Goal: Information Seeking & Learning: Learn about a topic

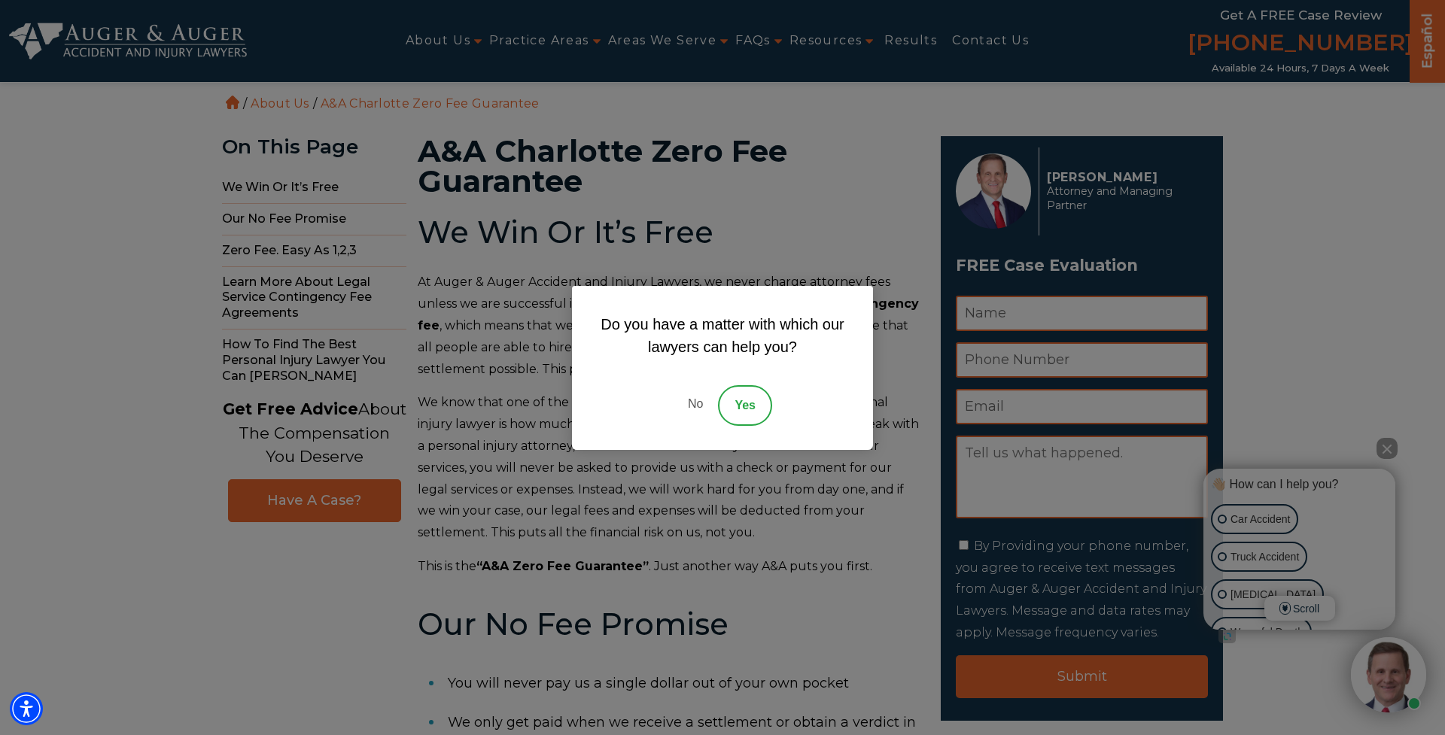
click at [696, 403] on link "No" at bounding box center [695, 405] width 45 height 41
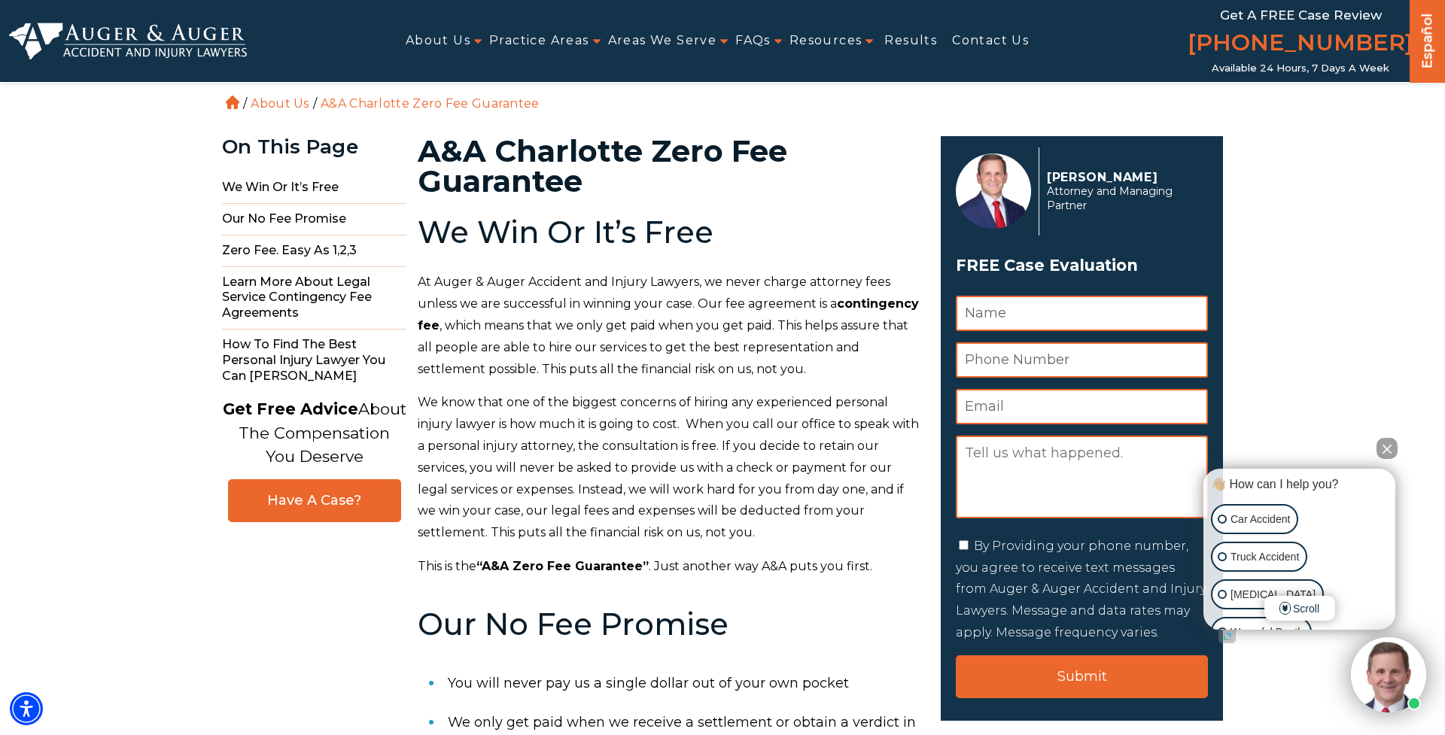
click at [1389, 441] on button "Close Intaker Chat Widget" at bounding box center [1386, 448] width 21 height 21
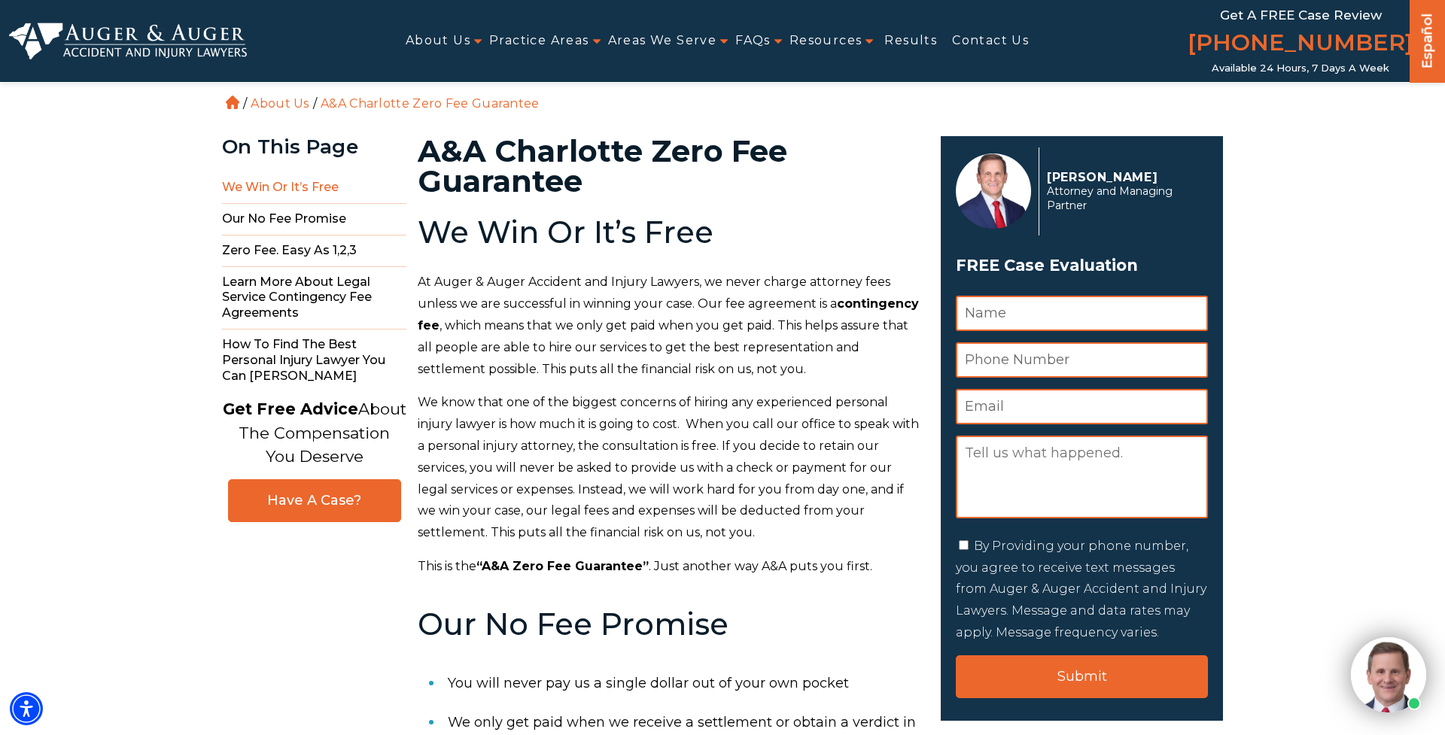
click at [299, 184] on span "We Win Or It’s Free" at bounding box center [314, 188] width 184 height 32
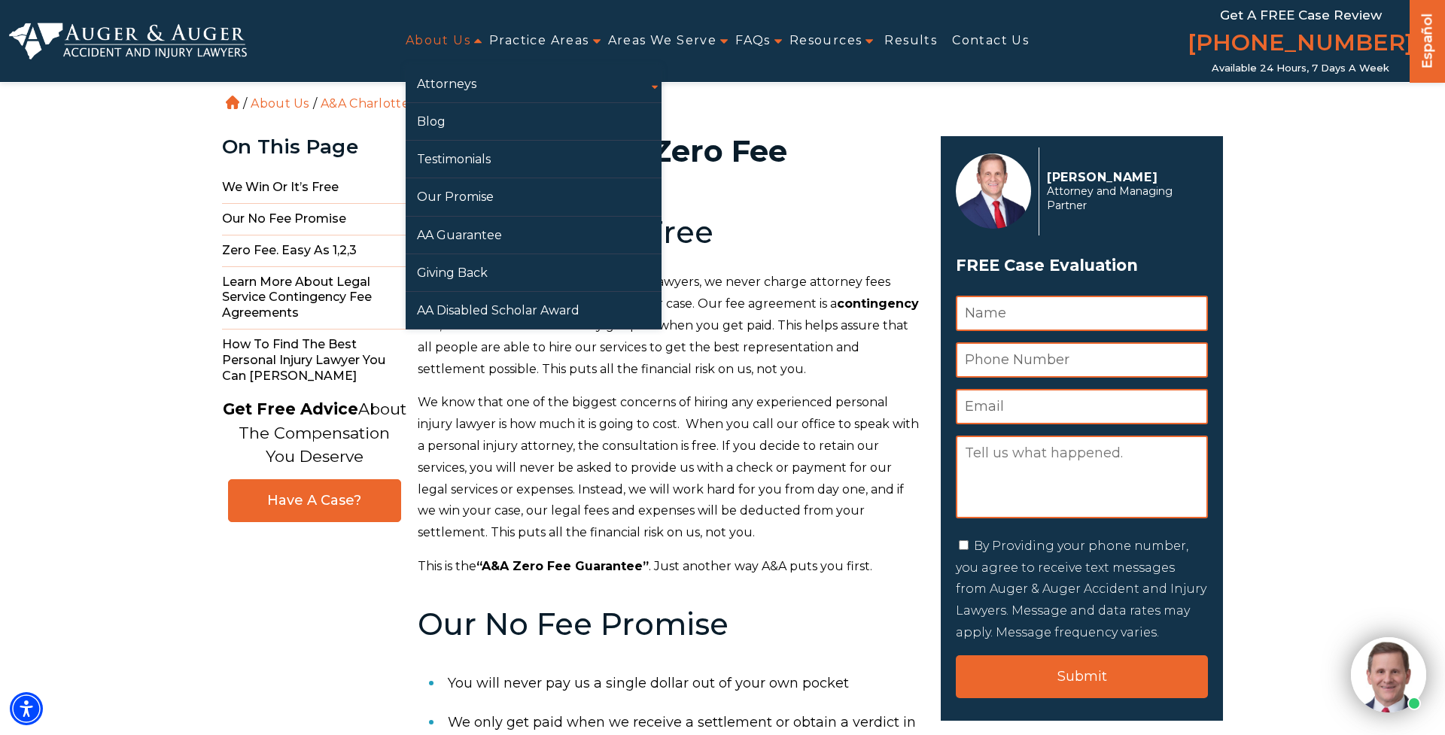
click at [439, 43] on link "About Us" at bounding box center [438, 41] width 65 height 34
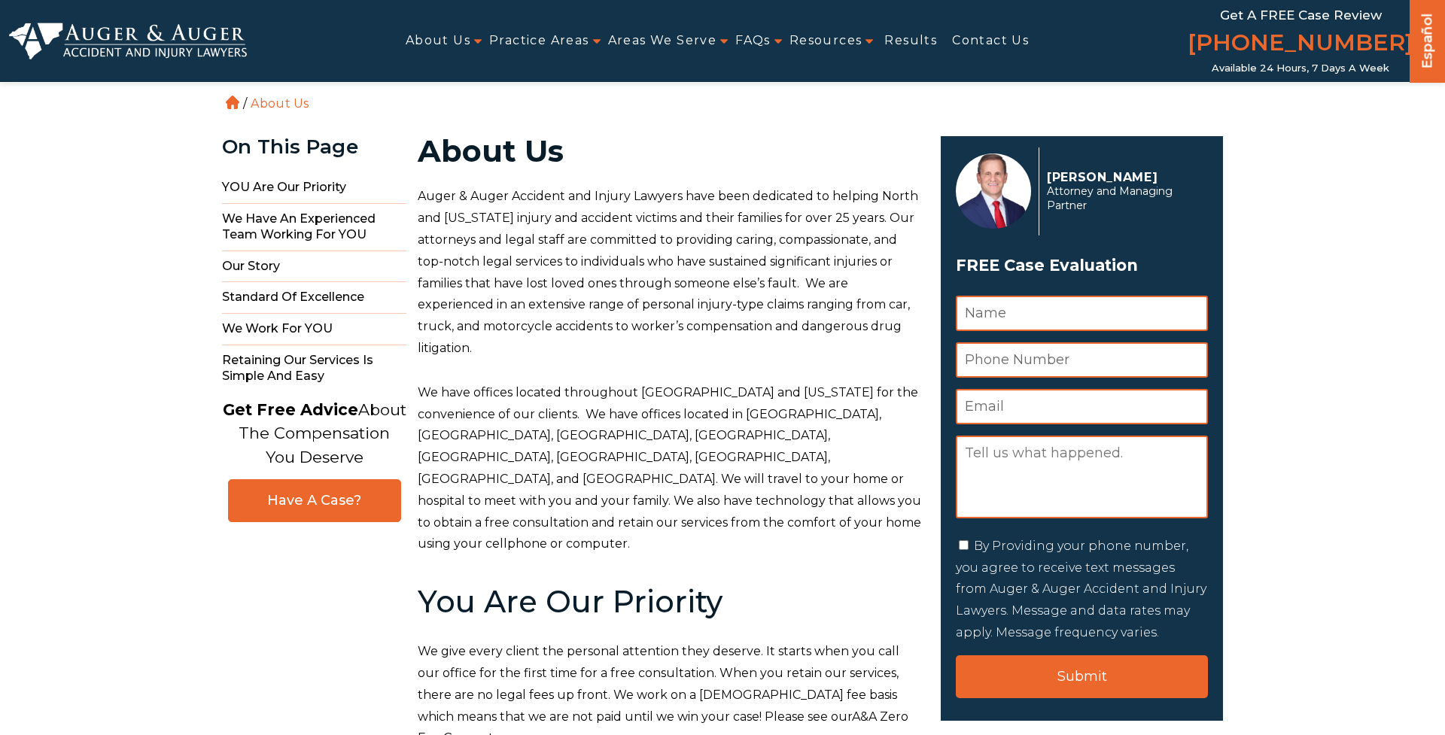
drag, startPoint x: 0, startPoint y: 0, endPoint x: 728, endPoint y: 329, distance: 798.4
click at [728, 329] on span "Auger & Auger Accident and Injury Lawyers have been dedicated to helping North …" at bounding box center [668, 272] width 500 height 166
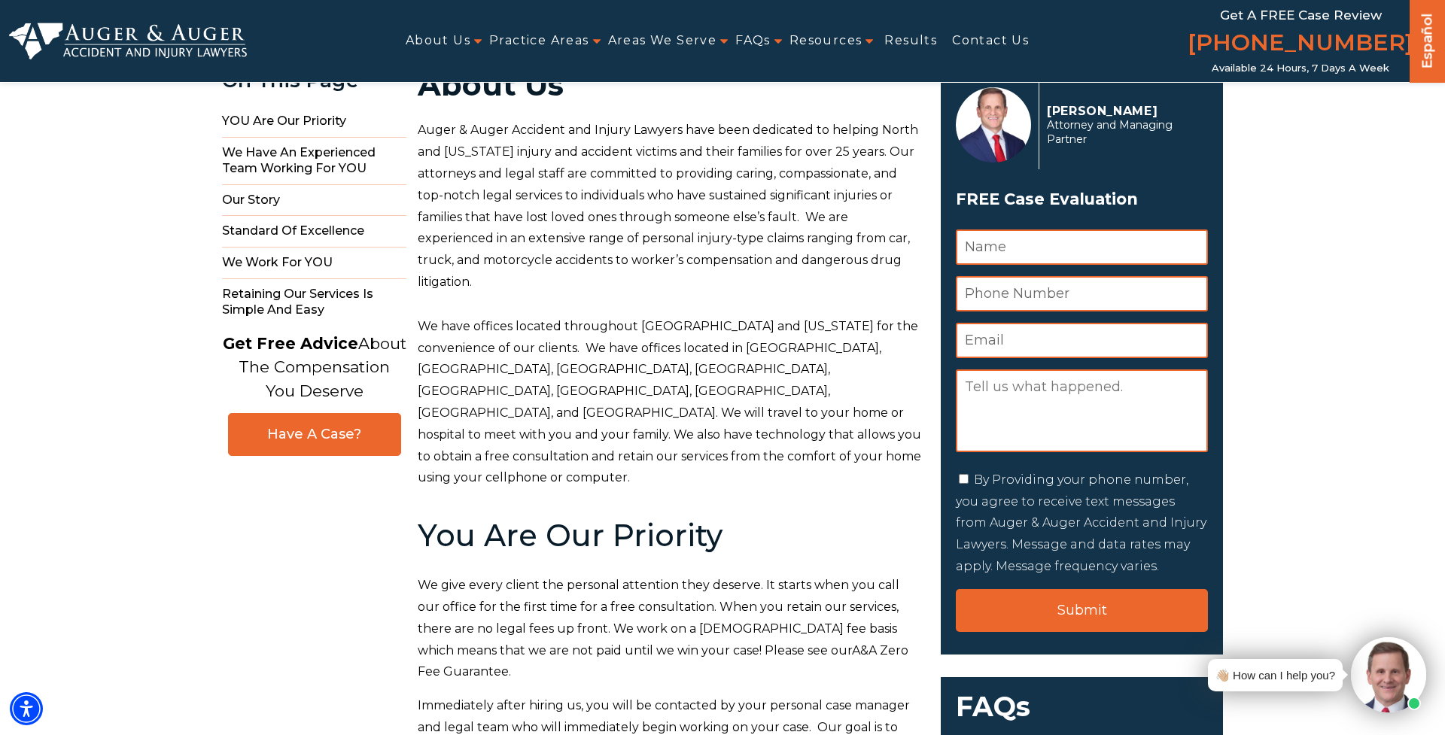
scroll to position [67, 0]
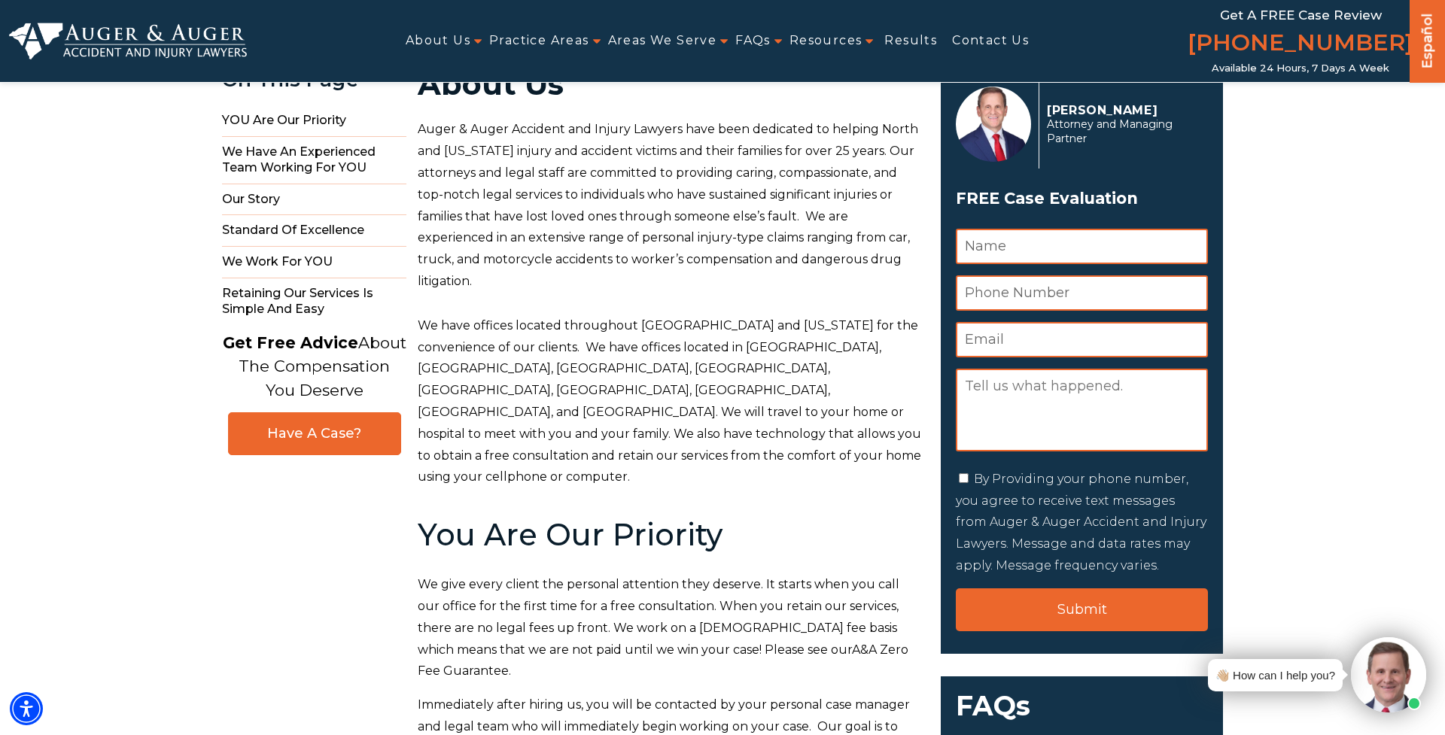
click at [757, 409] on span "We have offices located throughout North and South Carolina for the convenience…" at bounding box center [669, 401] width 503 height 166
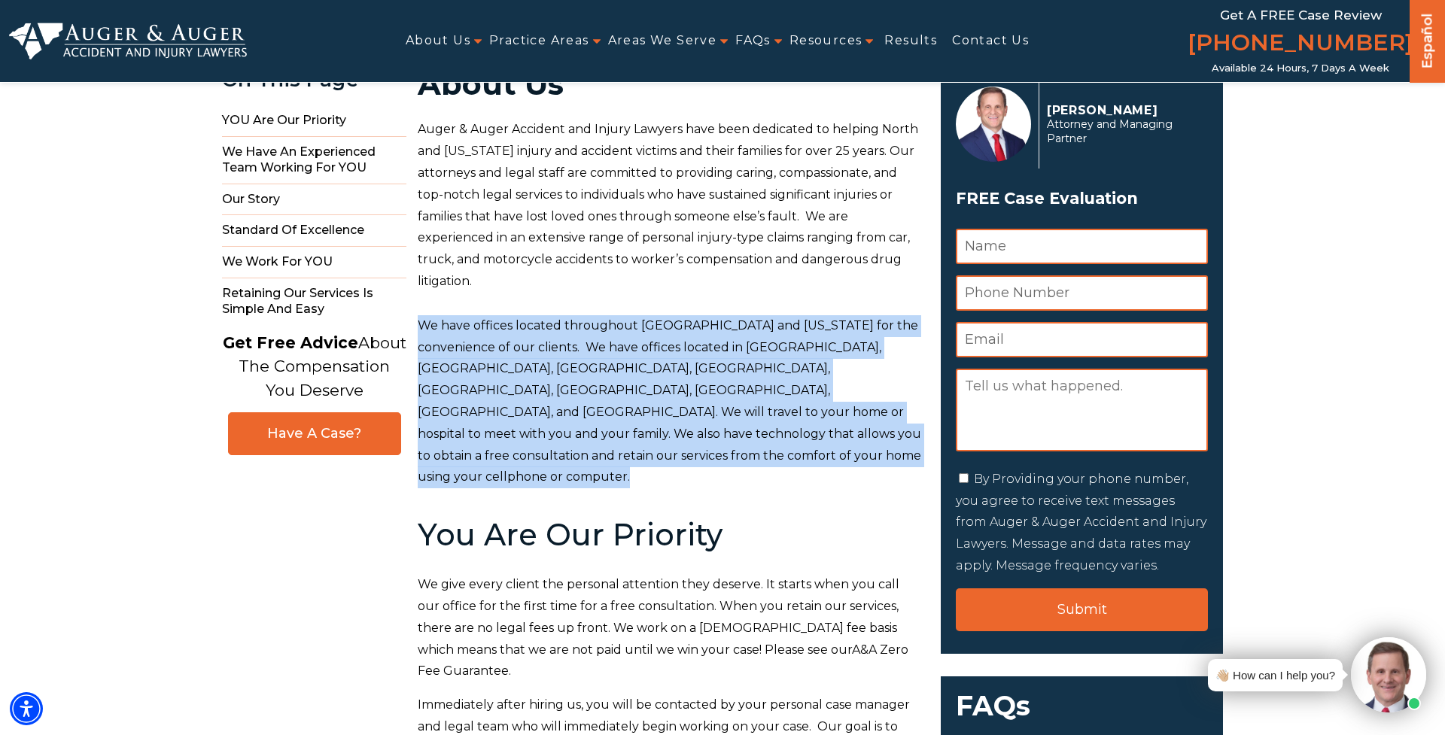
click at [757, 409] on span "We have offices located throughout North and South Carolina for the convenience…" at bounding box center [669, 401] width 503 height 166
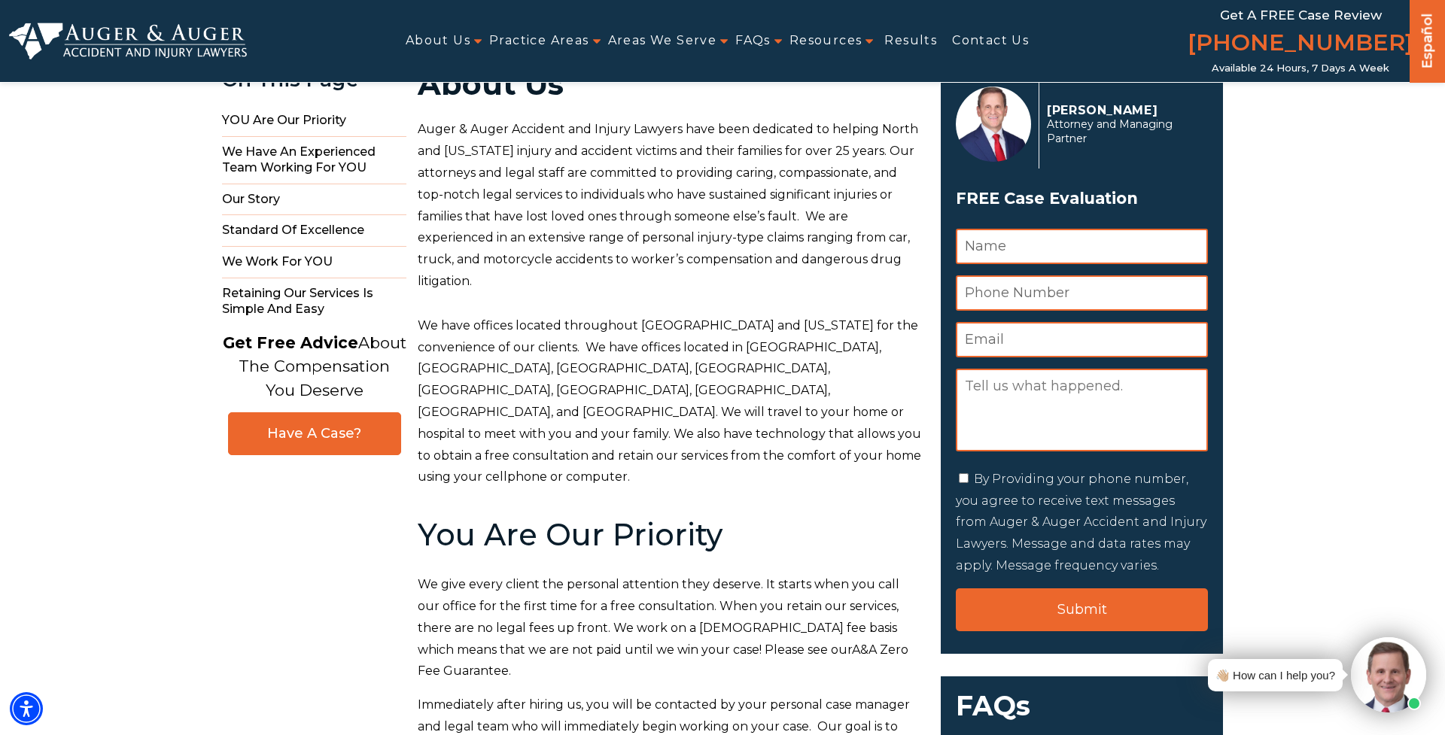
click at [770, 407] on span "We have offices located throughout North and South Carolina for the convenience…" at bounding box center [669, 401] width 503 height 166
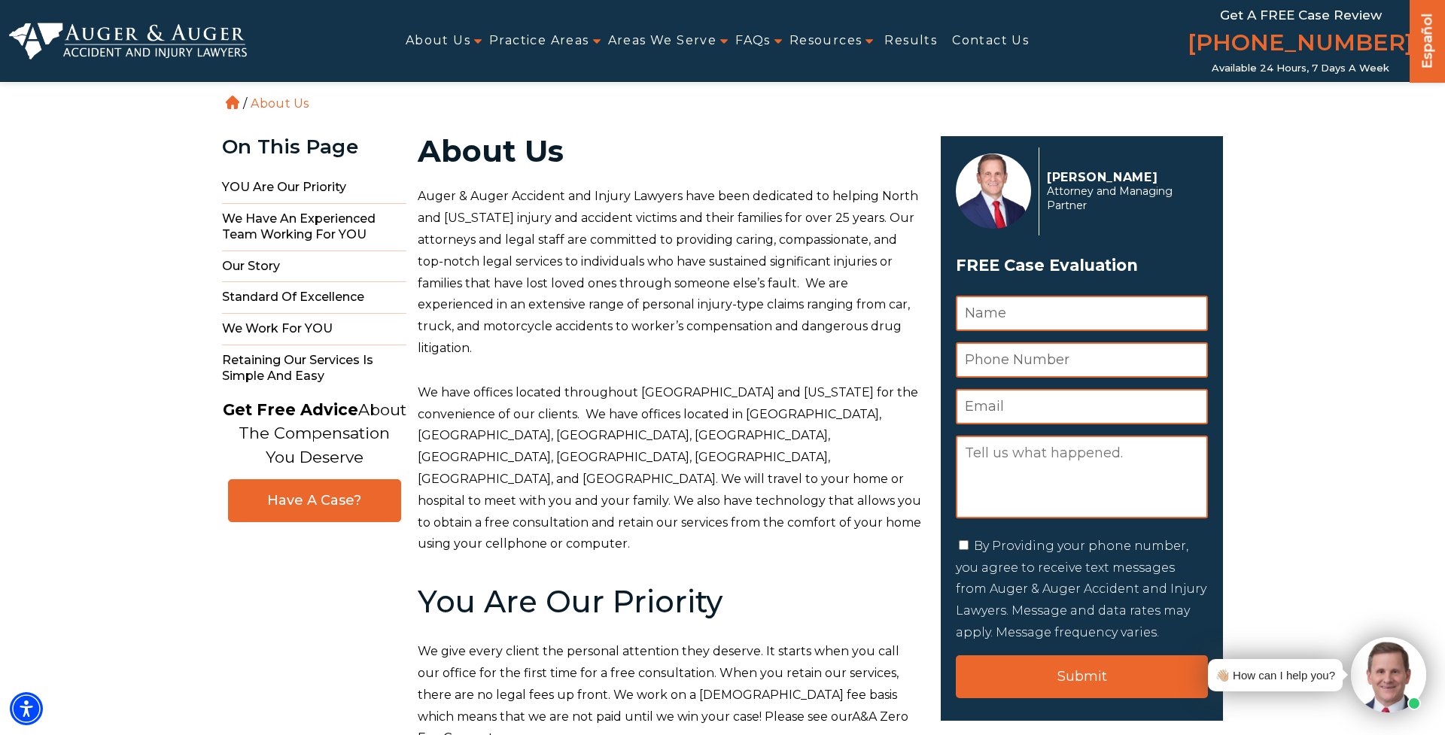
scroll to position [0, 0]
click at [806, 293] on p "Auger & Auger Accident and Injury Lawyers have been dedicated to helping North …" at bounding box center [670, 272] width 505 height 173
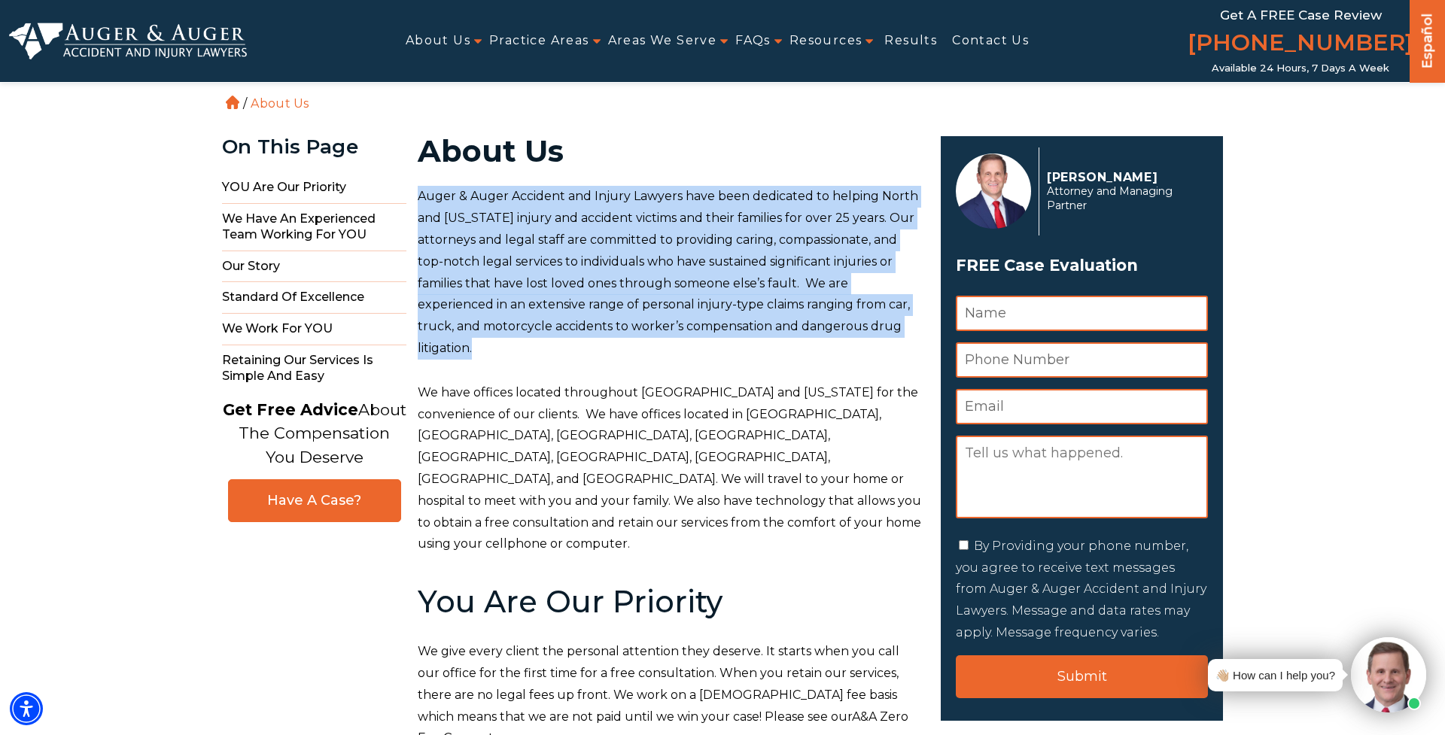
click at [806, 293] on p "Auger & Auger Accident and Injury Lawyers have been dedicated to helping North …" at bounding box center [670, 272] width 505 height 173
click at [801, 304] on span "Auger & Auger Accident and Injury Lawyers have been dedicated to helping North …" at bounding box center [668, 272] width 500 height 166
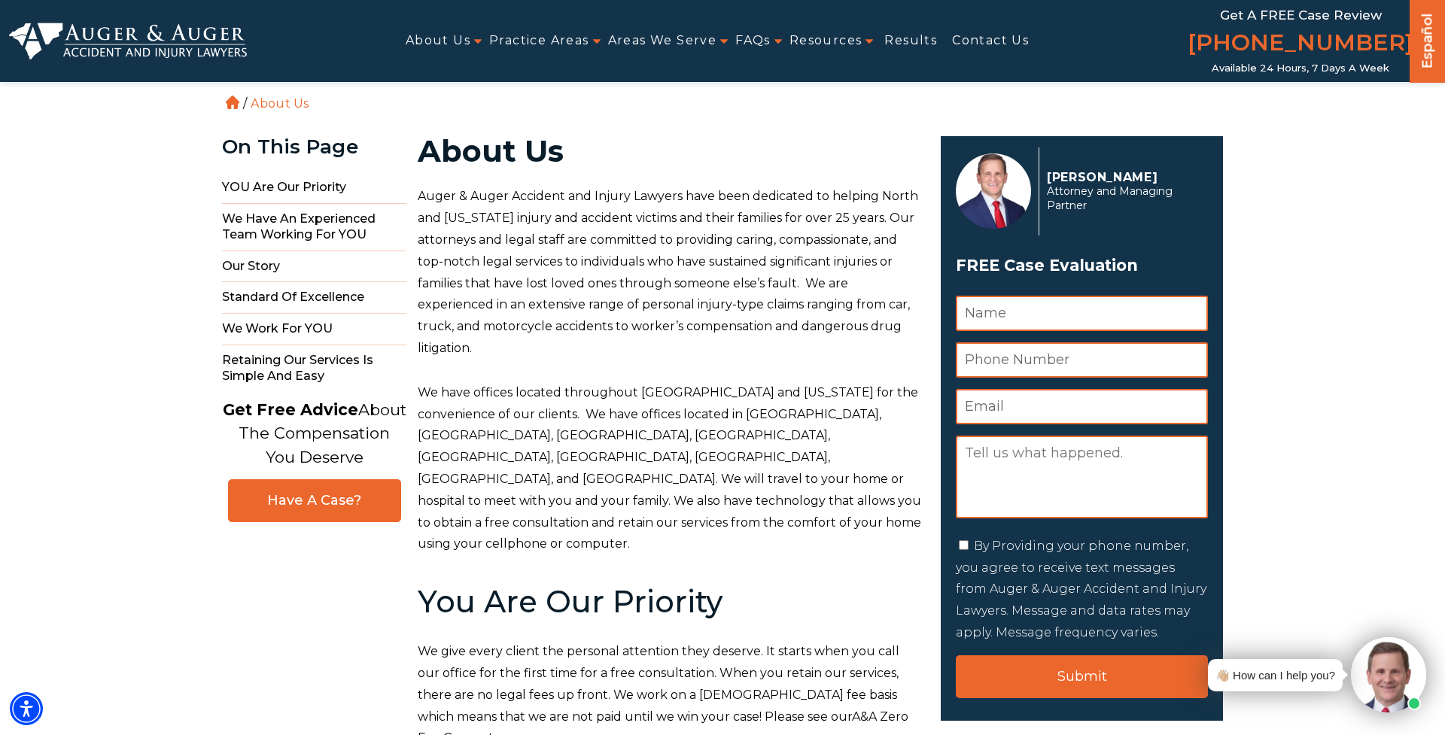
click at [779, 306] on span "Auger & Auger Accident and Injury Lawyers have been dedicated to helping North …" at bounding box center [668, 272] width 500 height 166
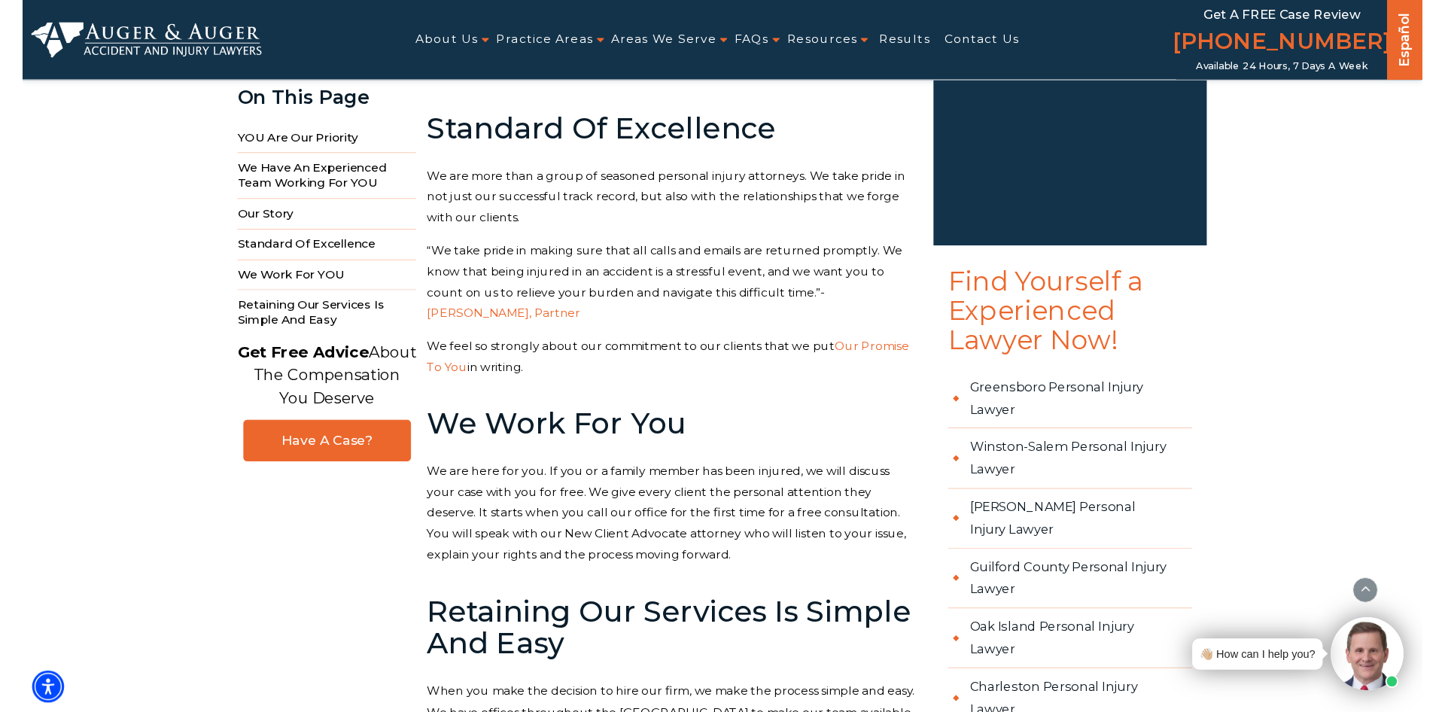
scroll to position [58, 0]
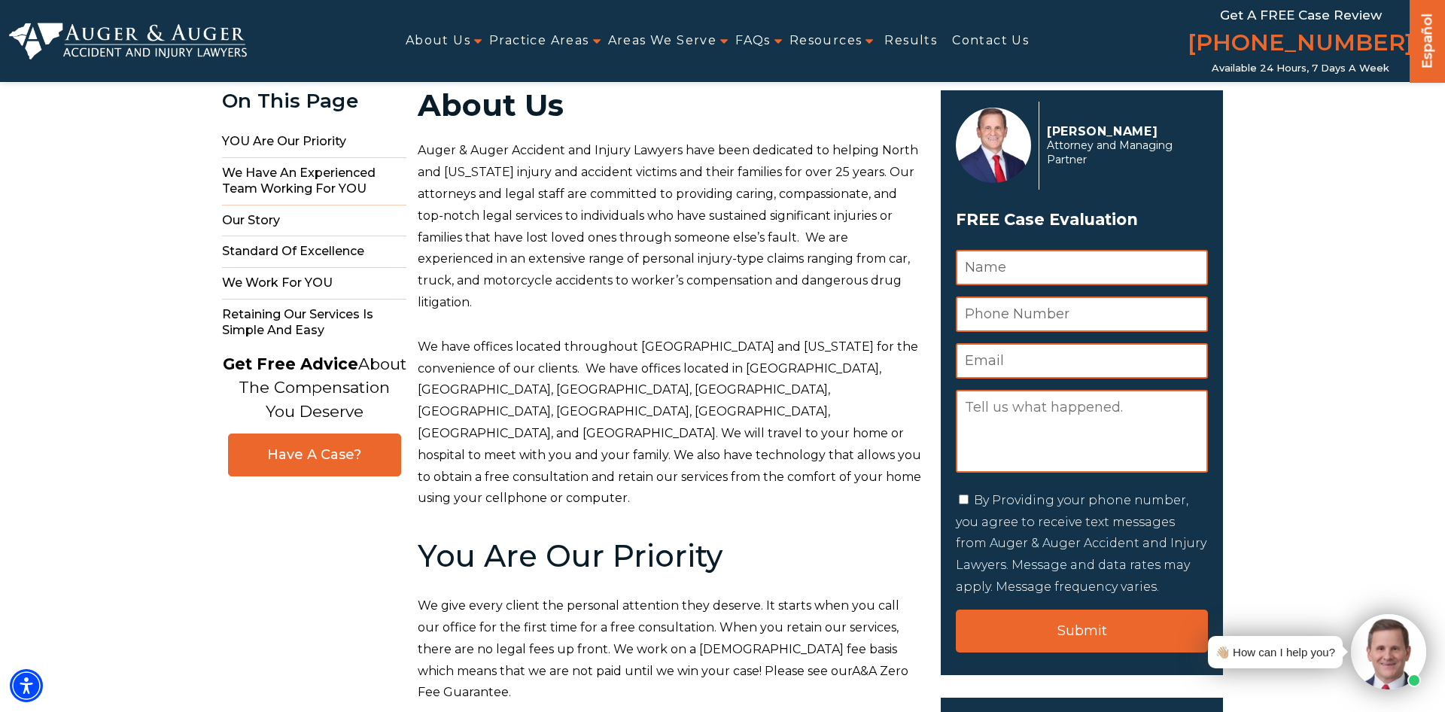
click at [551, 384] on span "We have offices located throughout North and South Carolina for the convenience…" at bounding box center [669, 422] width 503 height 166
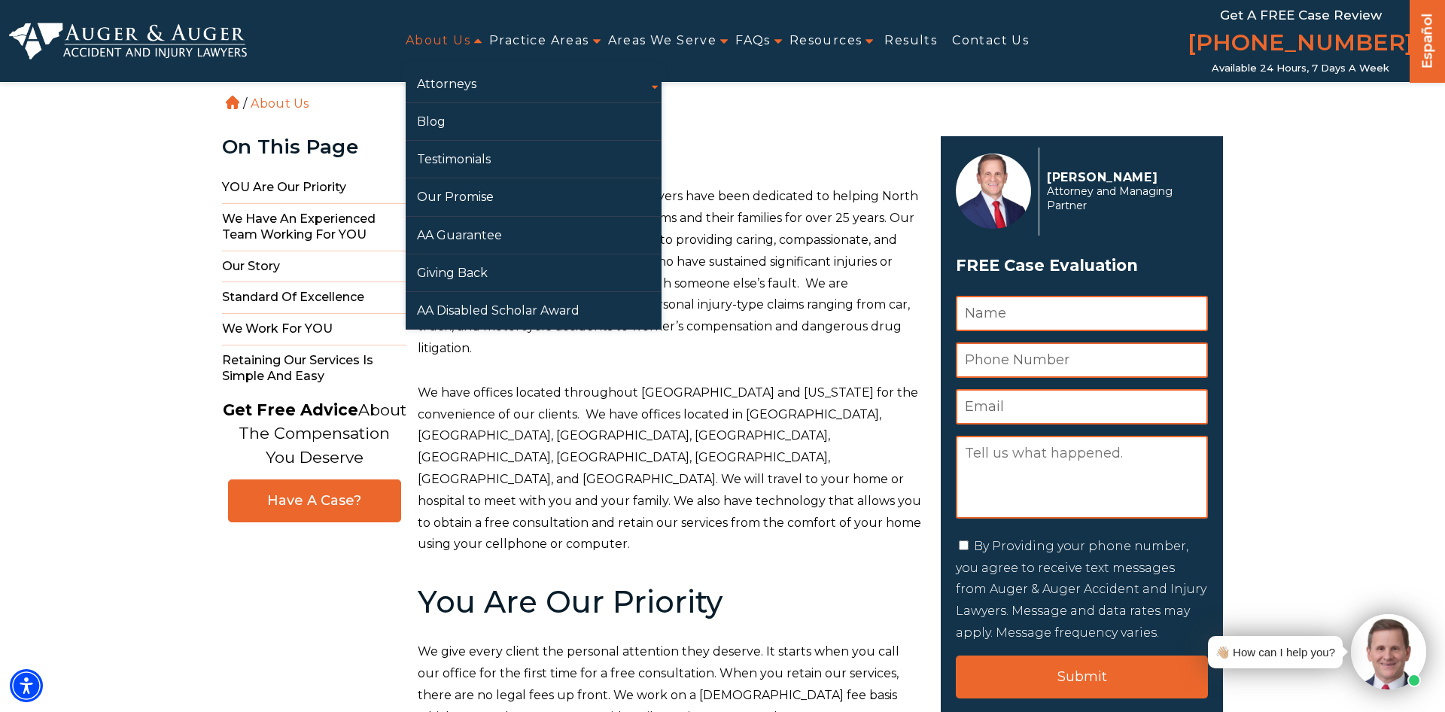
scroll to position [0, 0]
click at [474, 116] on link "Blog" at bounding box center [534, 121] width 256 height 37
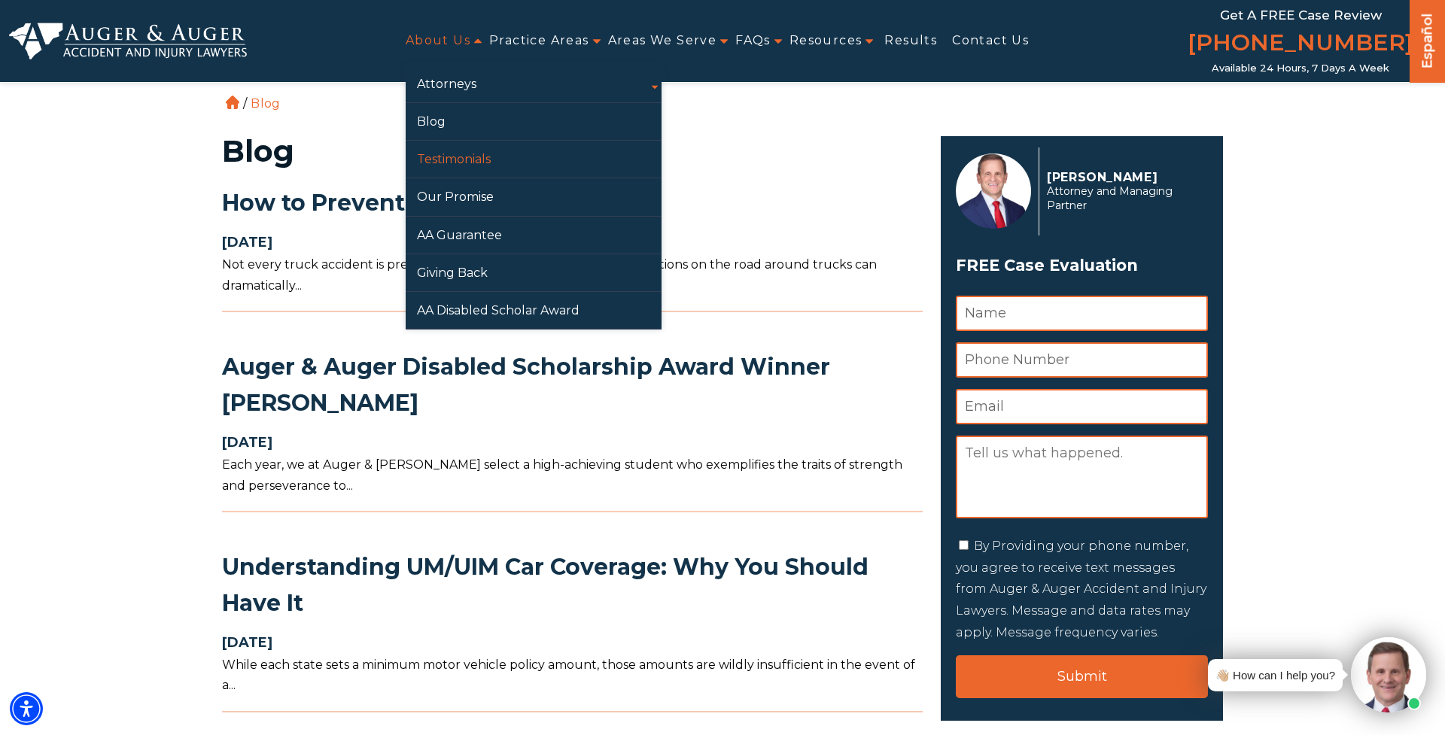
click at [478, 155] on link "Testimonials" at bounding box center [534, 159] width 256 height 37
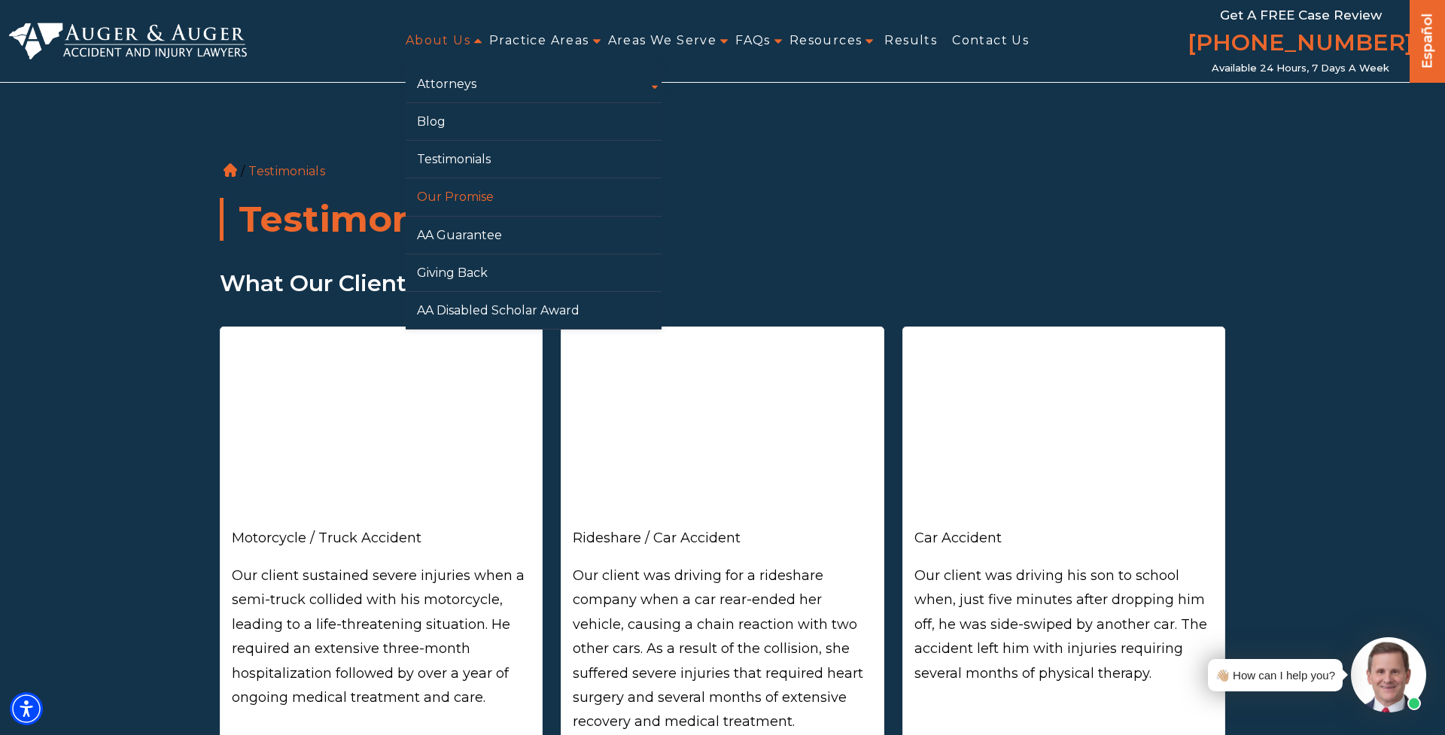
click at [478, 196] on link "Our Promise" at bounding box center [534, 196] width 256 height 37
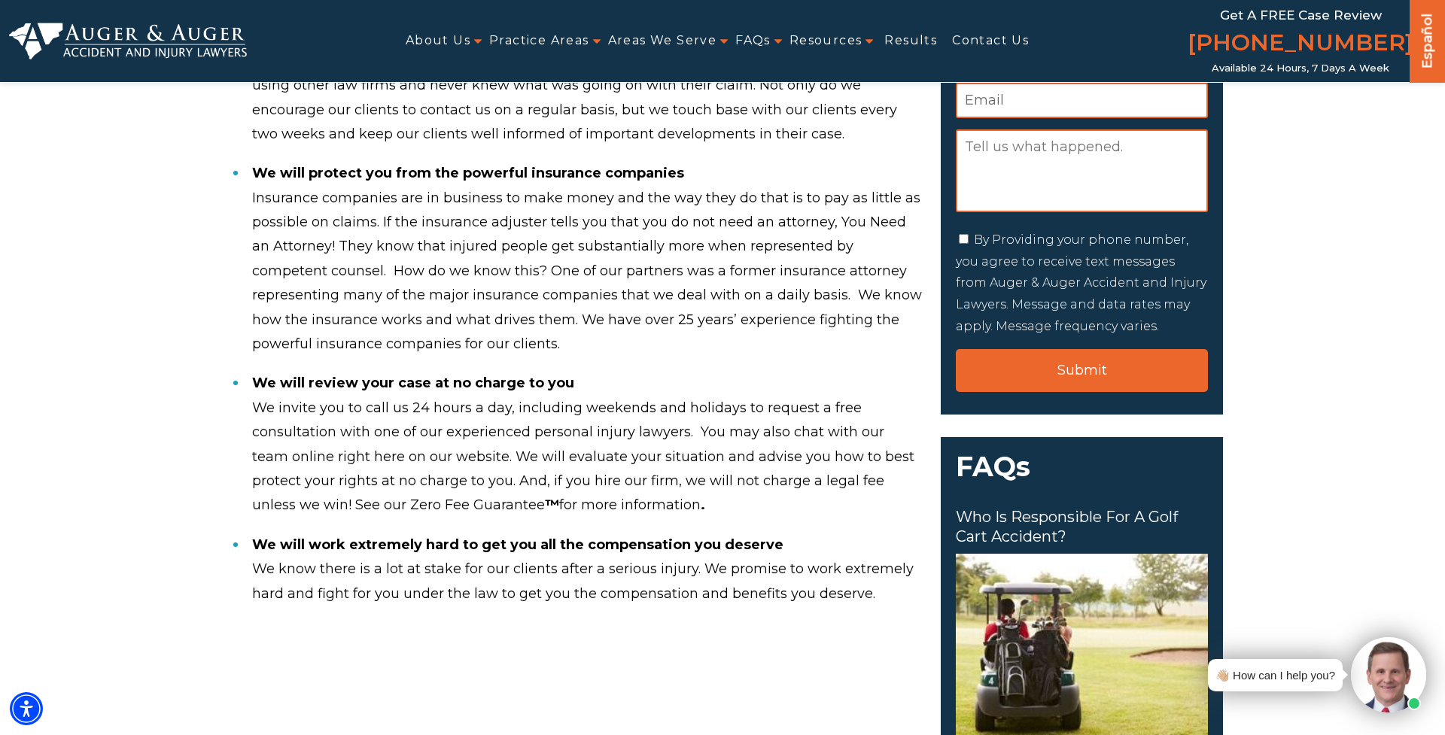
scroll to position [309, 0]
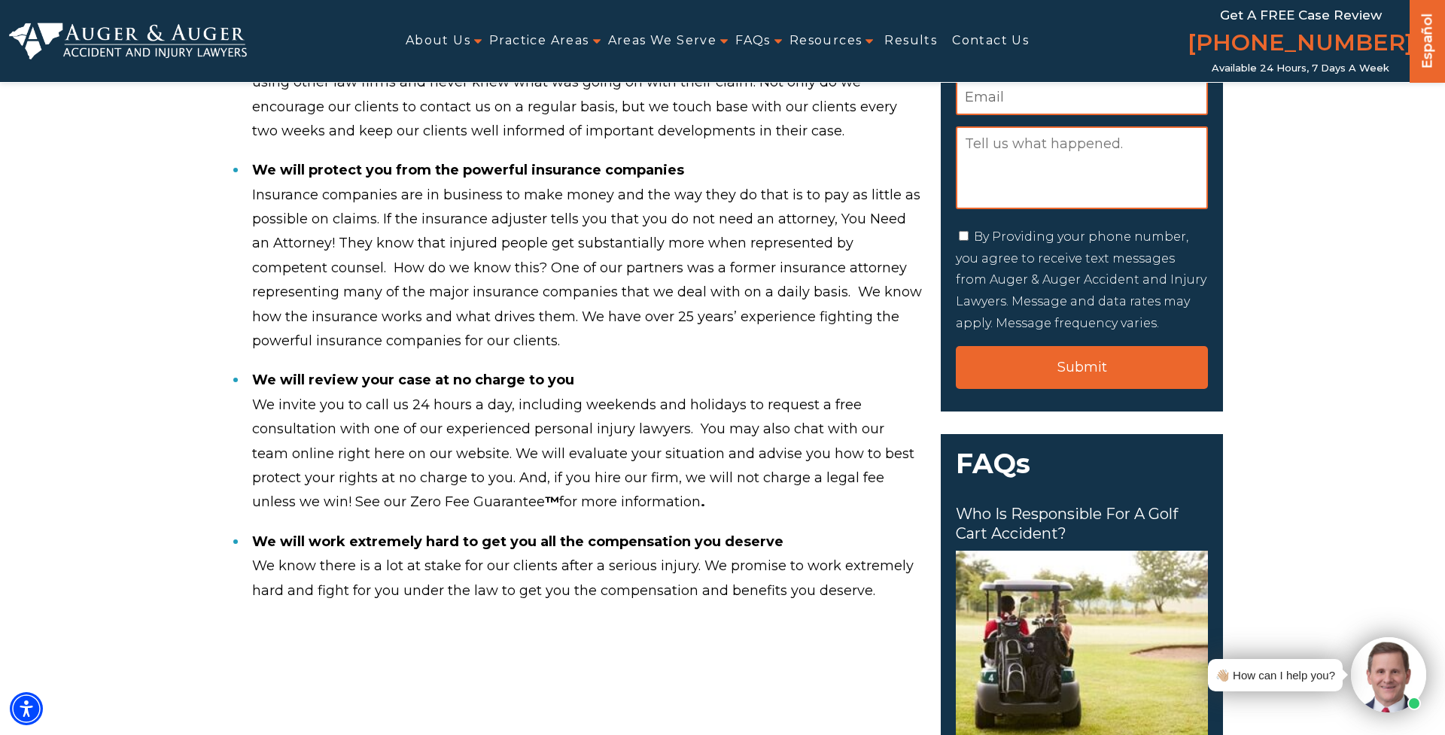
click at [636, 406] on li "We will review your case at no charge to you We invite you to call us 24 hours …" at bounding box center [587, 440] width 670 height 161
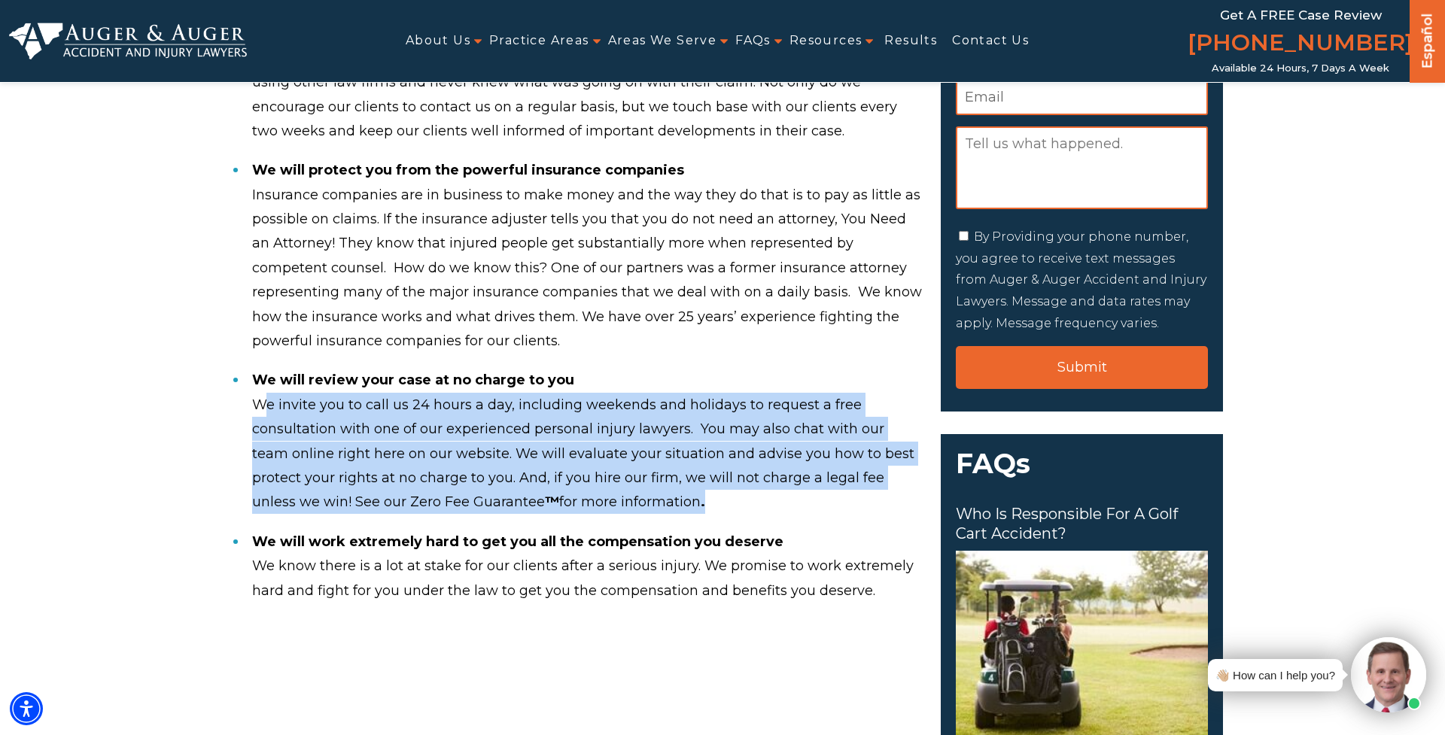
click at [636, 406] on li "We will review your case at no charge to you We invite you to call us 24 hours …" at bounding box center [587, 440] width 670 height 161
click at [637, 413] on li "We will review your case at no charge to you We invite you to call us 24 hours …" at bounding box center [587, 440] width 670 height 161
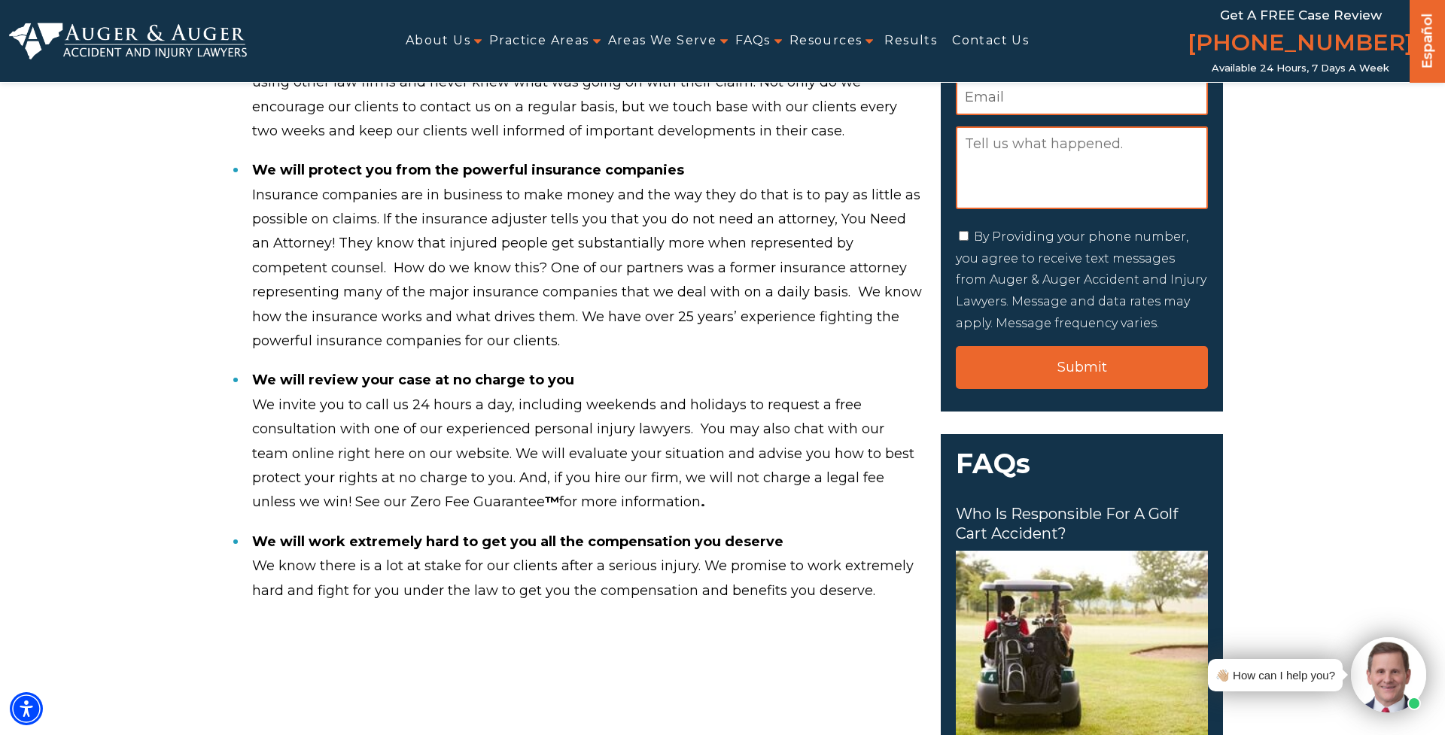
click at [639, 429] on li "We will review your case at no charge to you We invite you to call us 24 hours …" at bounding box center [587, 440] width 670 height 161
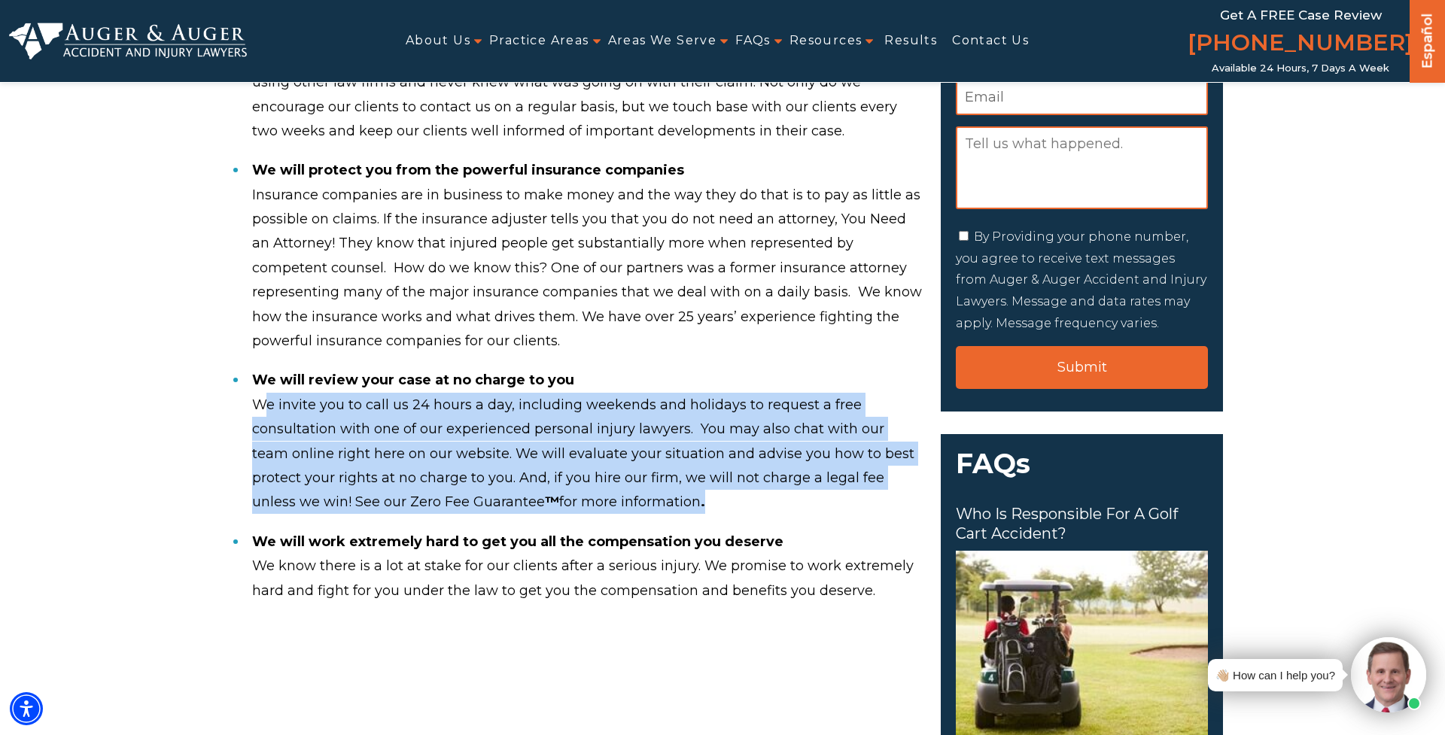
click at [639, 429] on li "We will review your case at no charge to you We invite you to call us 24 hours …" at bounding box center [587, 440] width 670 height 161
click at [652, 442] on li "We will review your case at no charge to you We invite you to call us 24 hours …" at bounding box center [587, 440] width 670 height 161
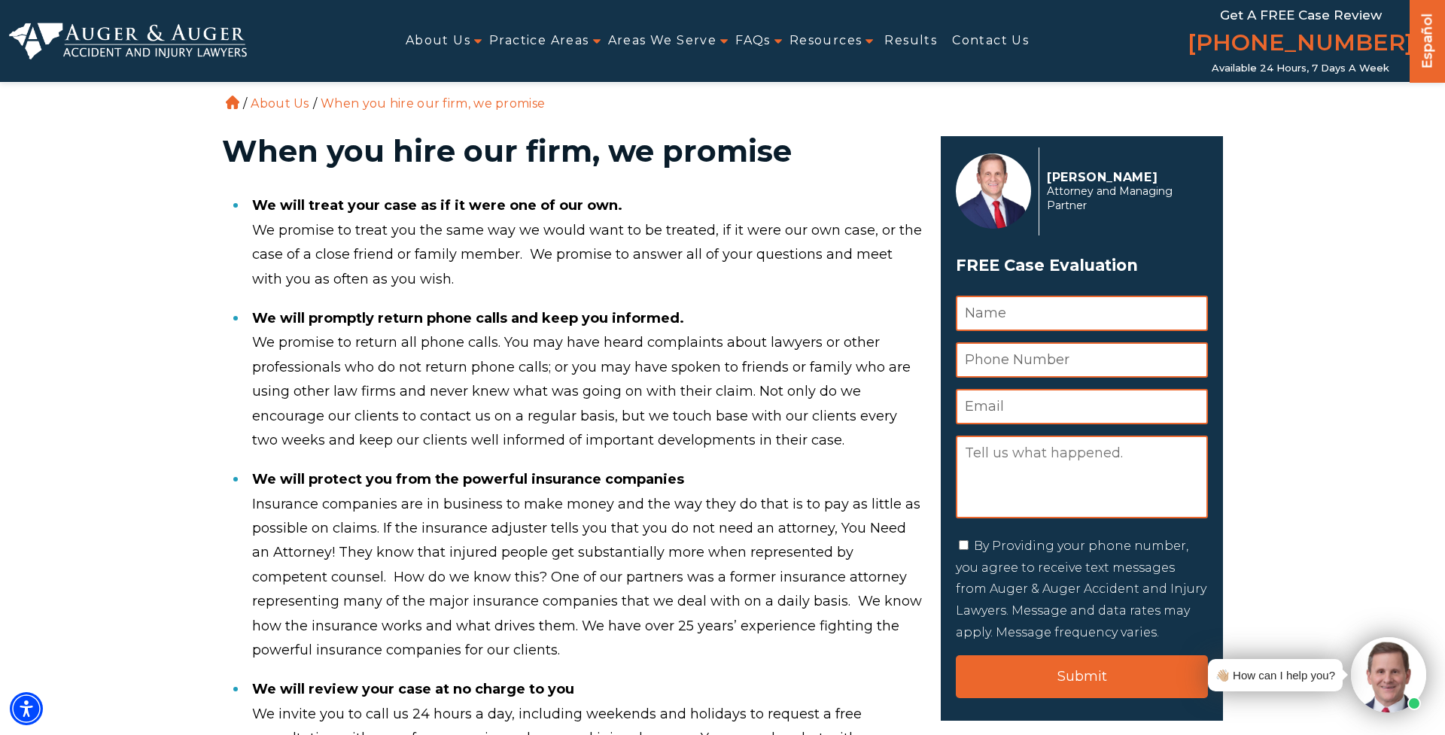
scroll to position [0, 0]
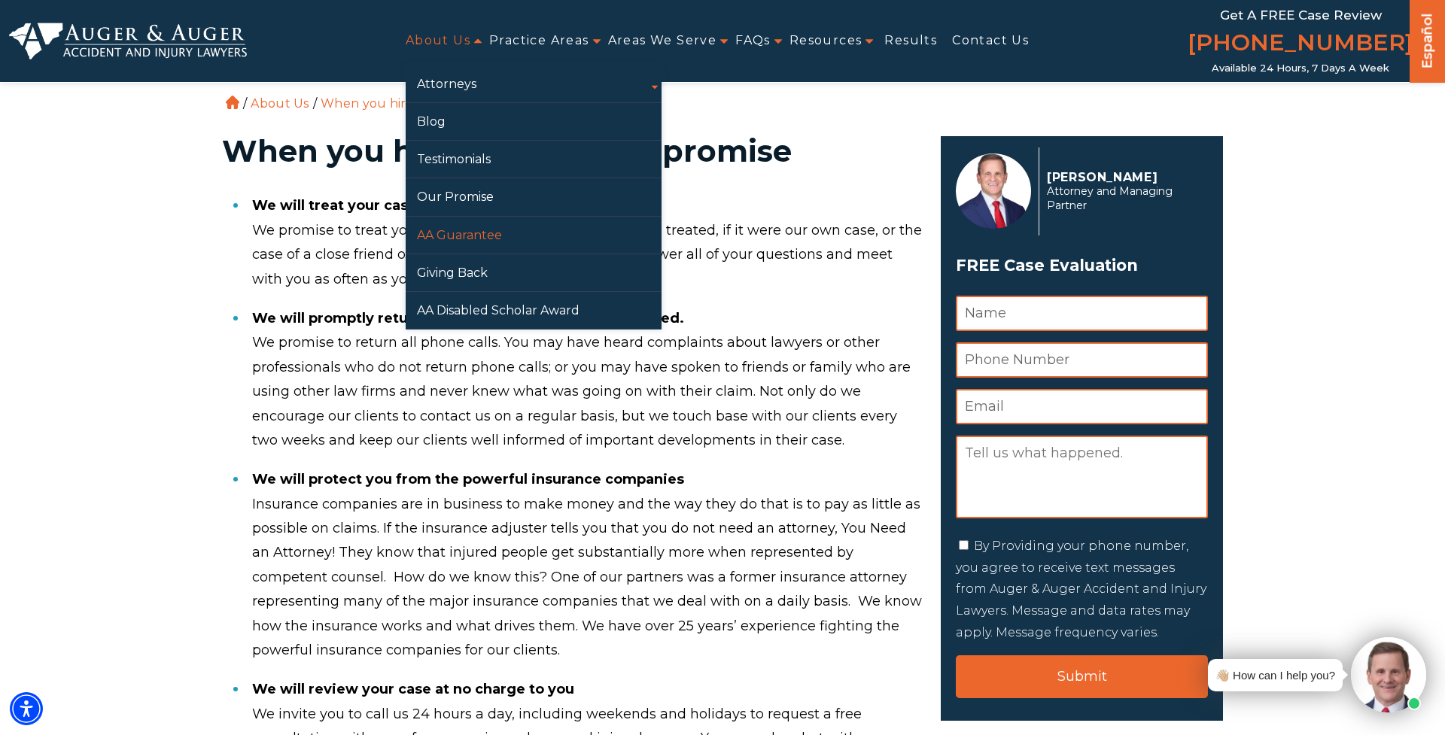
click at [469, 236] on link "AA Guarantee" at bounding box center [534, 235] width 256 height 37
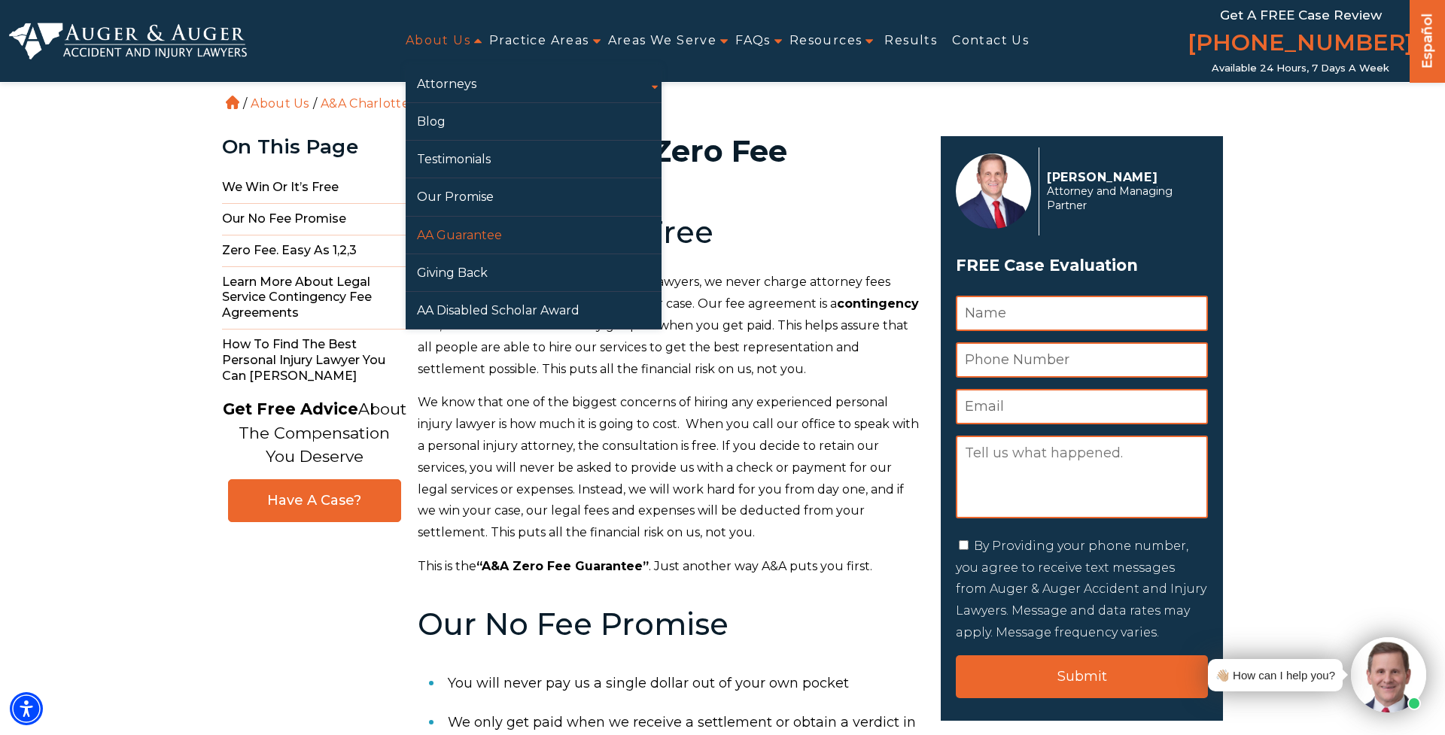
click at [490, 228] on link "AA Guarantee" at bounding box center [534, 235] width 256 height 37
click at [479, 276] on link "Giving Back" at bounding box center [534, 272] width 256 height 37
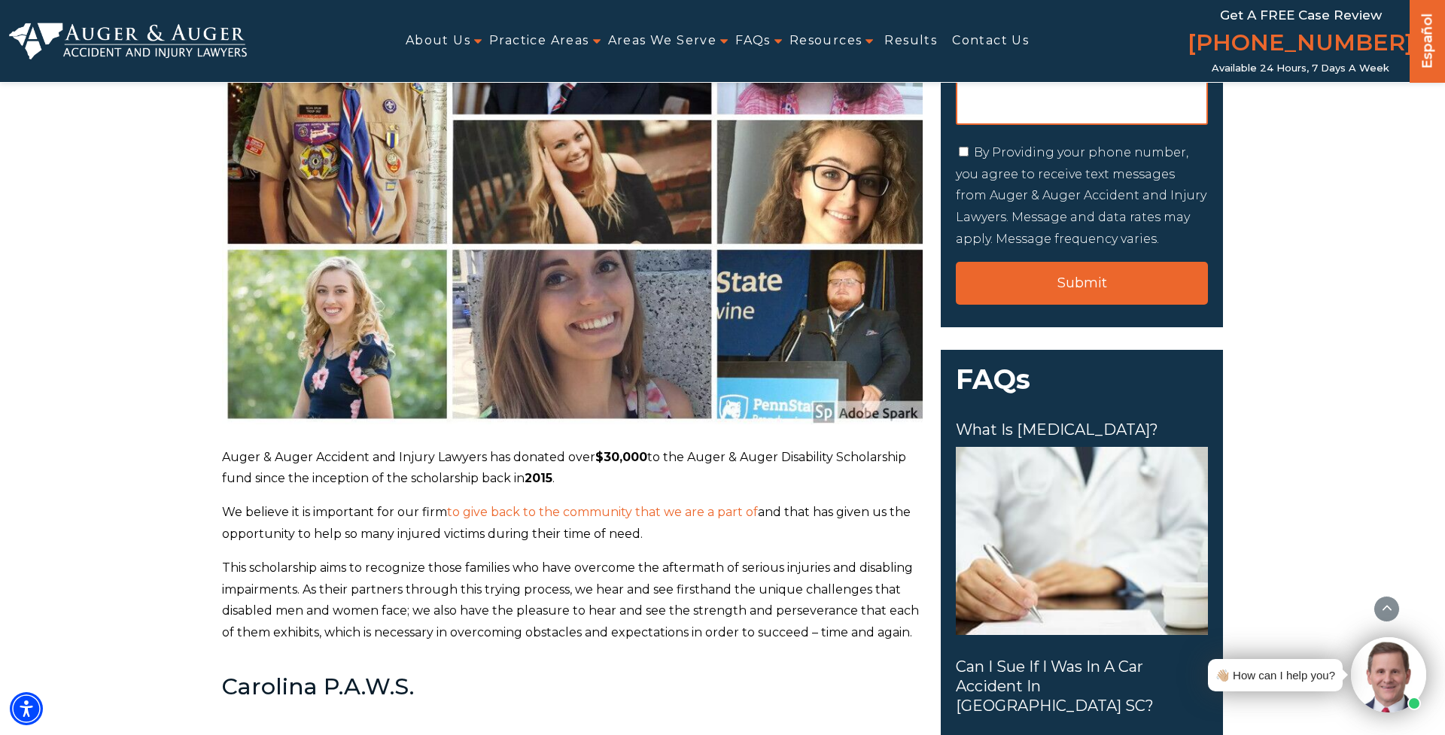
scroll to position [422, 0]
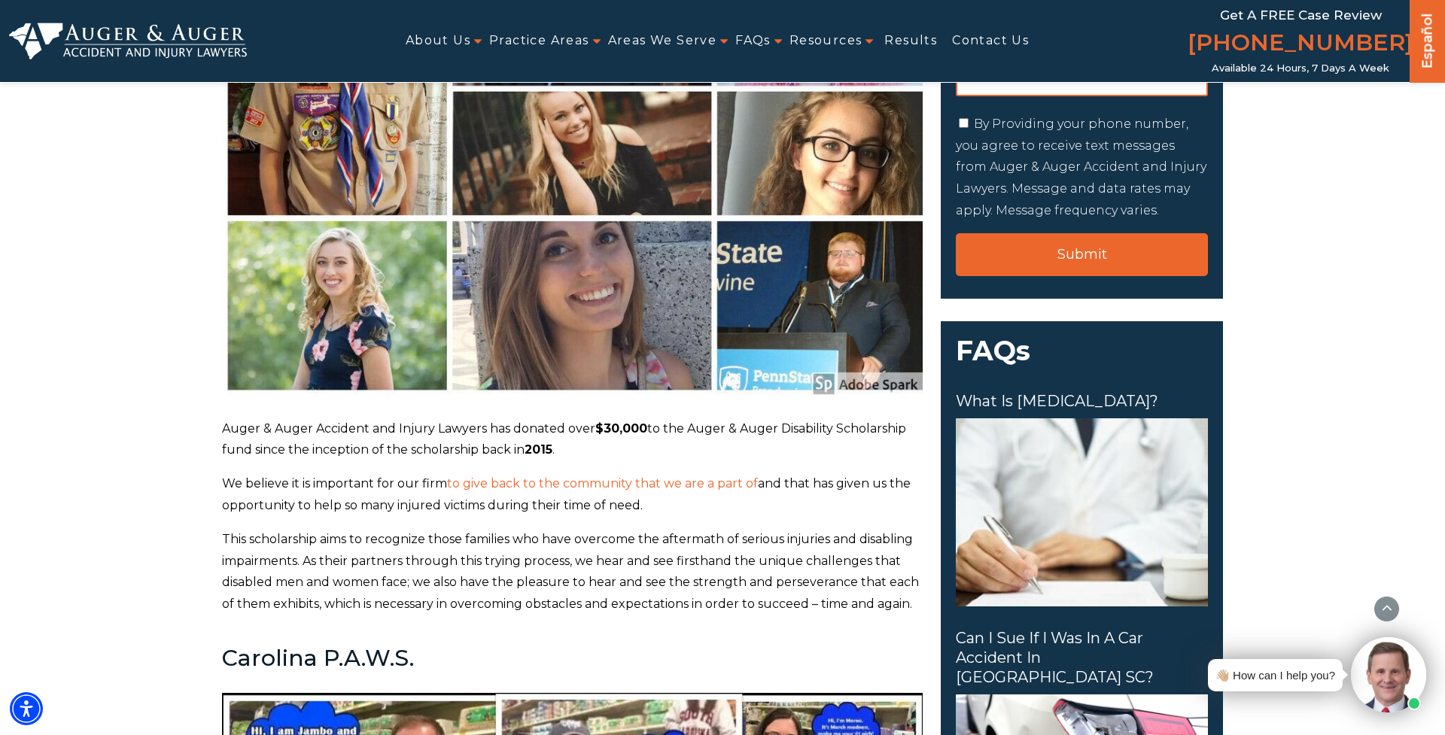
click at [606, 433] on p "Auger & Auger Accident and Injury Lawyers has donated over $30,000 to the Auger…" at bounding box center [572, 440] width 700 height 44
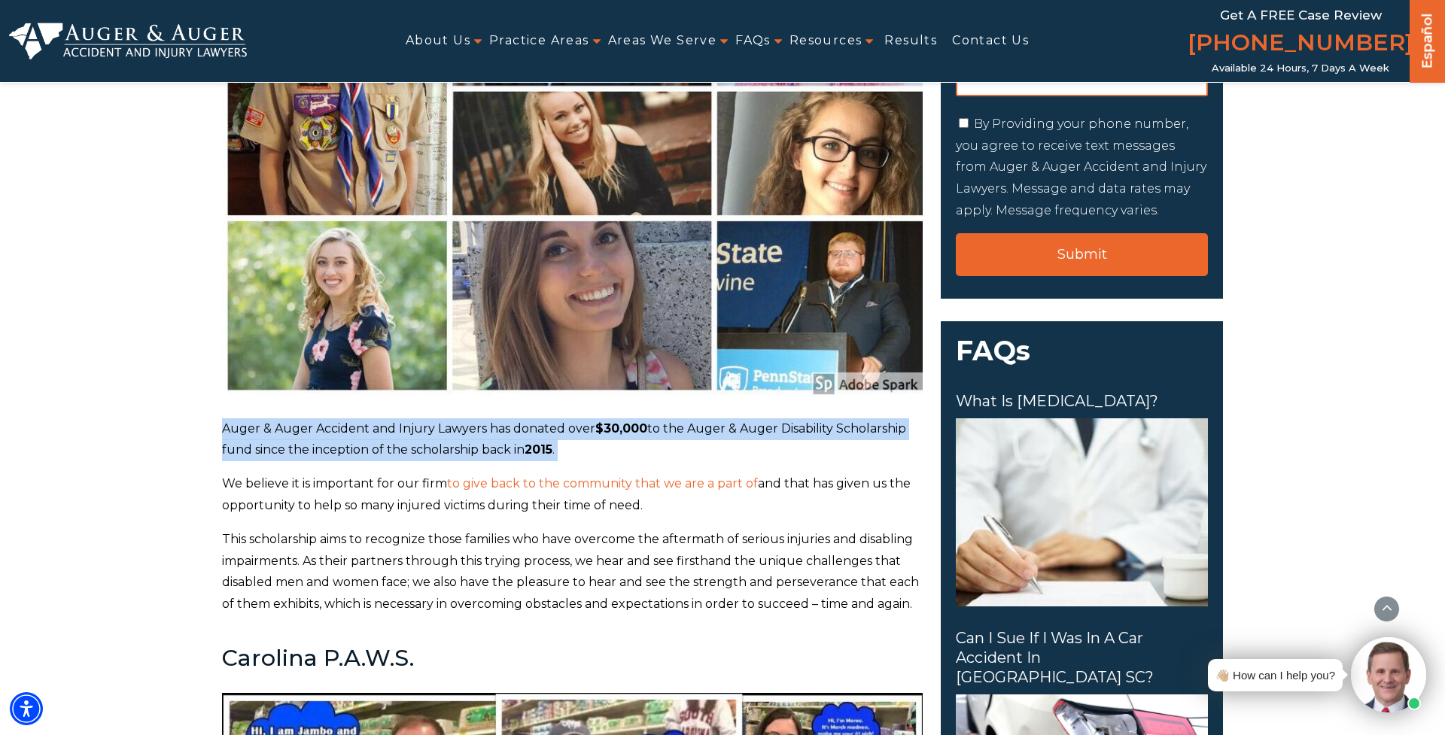
click at [606, 433] on p "Auger & Auger Accident and Injury Lawyers has donated over $30,000 to the Auger…" at bounding box center [572, 440] width 700 height 44
click at [603, 433] on p "Auger & Auger Accident and Injury Lawyers has donated over $30,000 to the Auger…" at bounding box center [572, 440] width 700 height 44
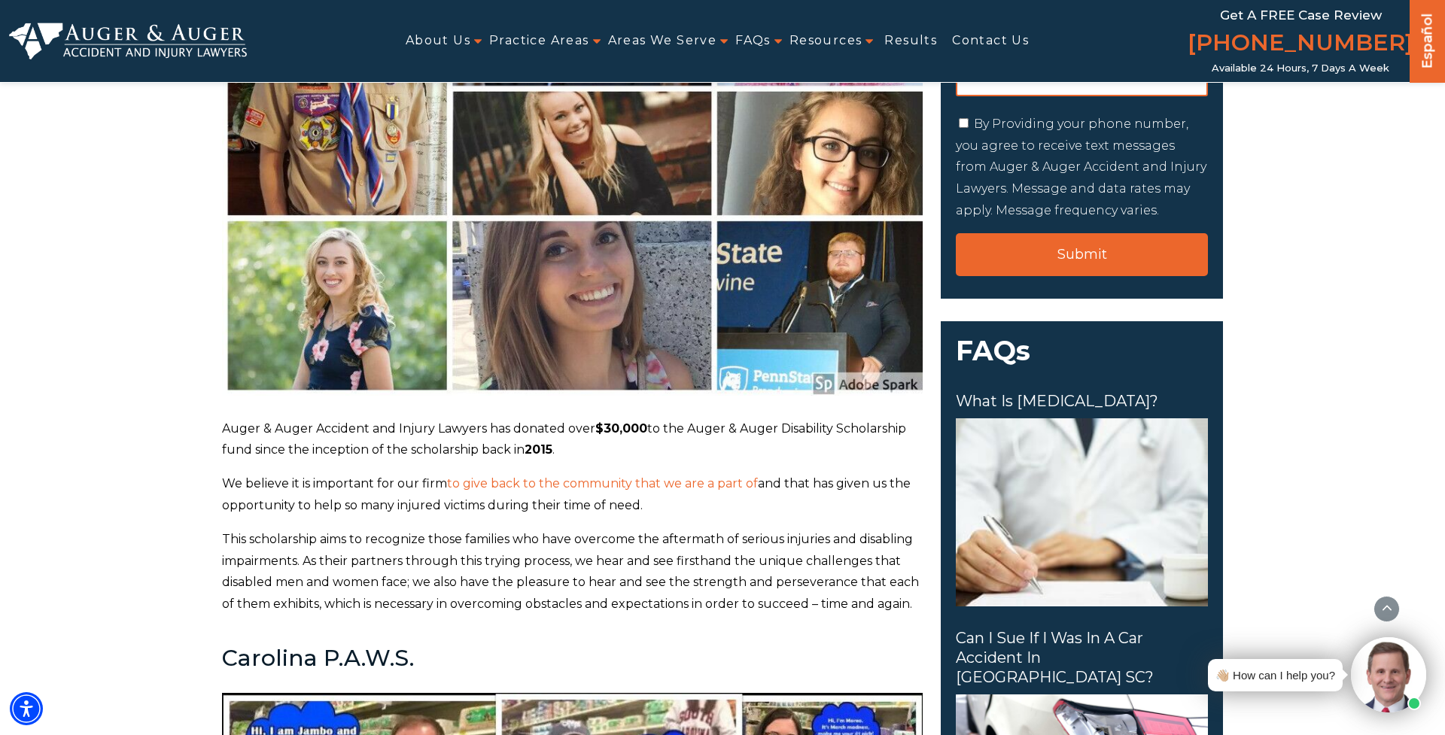
click at [603, 433] on p "Auger & Auger Accident and Injury Lawyers has donated over $30,000 to the Auger…" at bounding box center [572, 440] width 700 height 44
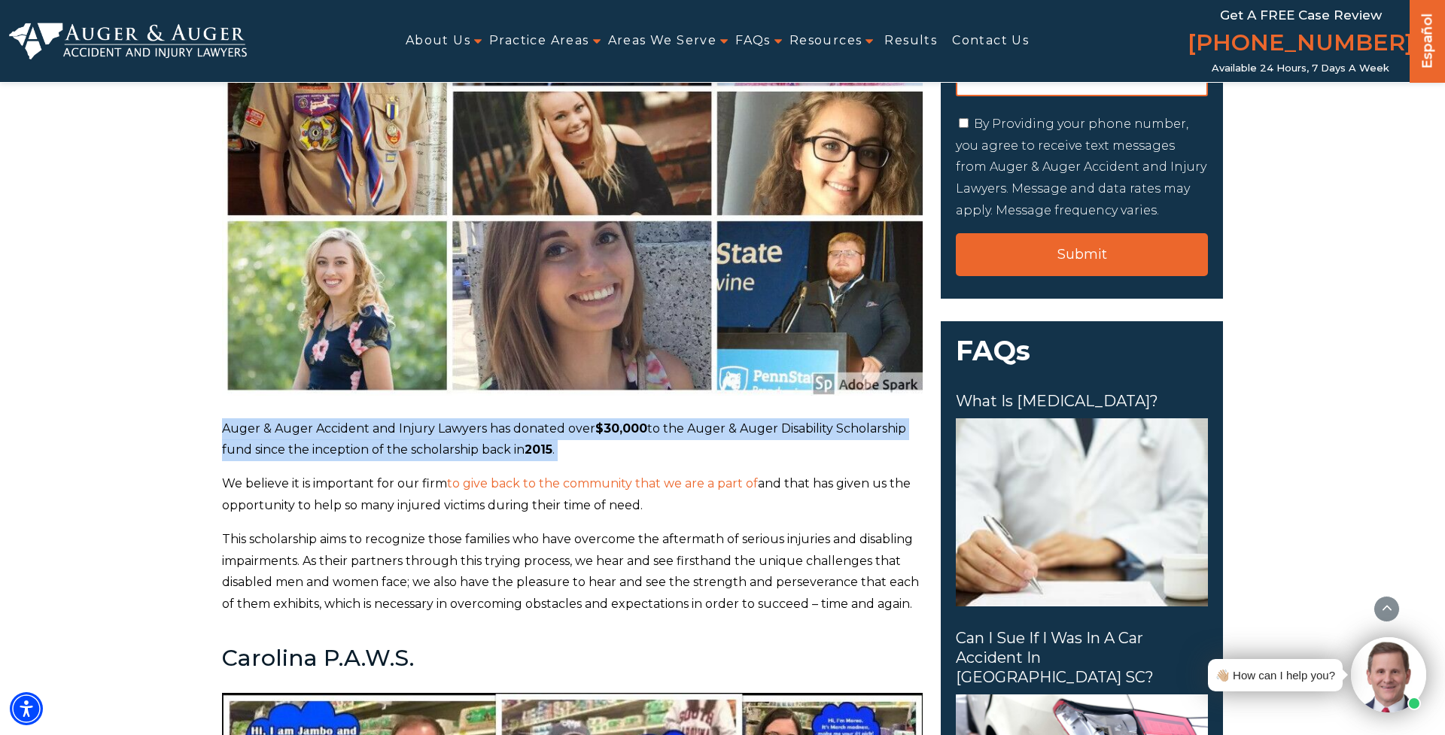
click at [603, 433] on p "Auger & Auger Accident and Injury Lawyers has donated over $30,000 to the Auger…" at bounding box center [572, 440] width 700 height 44
click at [603, 430] on b "$30,000" at bounding box center [621, 428] width 52 height 14
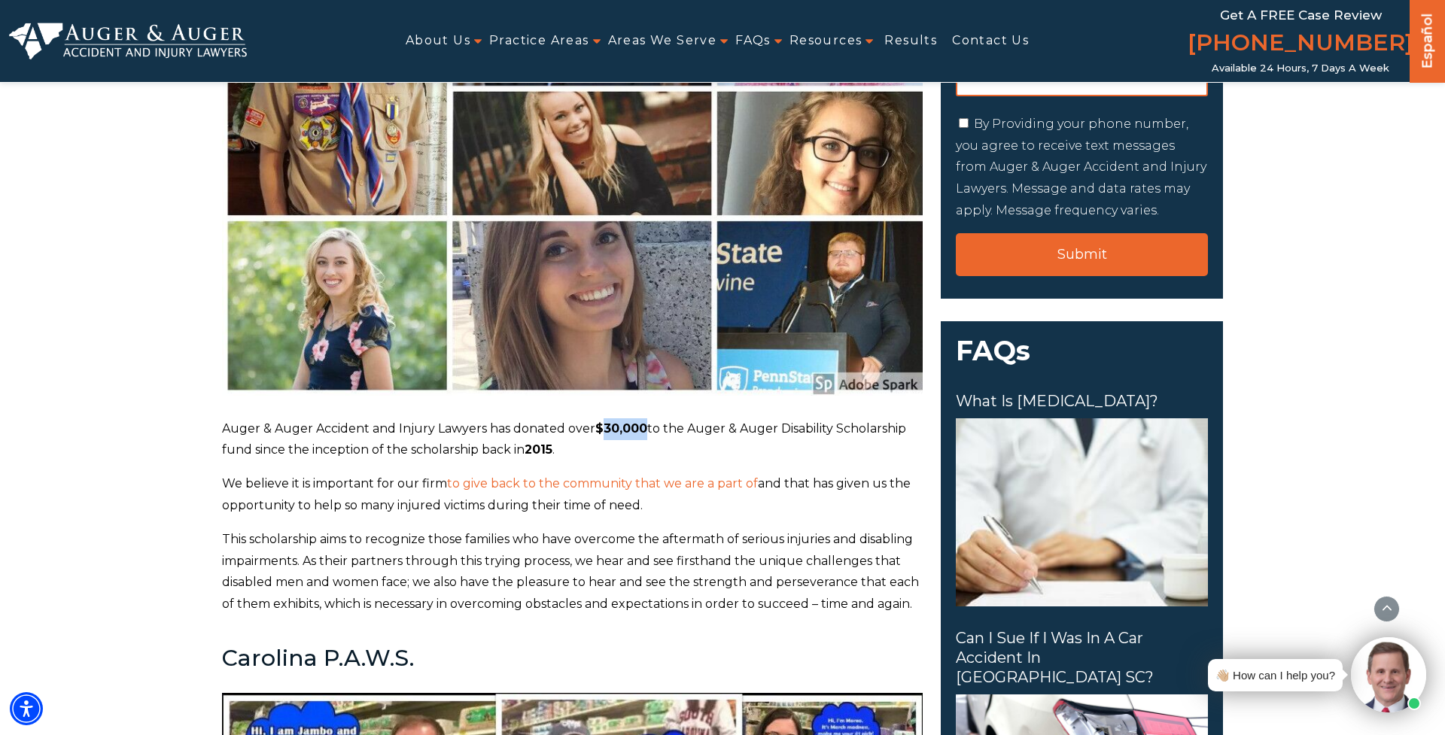
click at [603, 430] on b "$30,000" at bounding box center [621, 428] width 52 height 14
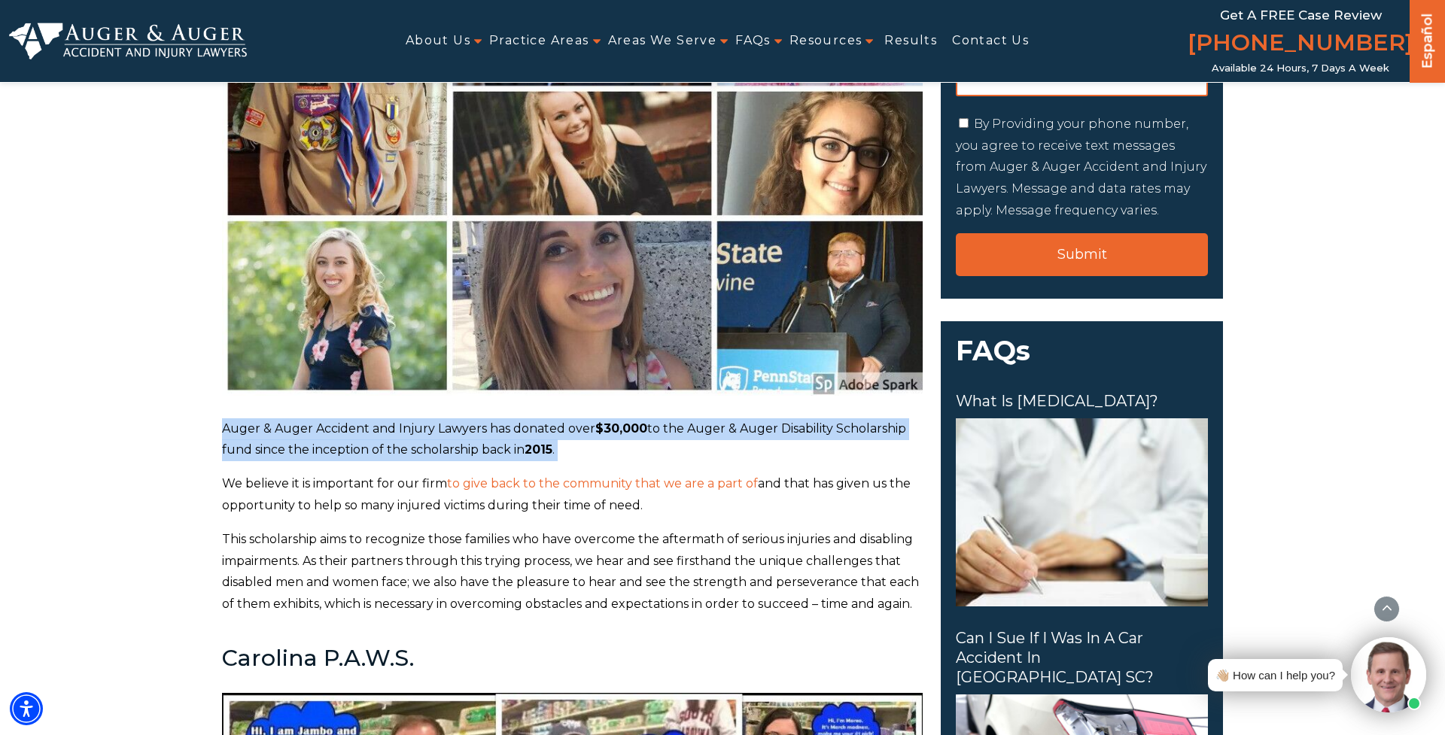
click at [603, 430] on b "$30,000" at bounding box center [621, 428] width 52 height 14
click at [614, 457] on p "Auger & Auger Accident and Injury Lawyers has donated over $30,000 to the Auger…" at bounding box center [572, 440] width 700 height 44
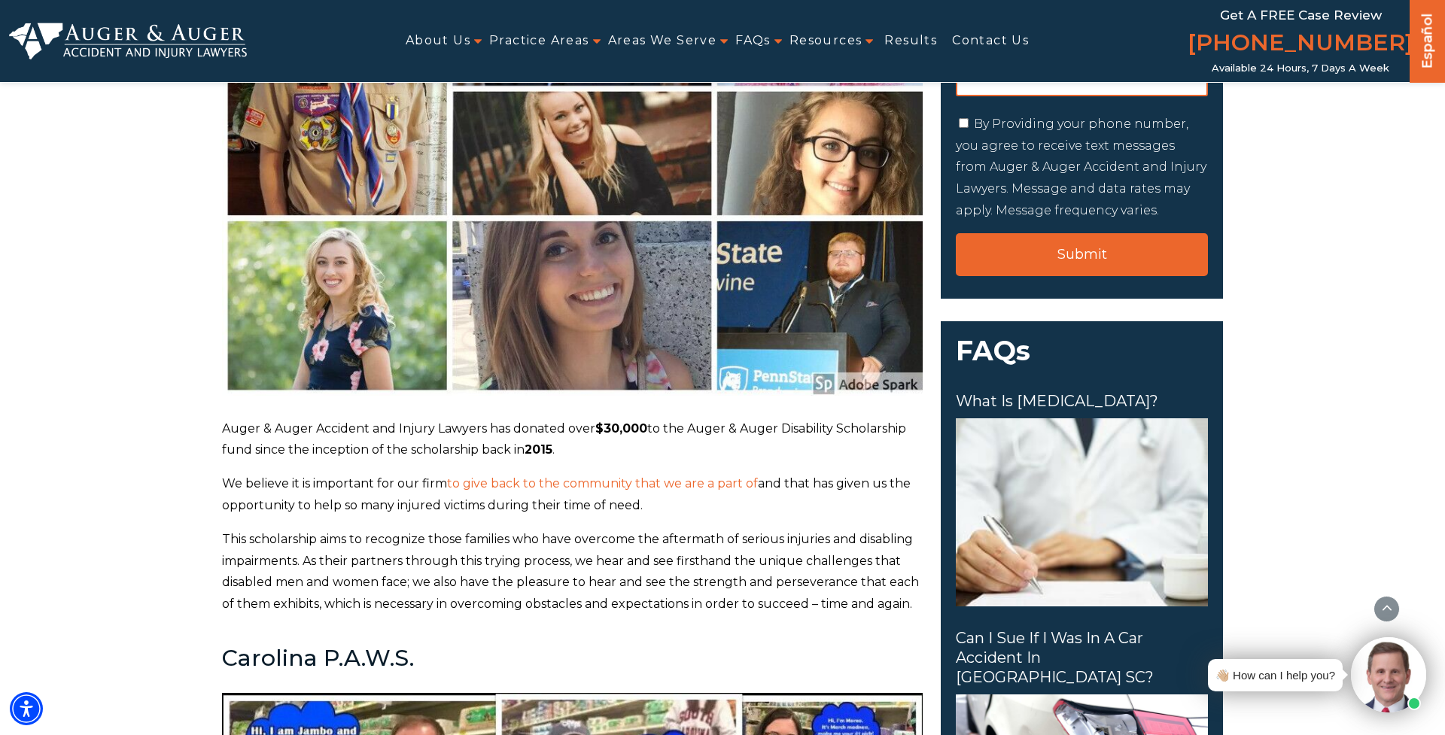
click at [614, 457] on p "Auger & Auger Accident and Injury Lawyers has donated over $30,000 to the Auger…" at bounding box center [572, 440] width 700 height 44
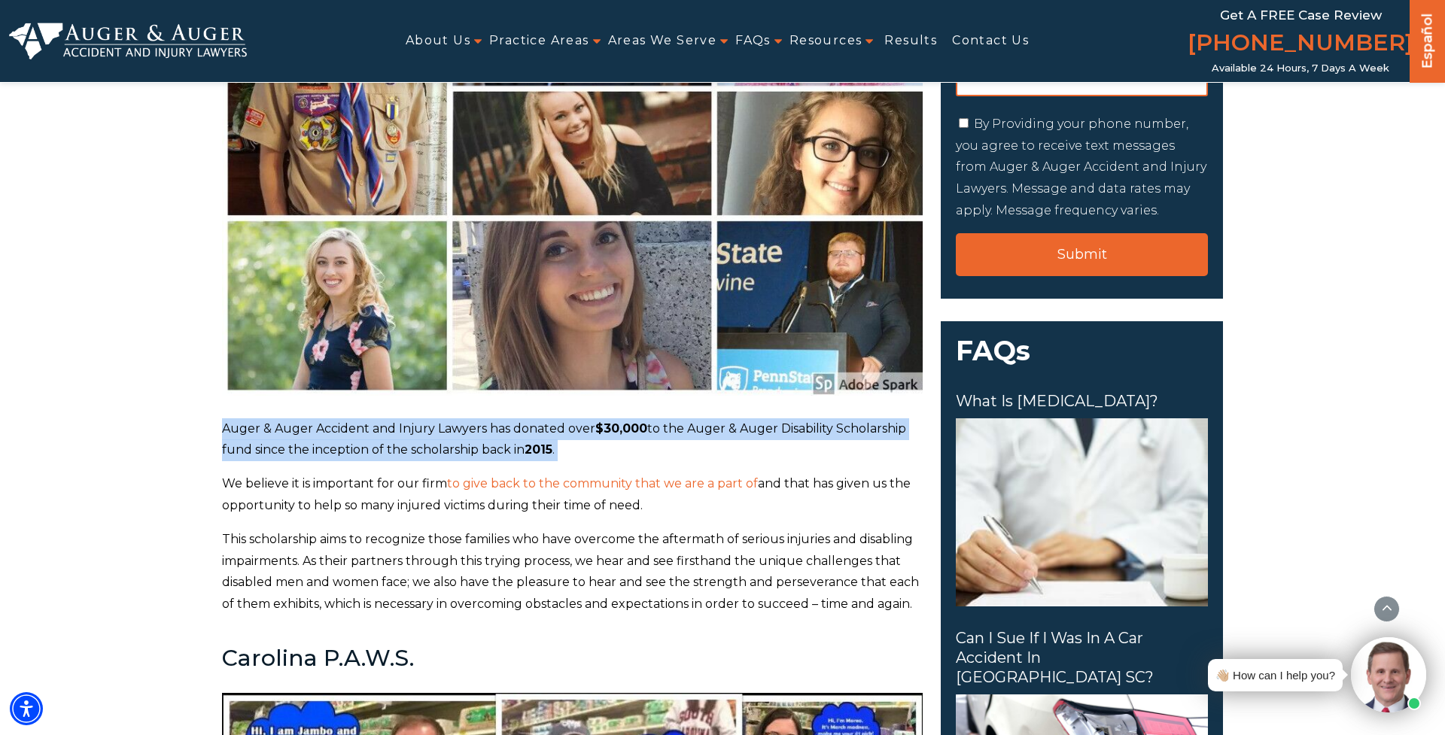
click at [614, 457] on p "Auger & Auger Accident and Injury Lawyers has donated over $30,000 to the Auger…" at bounding box center [572, 440] width 700 height 44
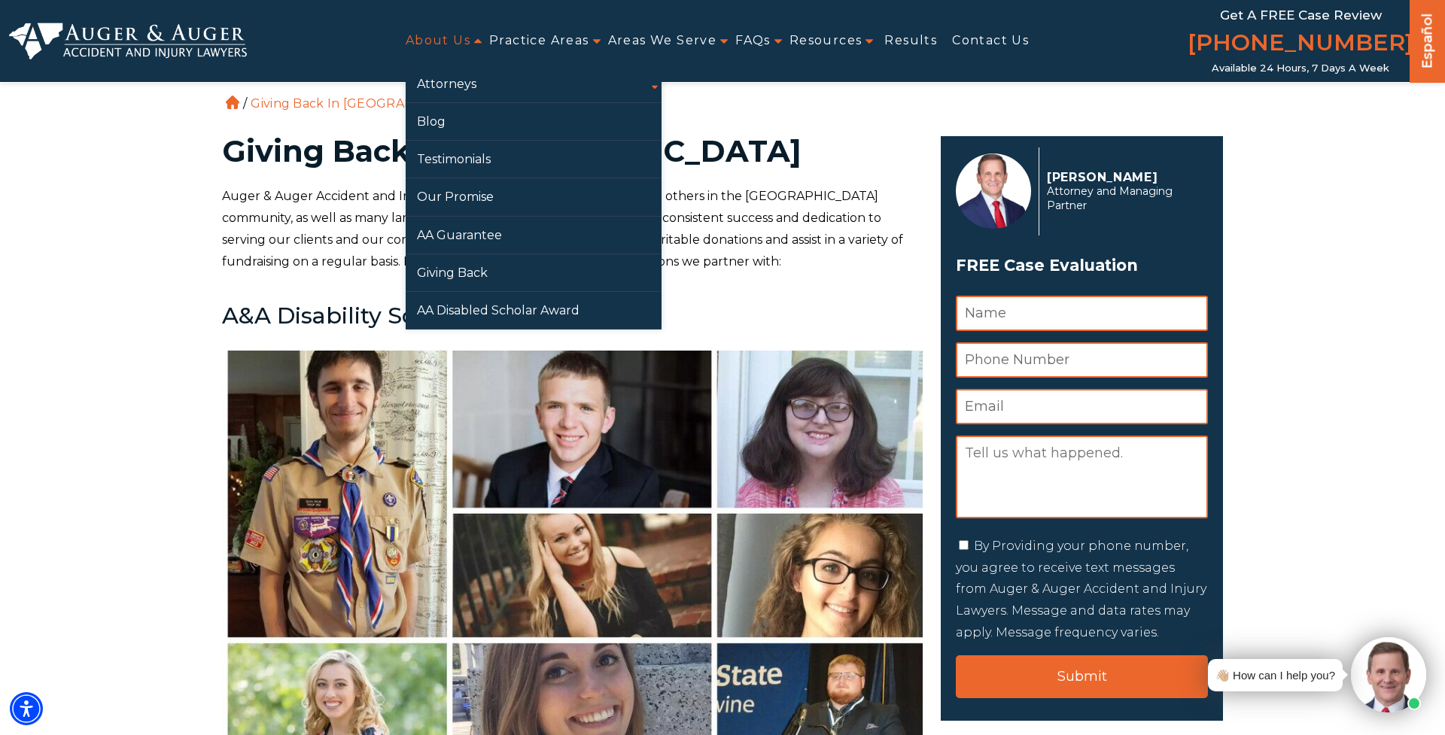
scroll to position [0, 0]
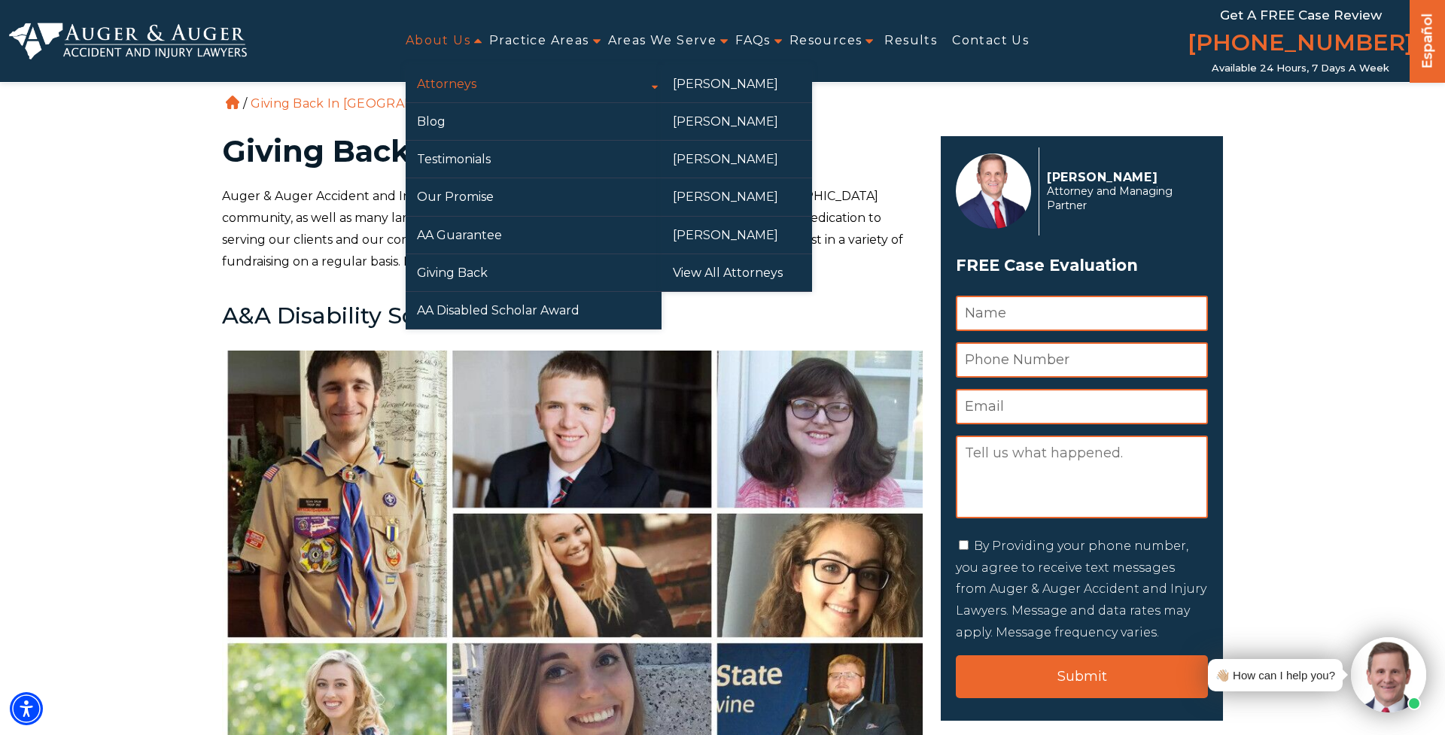
click at [541, 72] on link "Attorneys" at bounding box center [534, 83] width 256 height 37
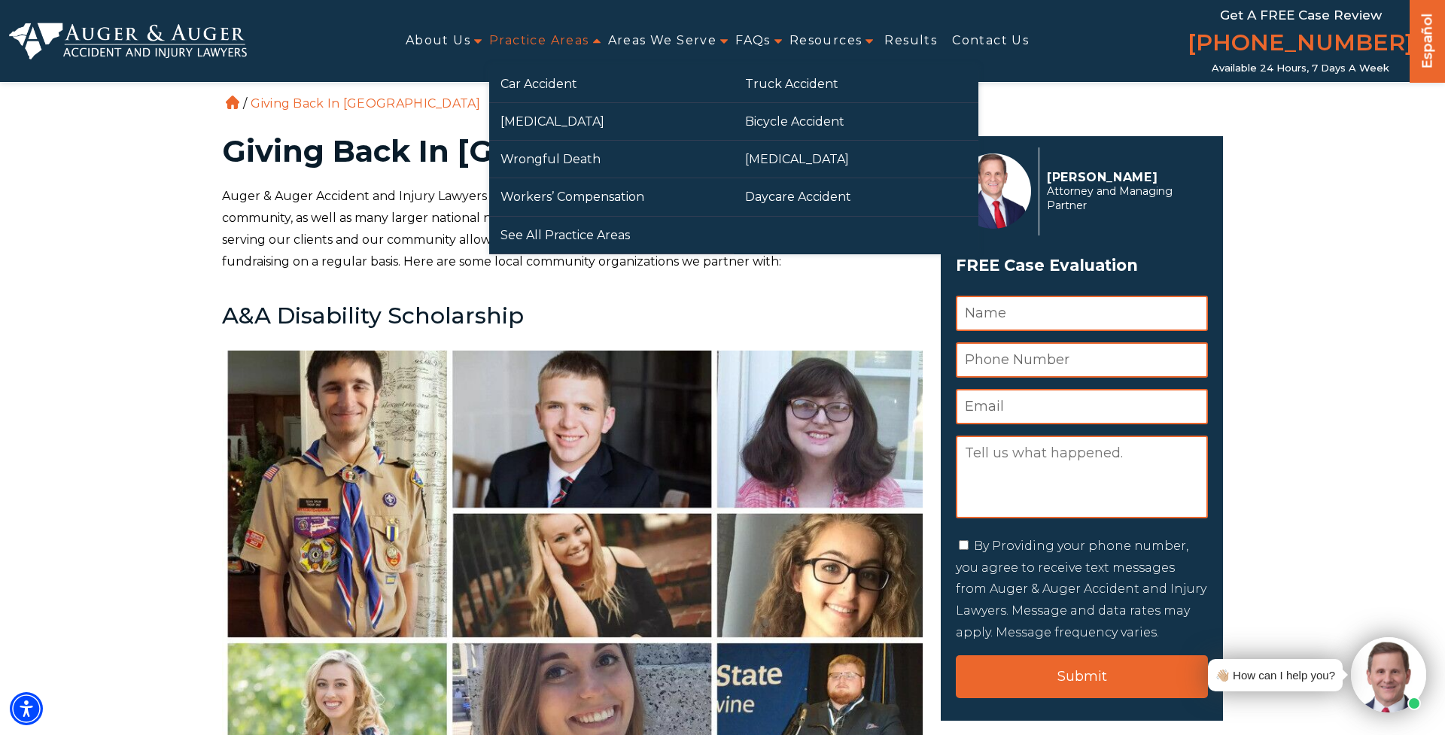
click at [548, 44] on link "Practice Areas" at bounding box center [539, 41] width 100 height 34
click at [543, 80] on link "Car Accident" at bounding box center [611, 83] width 245 height 37
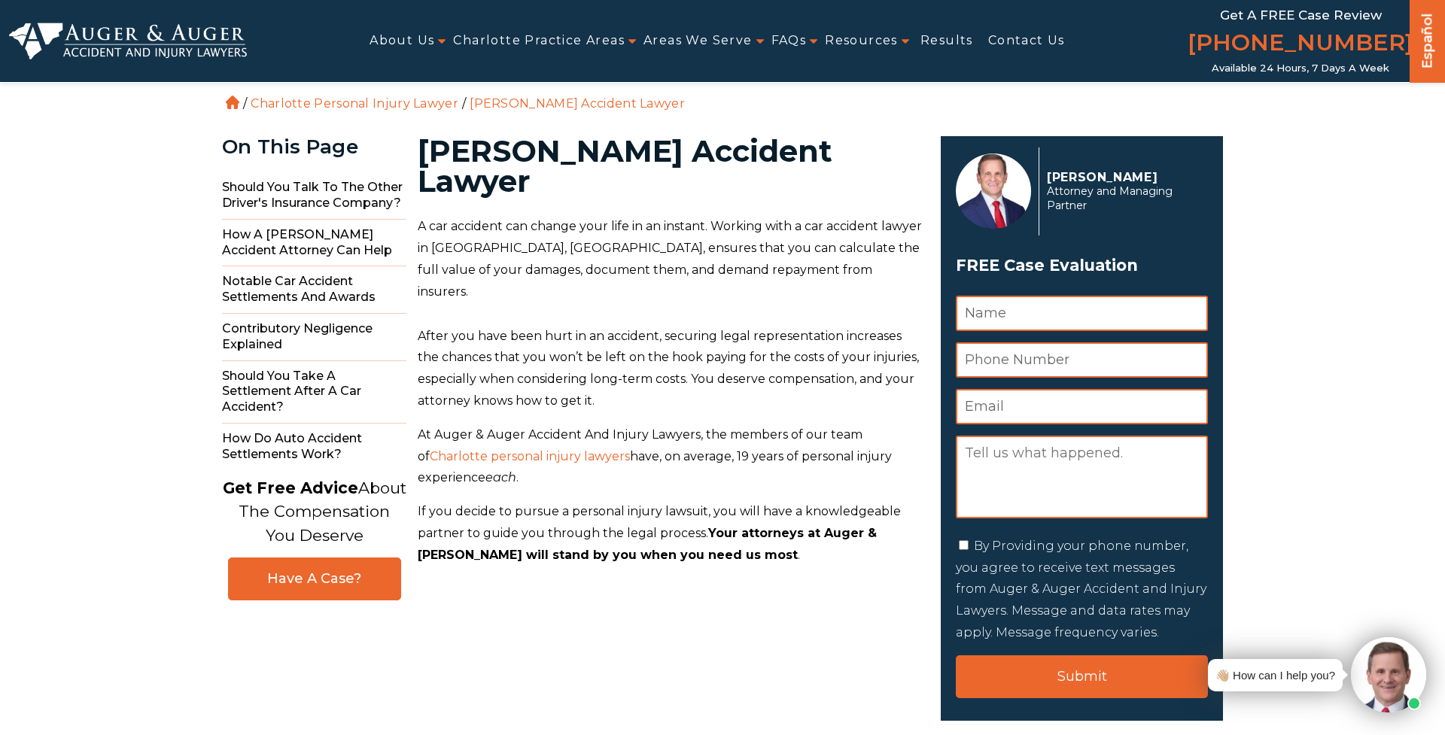
click at [737, 245] on p "A car accident can change your life in an instant. Working with a car accident …" at bounding box center [670, 259] width 505 height 87
click at [773, 222] on span "A car accident can change your life in an instant. Working with a car accident …" at bounding box center [670, 258] width 504 height 79
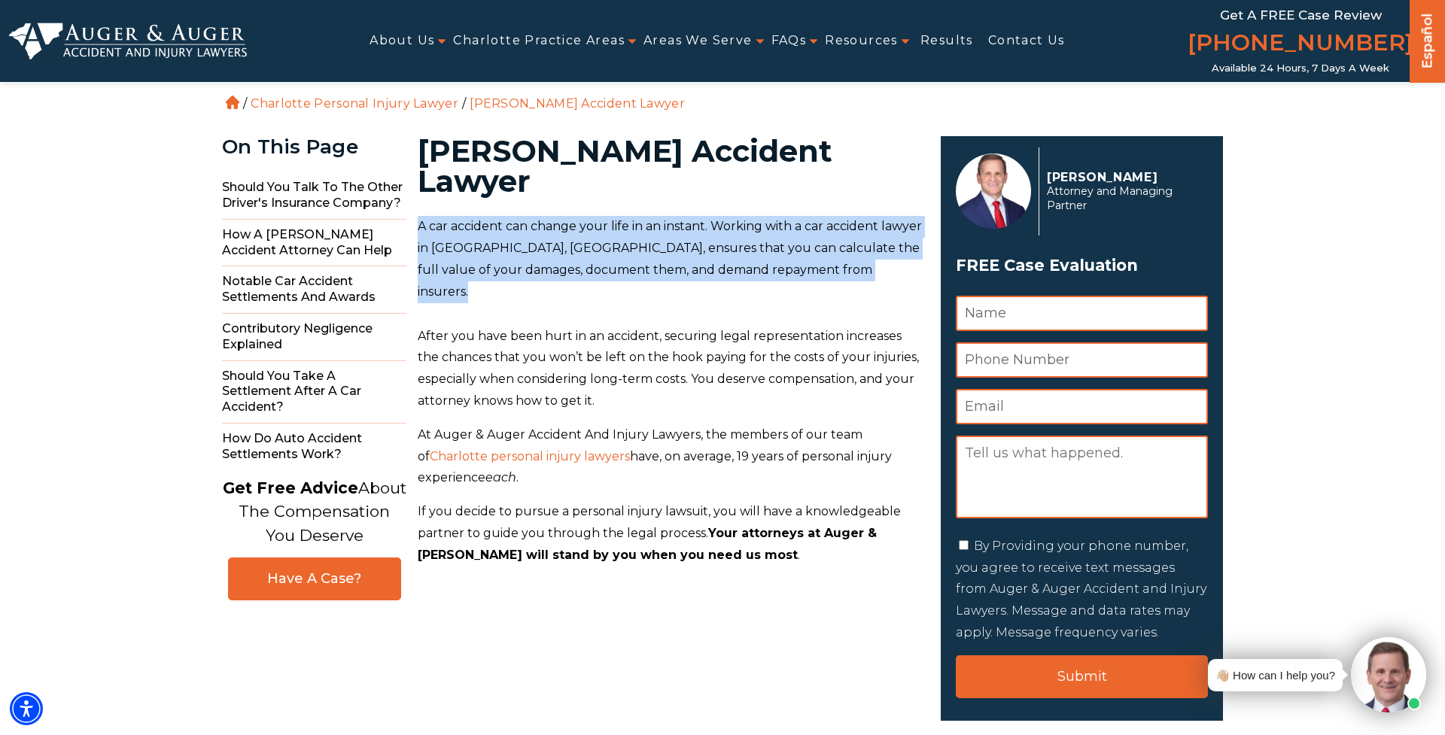
click at [773, 222] on span "A car accident can change your life in an instant. Working with a car accident …" at bounding box center [670, 258] width 504 height 79
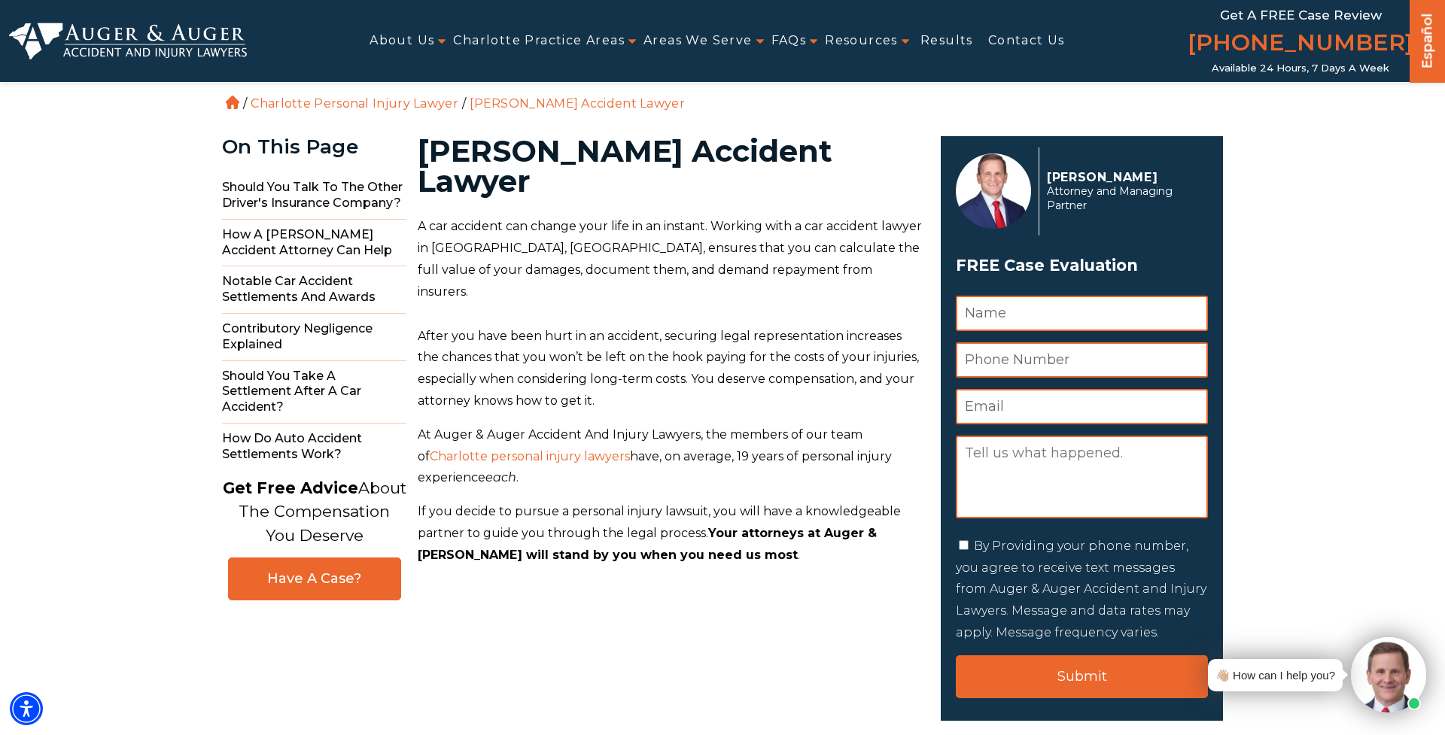
click at [828, 504] on span "If you decide to pursue a personal injury lawsuit, you will have a knowledgeabl…" at bounding box center [659, 522] width 483 height 36
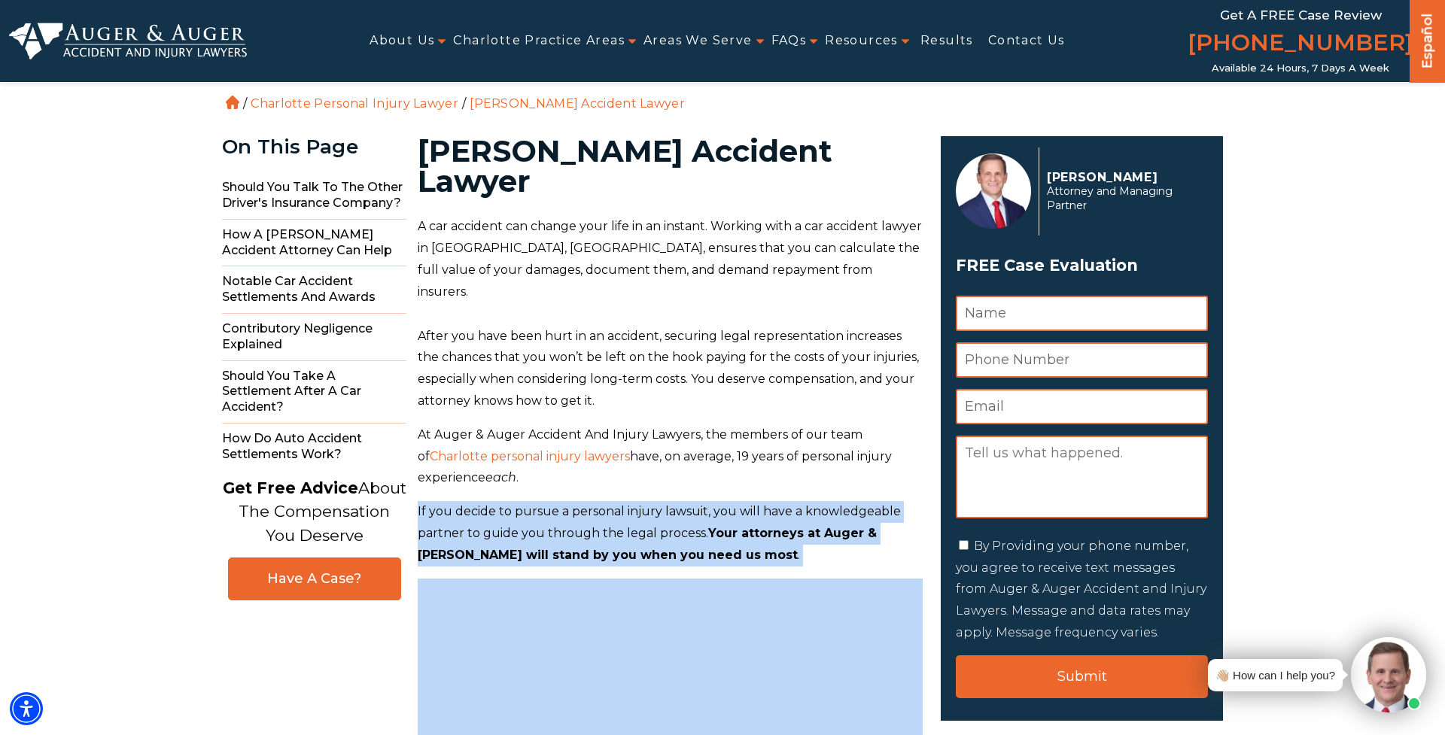
click at [828, 504] on span "If you decide to pursue a personal injury lawsuit, you will have a knowledgeabl…" at bounding box center [659, 522] width 483 height 36
click at [827, 501] on p "If you decide to pursue a personal injury lawsuit, you will have a knowledgeabl…" at bounding box center [670, 533] width 505 height 65
click at [821, 501] on p "If you decide to pursue a personal injury lawsuit, you will have a knowledgeabl…" at bounding box center [670, 533] width 505 height 65
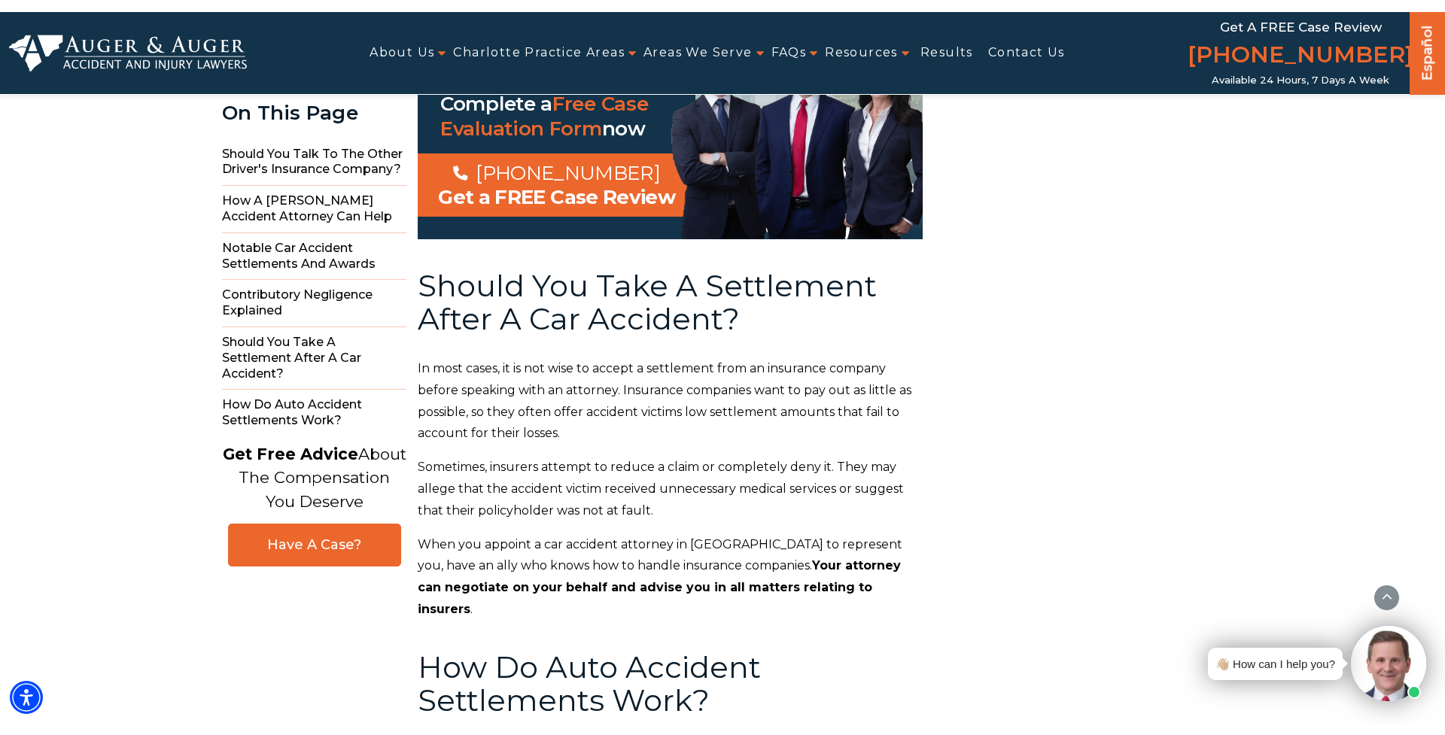
scroll to position [5182, 0]
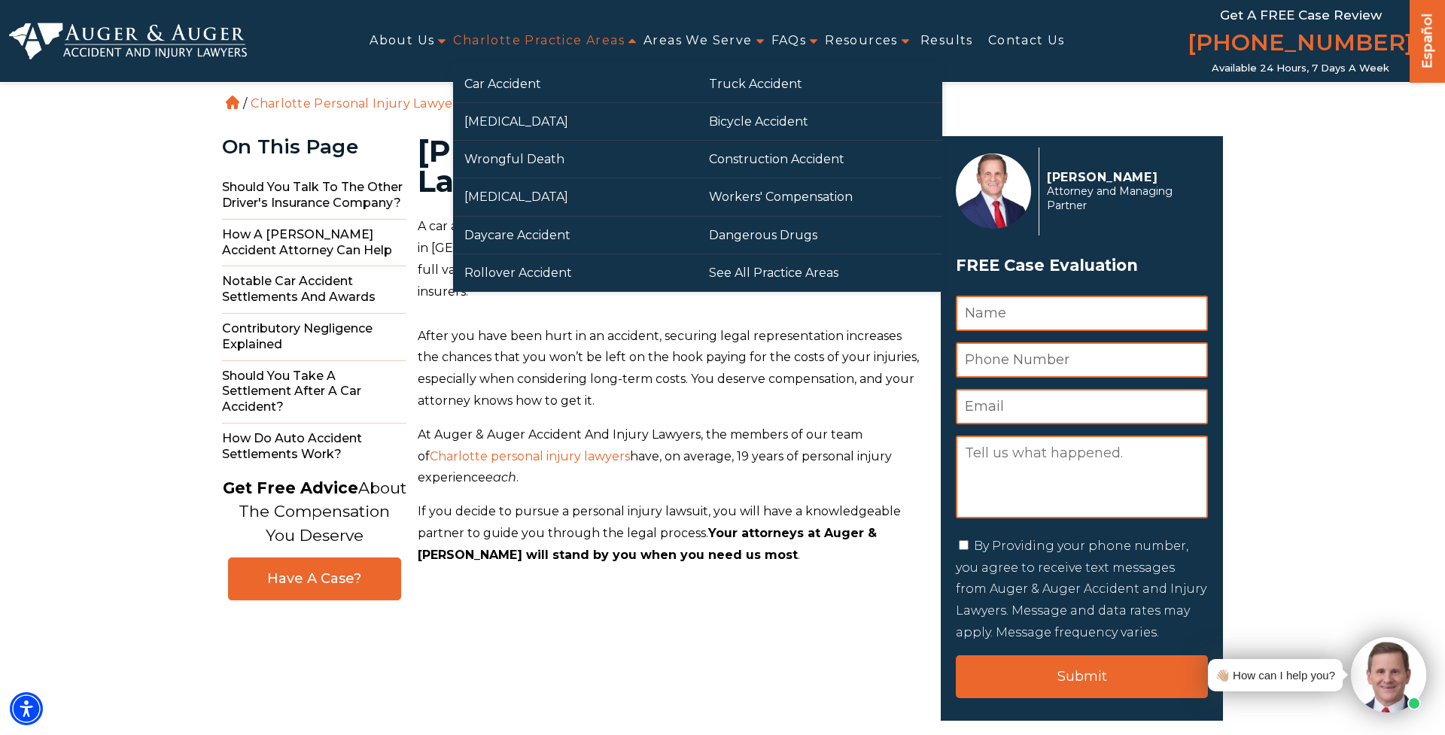
scroll to position [0, 0]
click at [537, 116] on link "[MEDICAL_DATA]" at bounding box center [575, 121] width 245 height 37
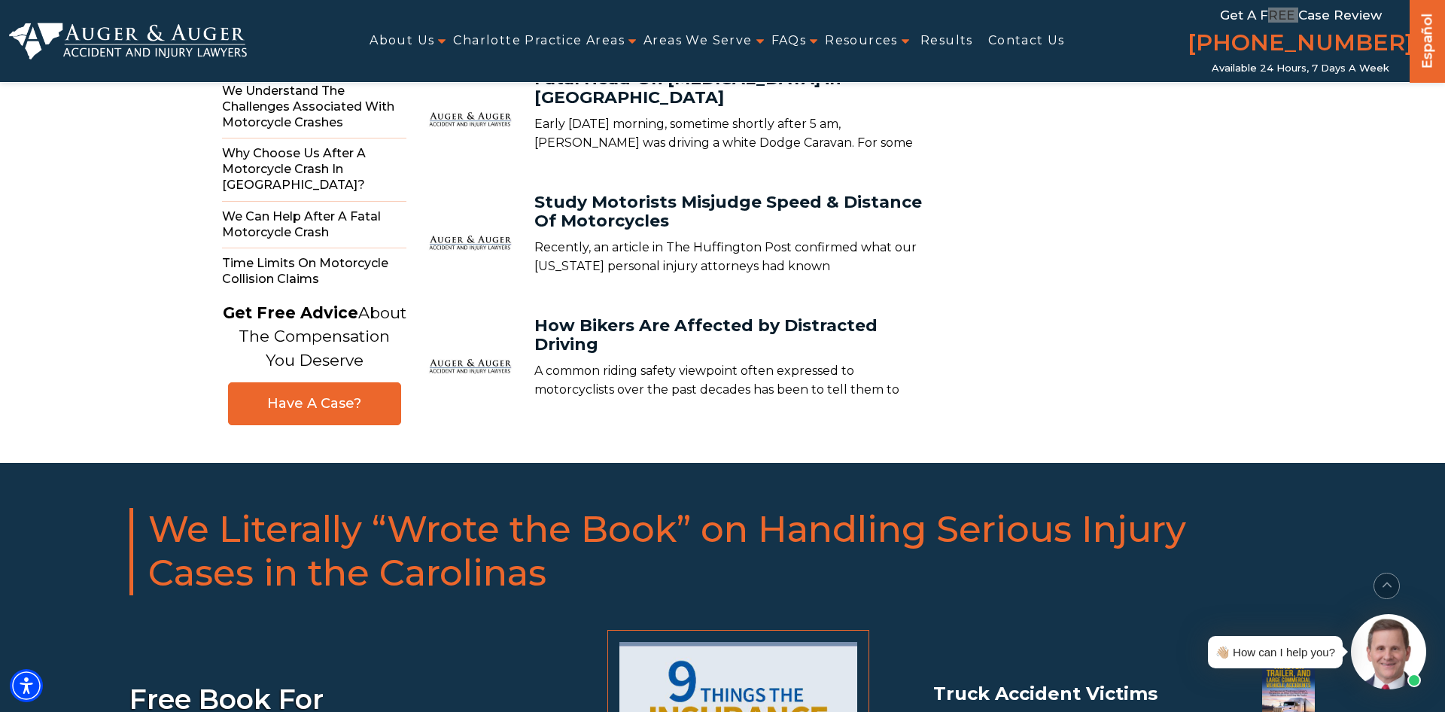
scroll to position [8717, 0]
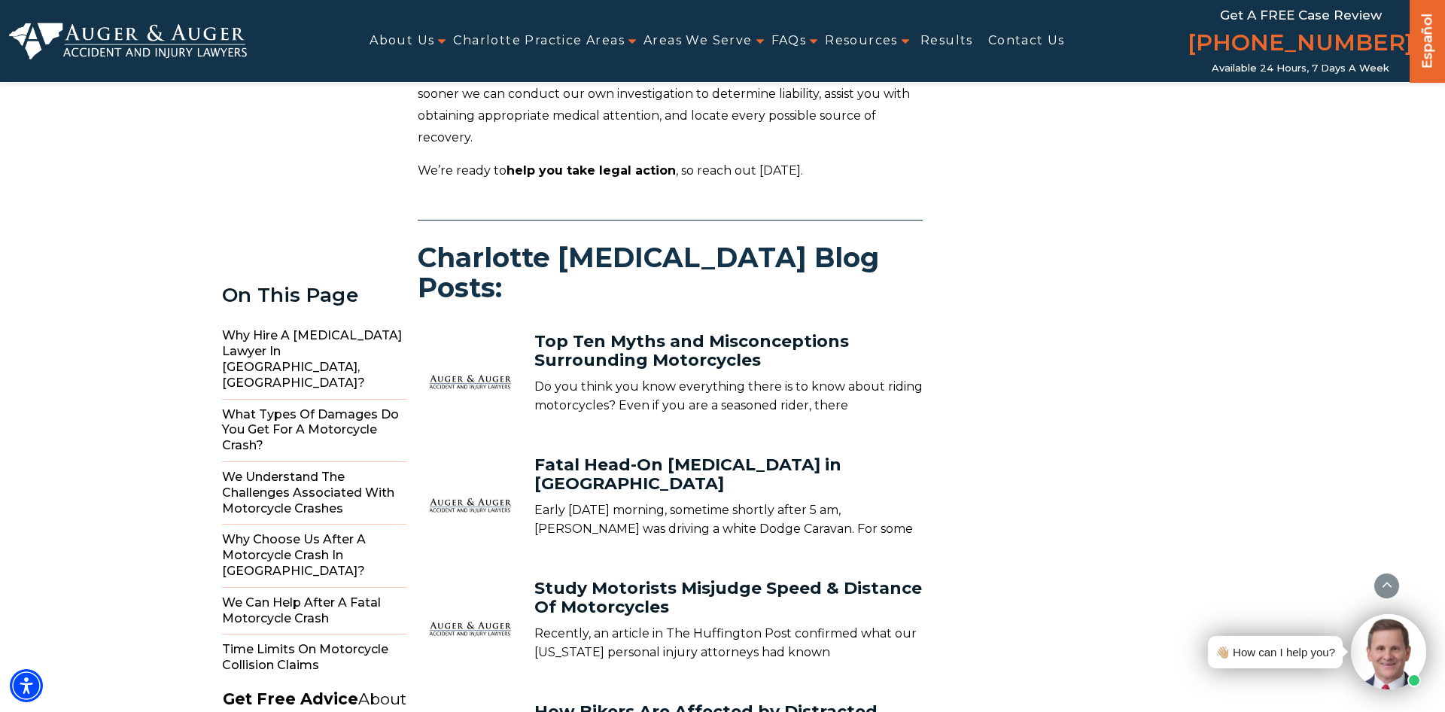
click at [746, 624] on p "Recently, an article in The Huffington Post confirmed what our [US_STATE] perso…" at bounding box center [728, 643] width 388 height 38
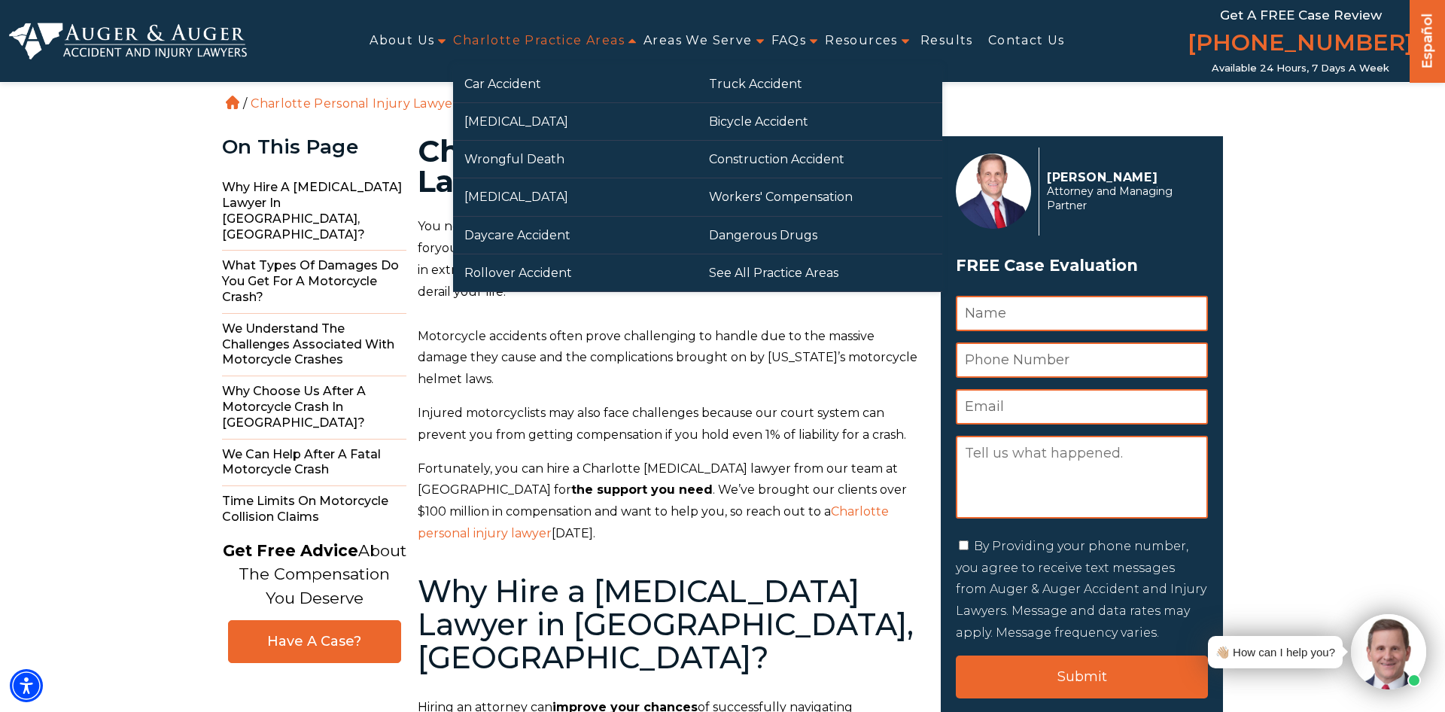
scroll to position [0, 0]
click at [539, 152] on link "Wrongful Death" at bounding box center [575, 159] width 245 height 37
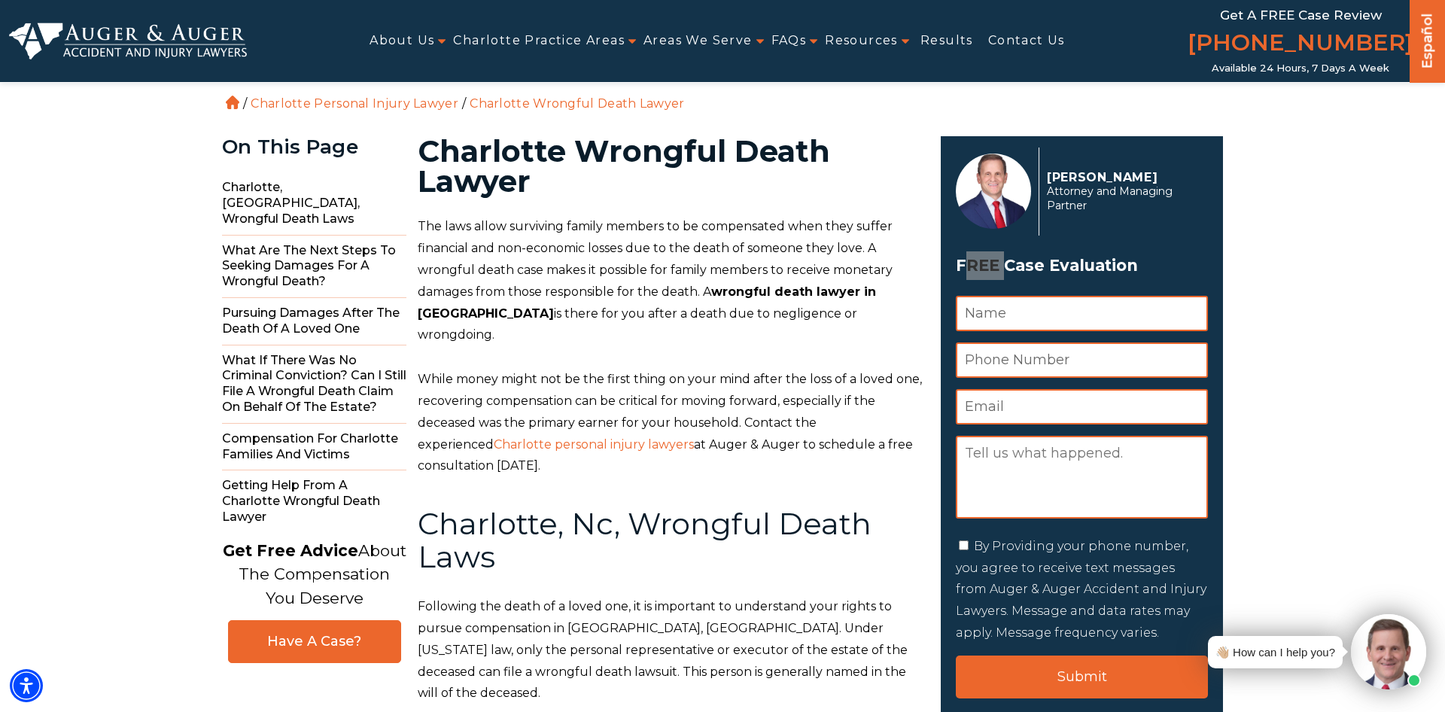
scroll to position [8000, 0]
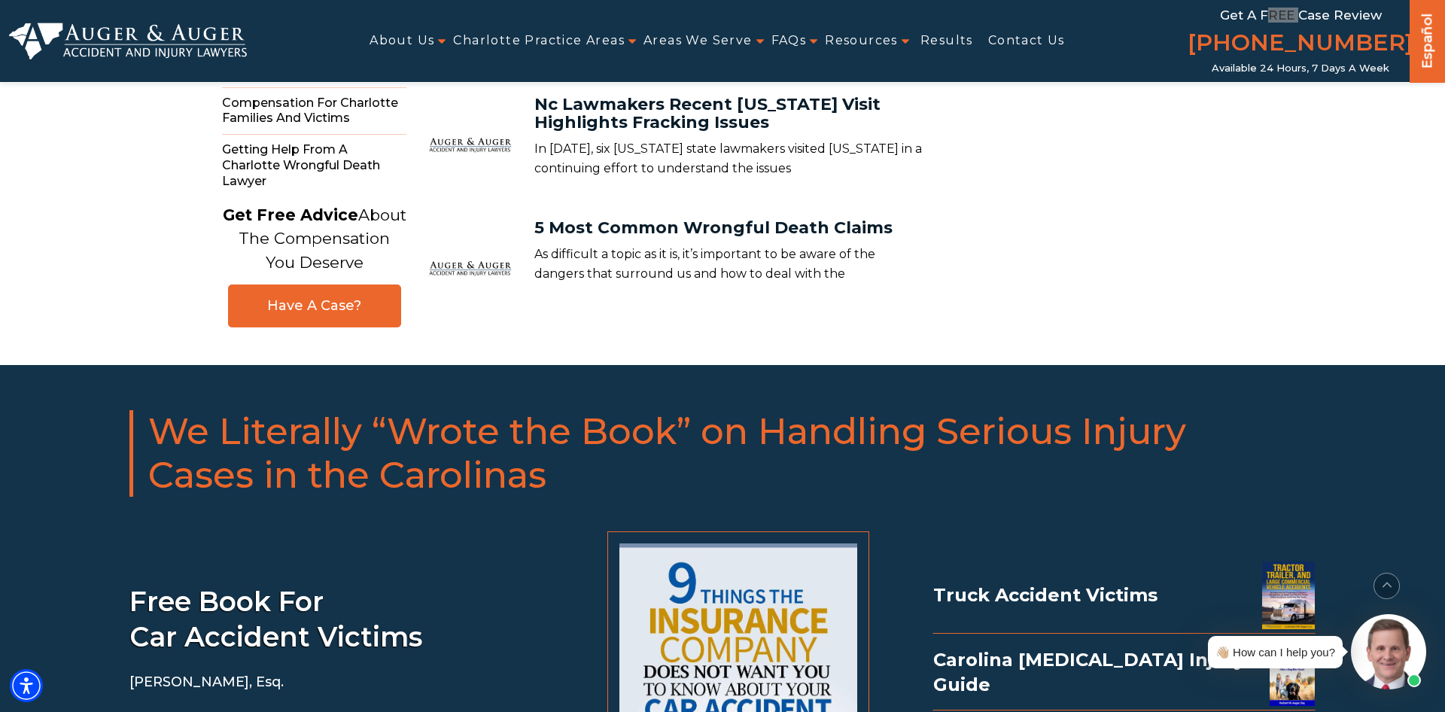
click at [608, 531] on div at bounding box center [738, 706] width 262 height 351
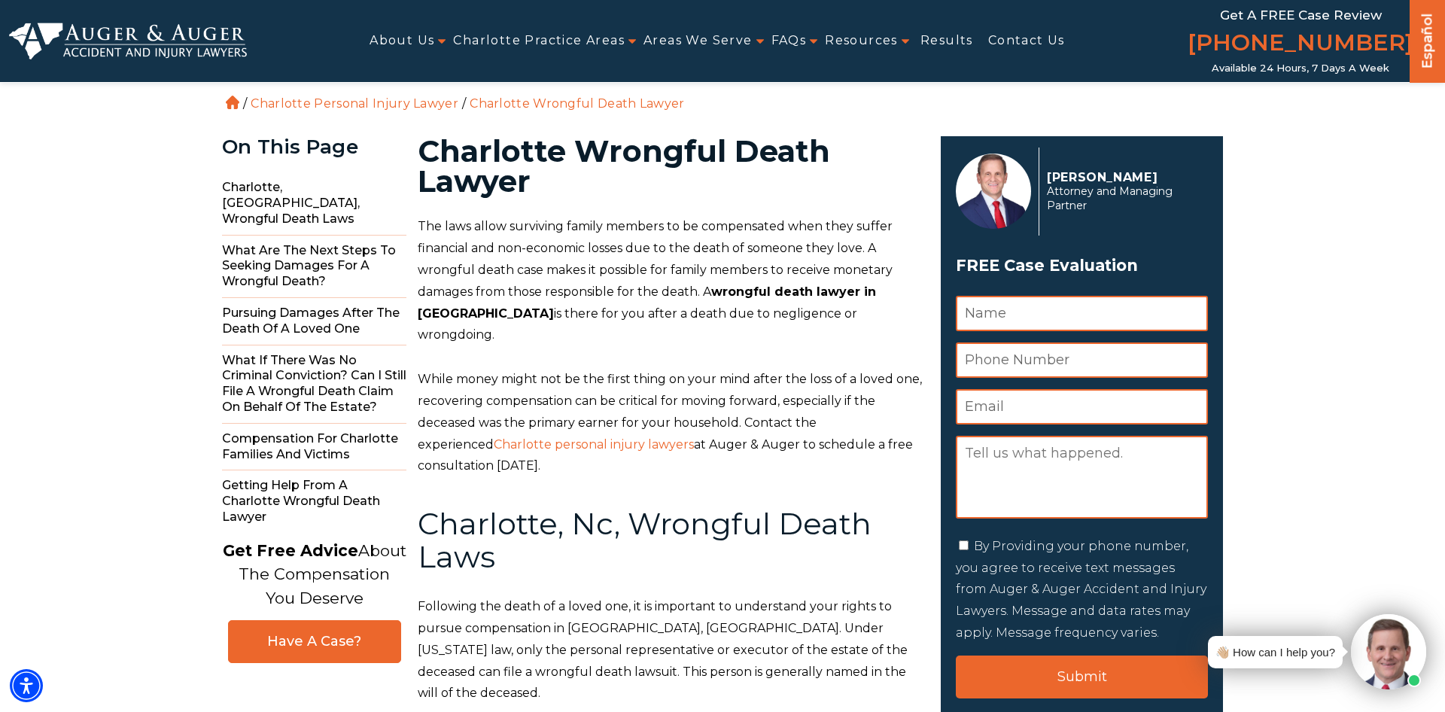
scroll to position [0, 0]
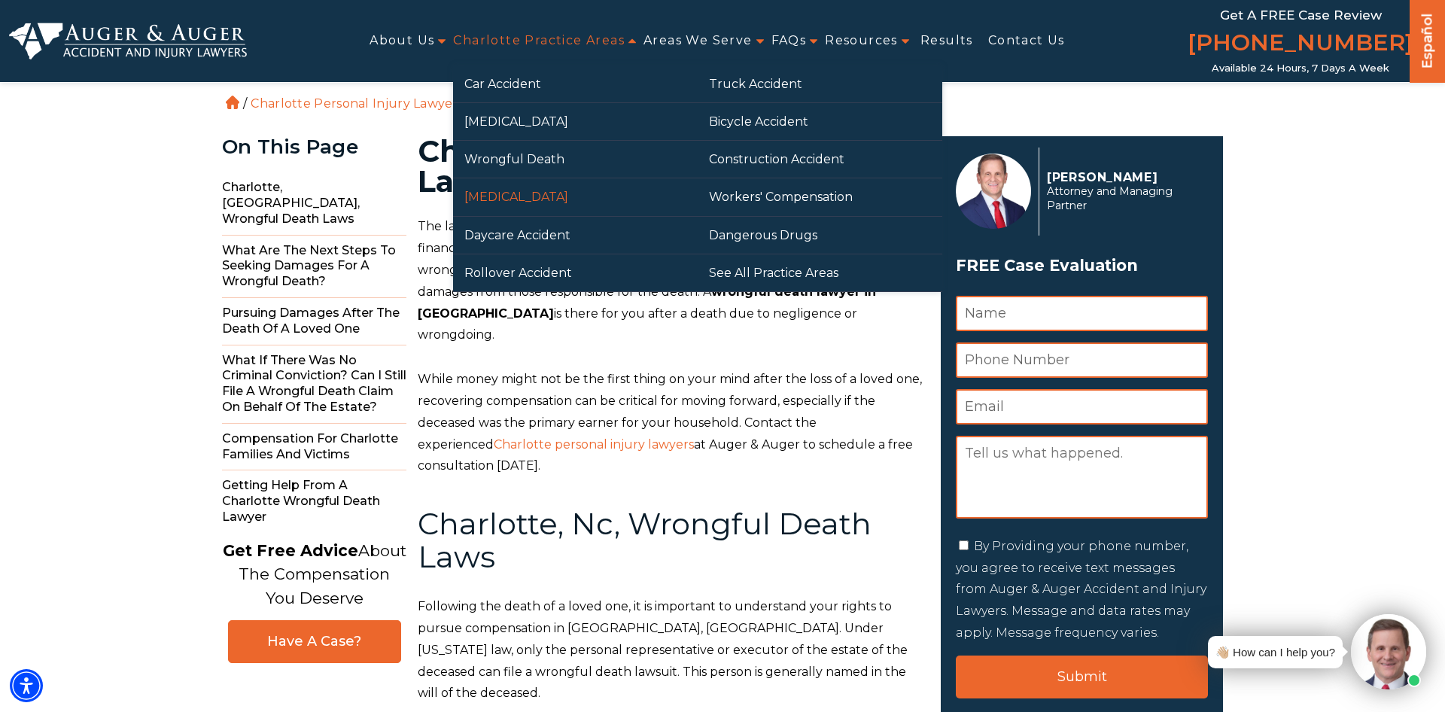
click at [536, 202] on link "[MEDICAL_DATA]" at bounding box center [575, 196] width 245 height 37
click at [533, 208] on link "[MEDICAL_DATA]" at bounding box center [575, 196] width 245 height 37
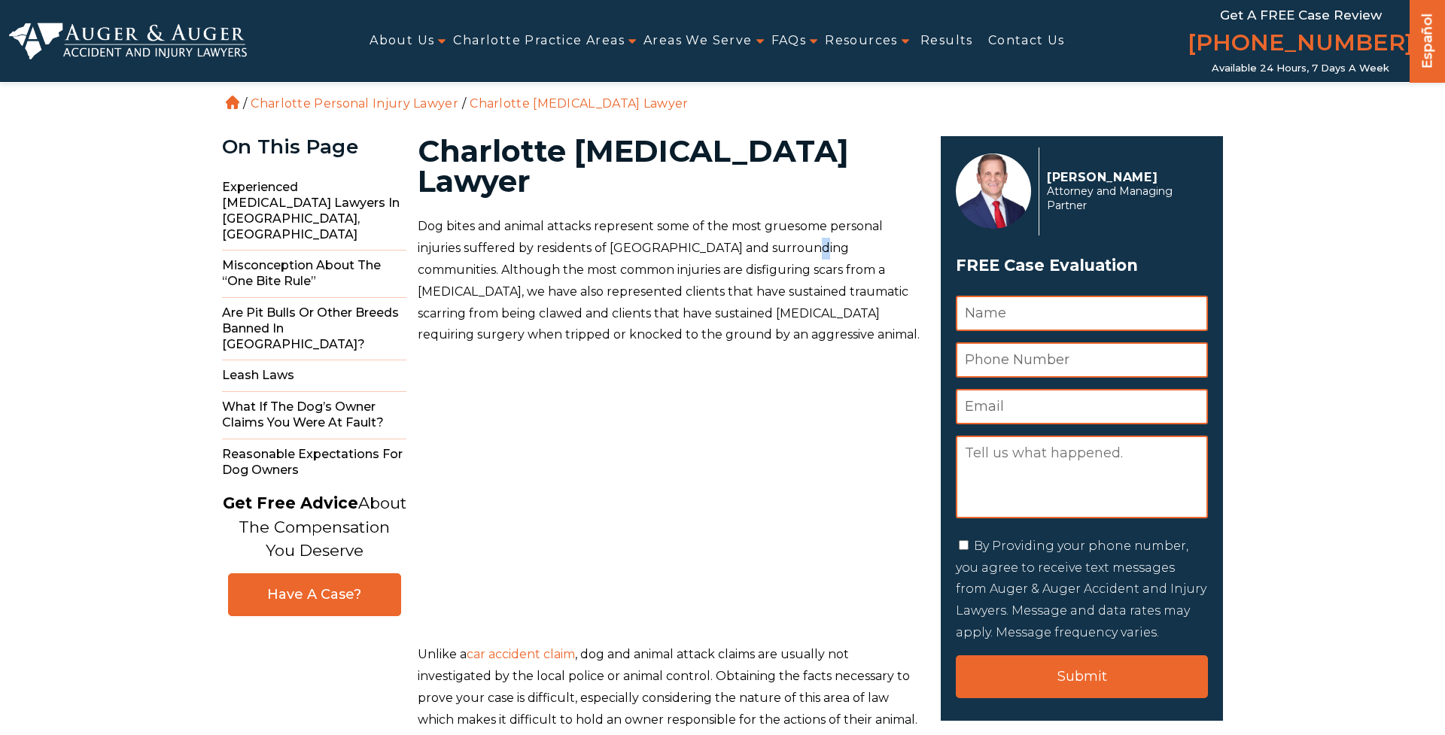
click at [806, 216] on p "Dog bites and animal attacks represent some of the most gruesome personal injur…" at bounding box center [670, 281] width 505 height 130
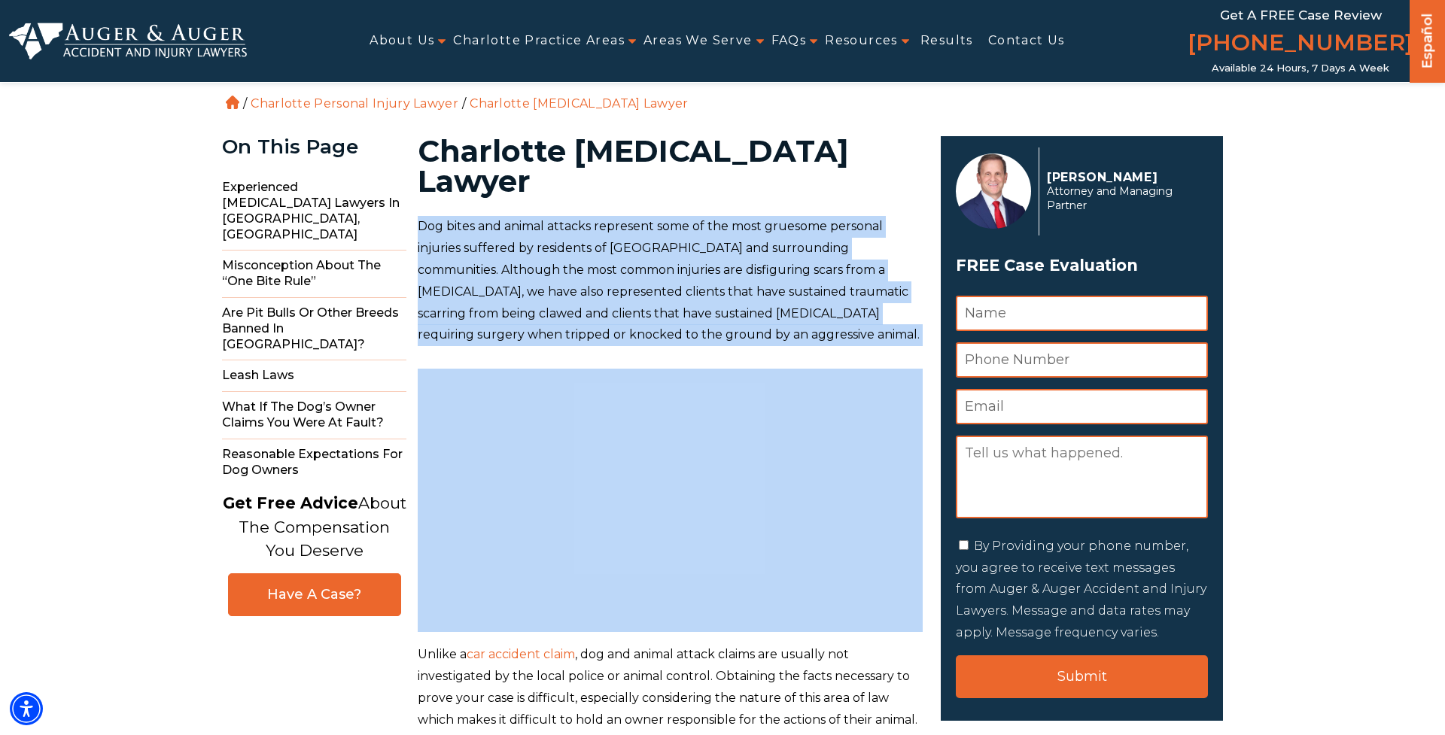
click at [806, 216] on p "Dog bites and animal attacks represent some of the most gruesome personal injur…" at bounding box center [670, 281] width 505 height 130
click at [755, 216] on p "Dog bites and animal attacks represent some of the most gruesome personal injur…" at bounding box center [670, 281] width 505 height 130
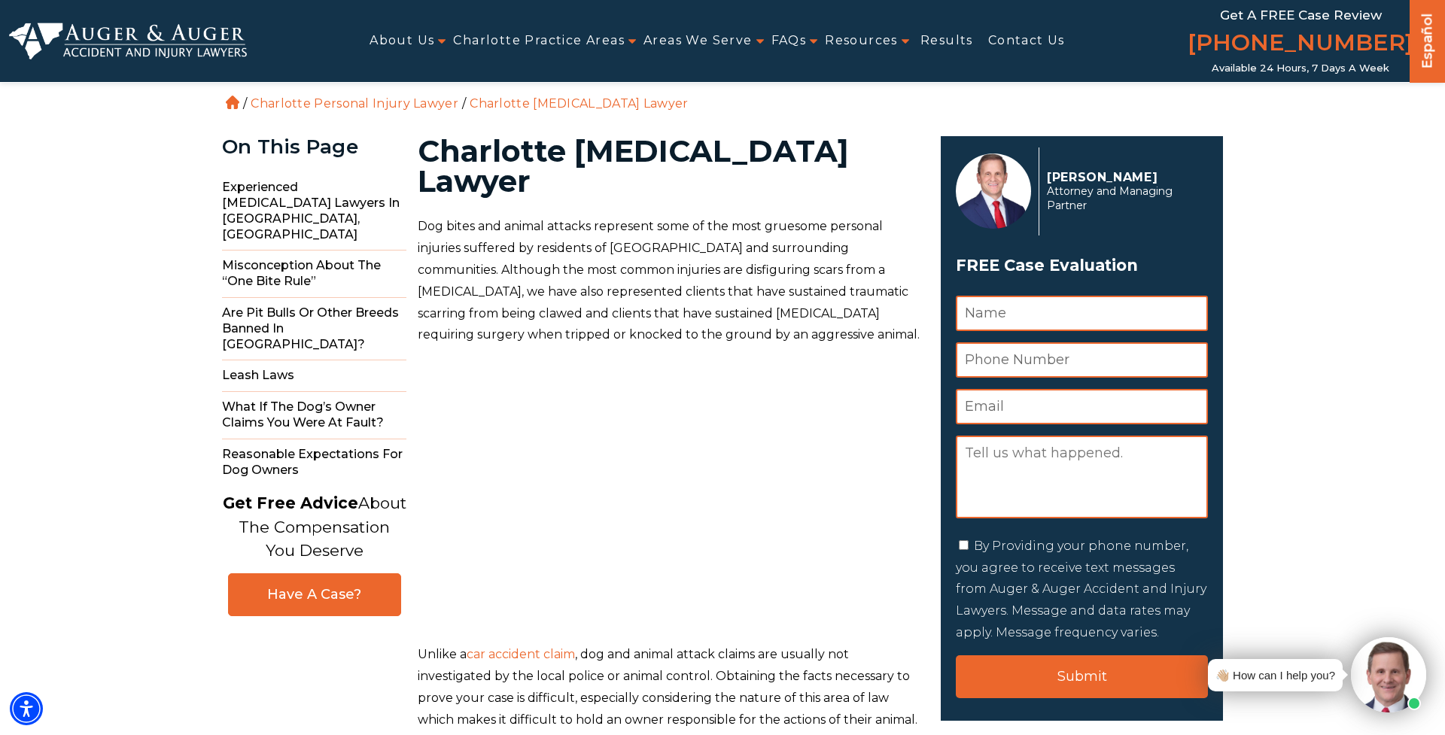
click at [725, 216] on p "Dog bites and animal attacks represent some of the most gruesome personal injur…" at bounding box center [670, 281] width 505 height 130
click at [725, 224] on p "Dog bites and animal attacks represent some of the most gruesome personal injur…" at bounding box center [670, 281] width 505 height 130
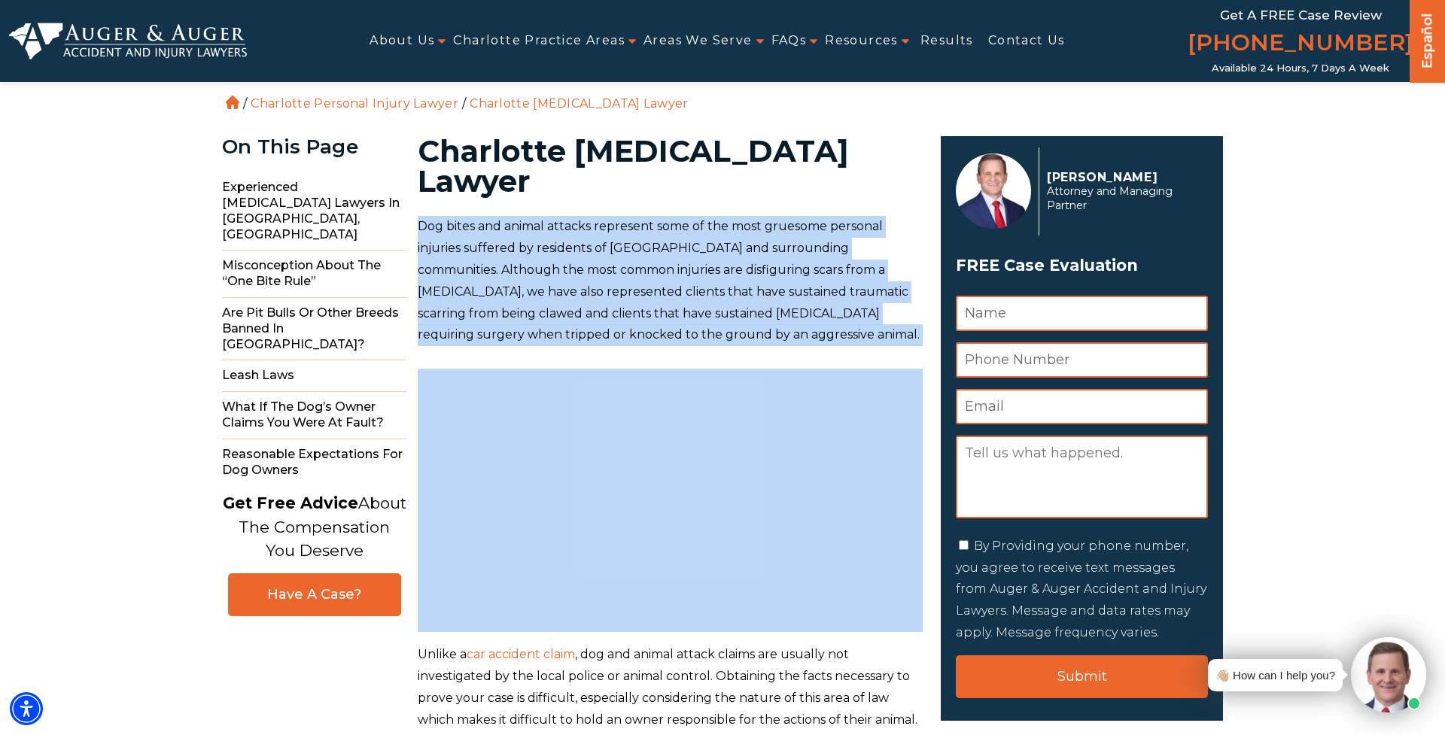
click at [725, 224] on p "Dog bites and animal attacks represent some of the most gruesome personal injur…" at bounding box center [670, 281] width 505 height 130
click at [723, 227] on p "Dog bites and animal attacks represent some of the most gruesome personal injur…" at bounding box center [670, 281] width 505 height 130
click at [736, 272] on p "Dog bites and animal attacks represent some of the most gruesome personal injur…" at bounding box center [670, 281] width 505 height 130
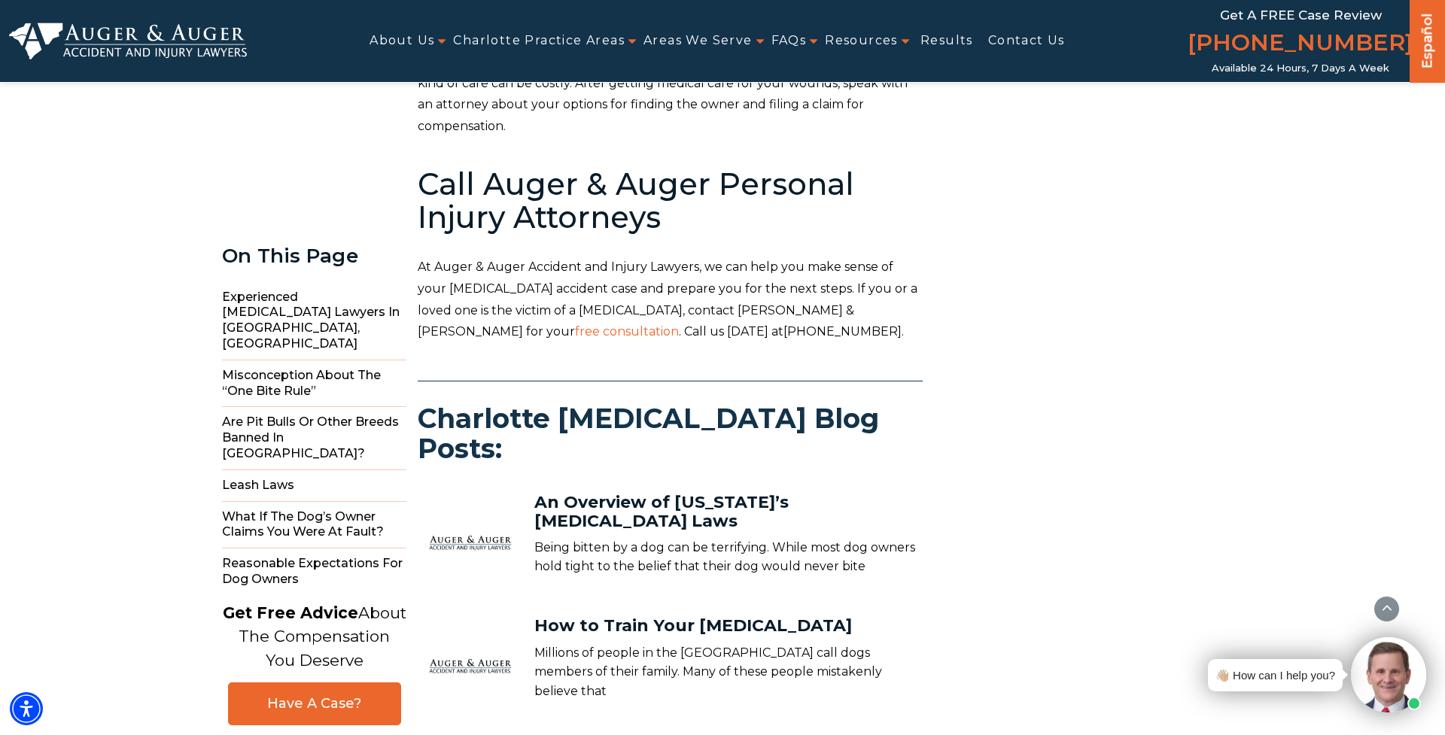
scroll to position [5718, 0]
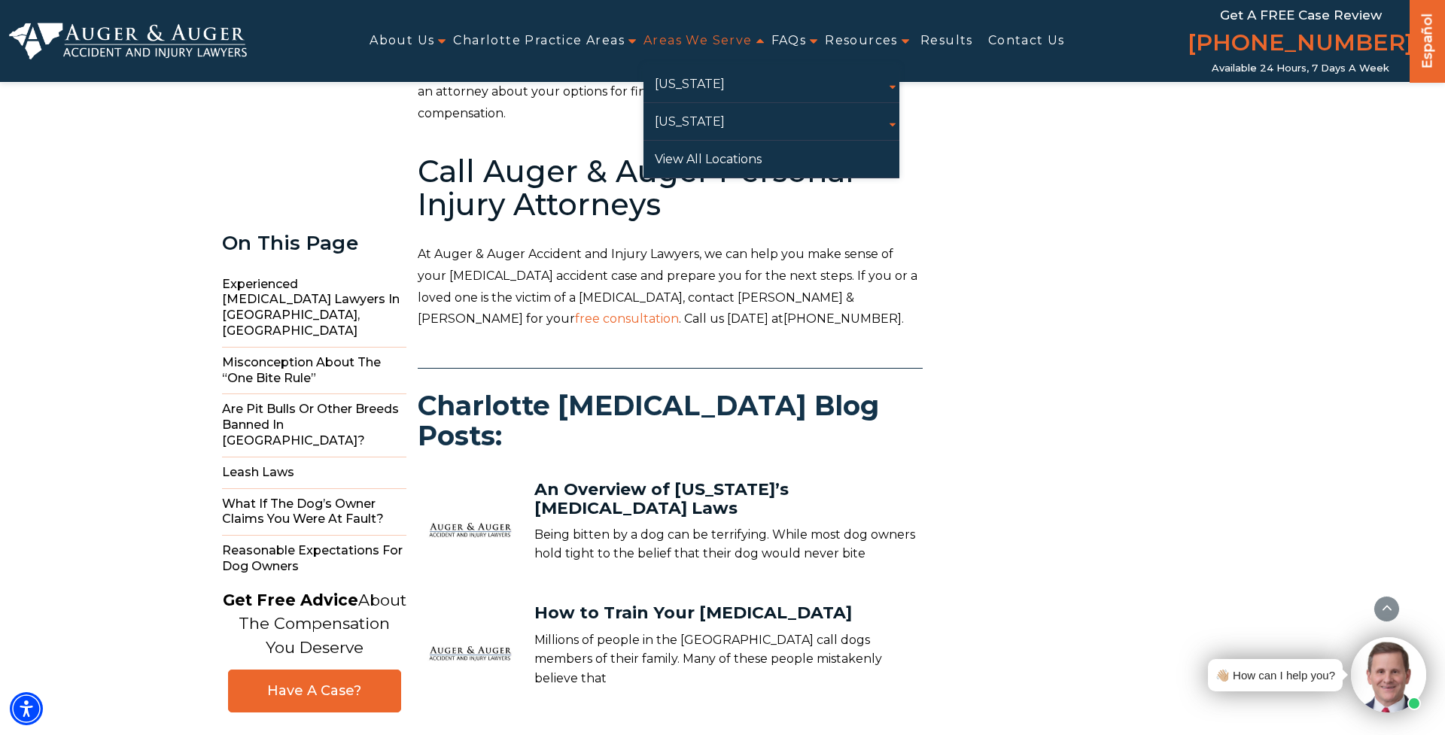
click at [679, 36] on link "Areas We Serve" at bounding box center [697, 41] width 109 height 34
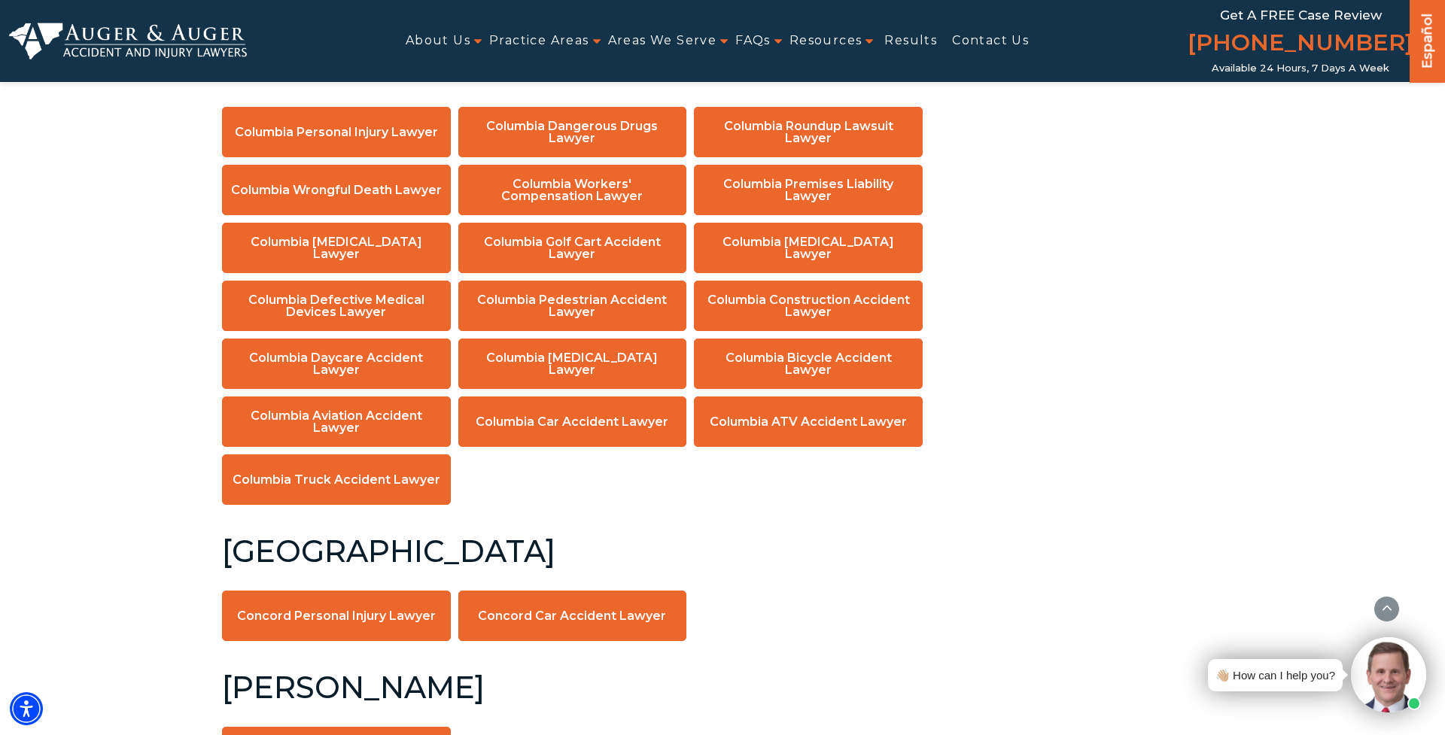
scroll to position [3034, 0]
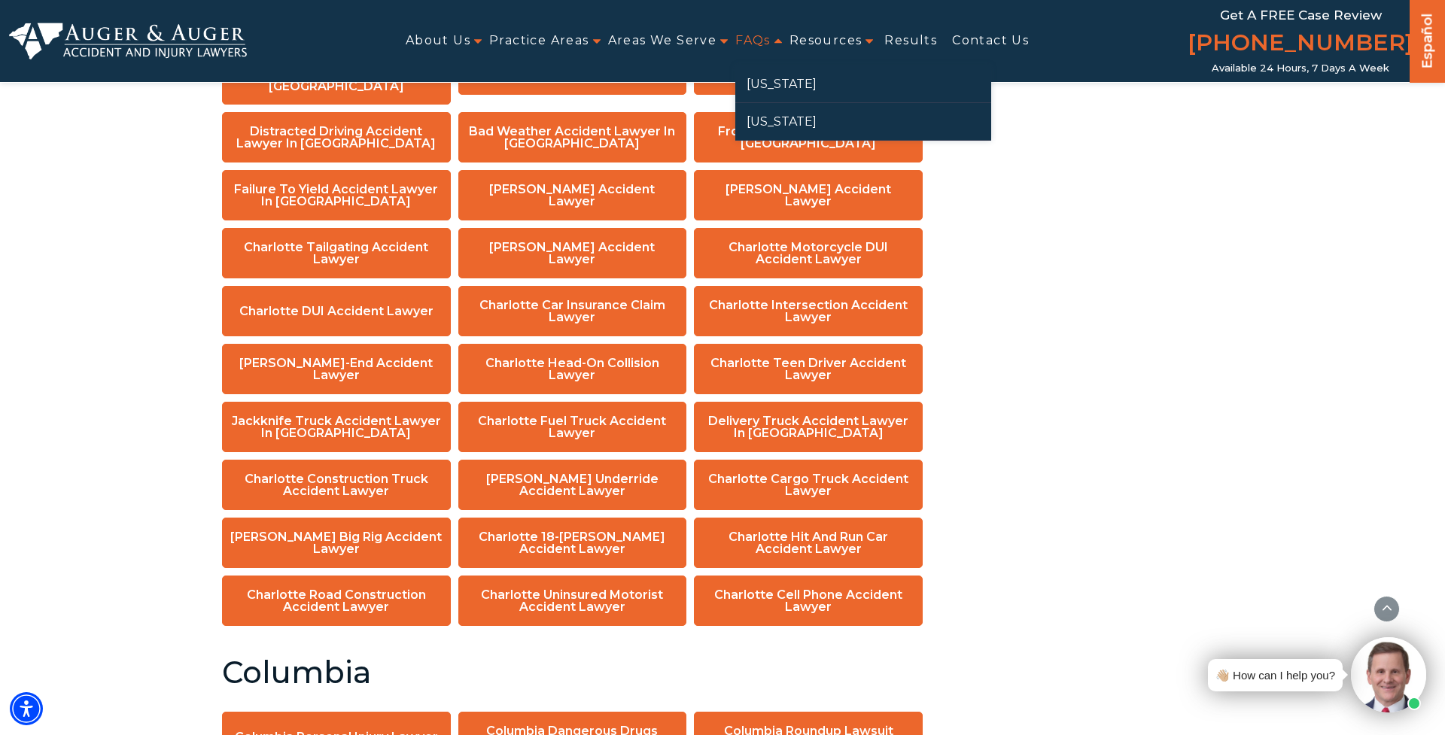
click at [759, 40] on link "FAQs" at bounding box center [752, 41] width 35 height 34
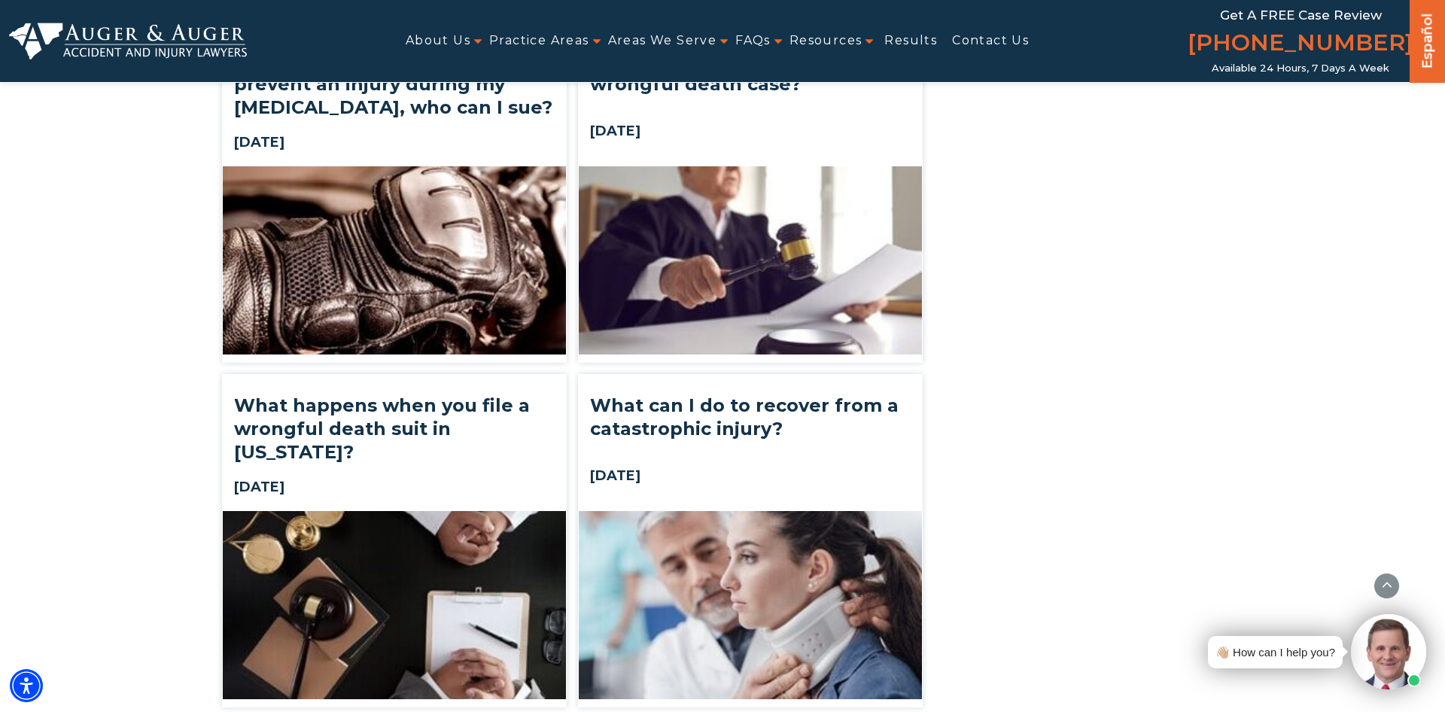
scroll to position [8488, 0]
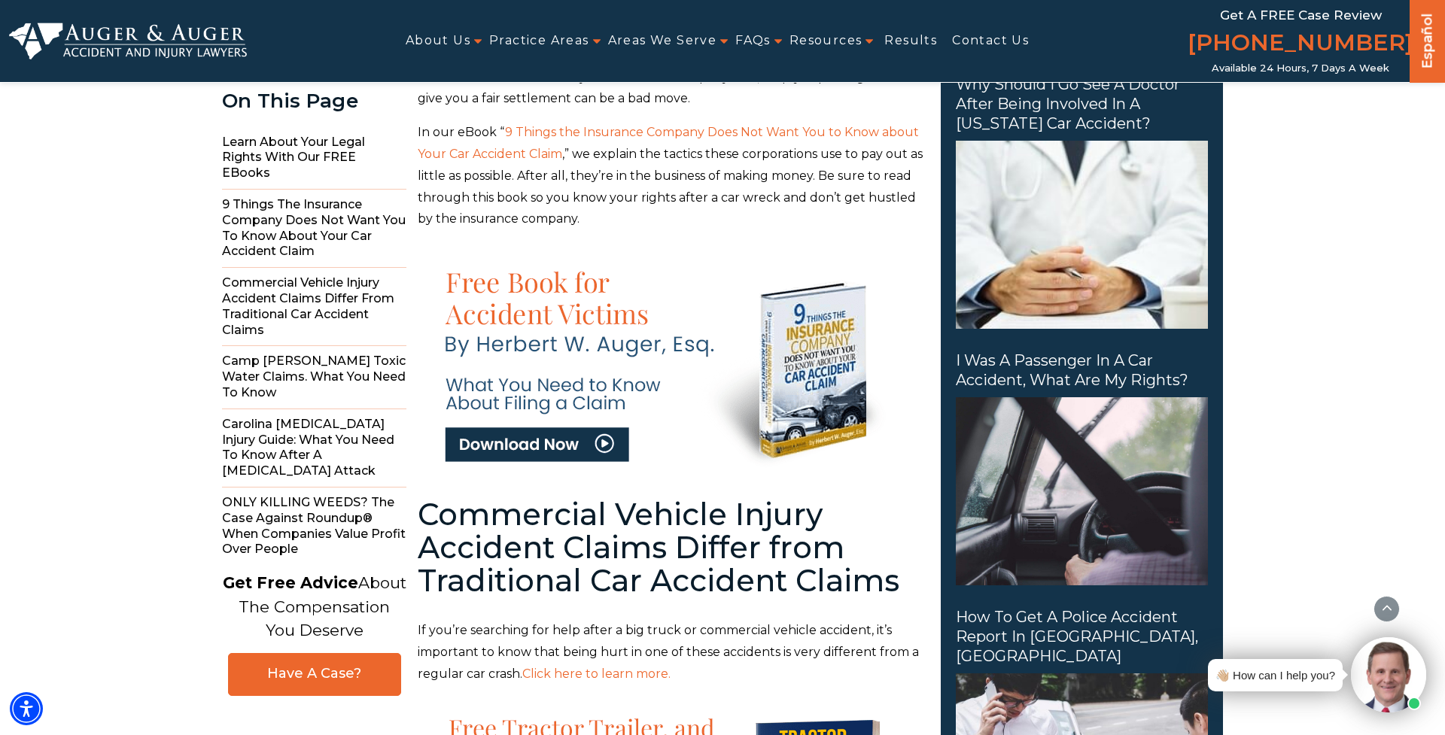
scroll to position [744, 0]
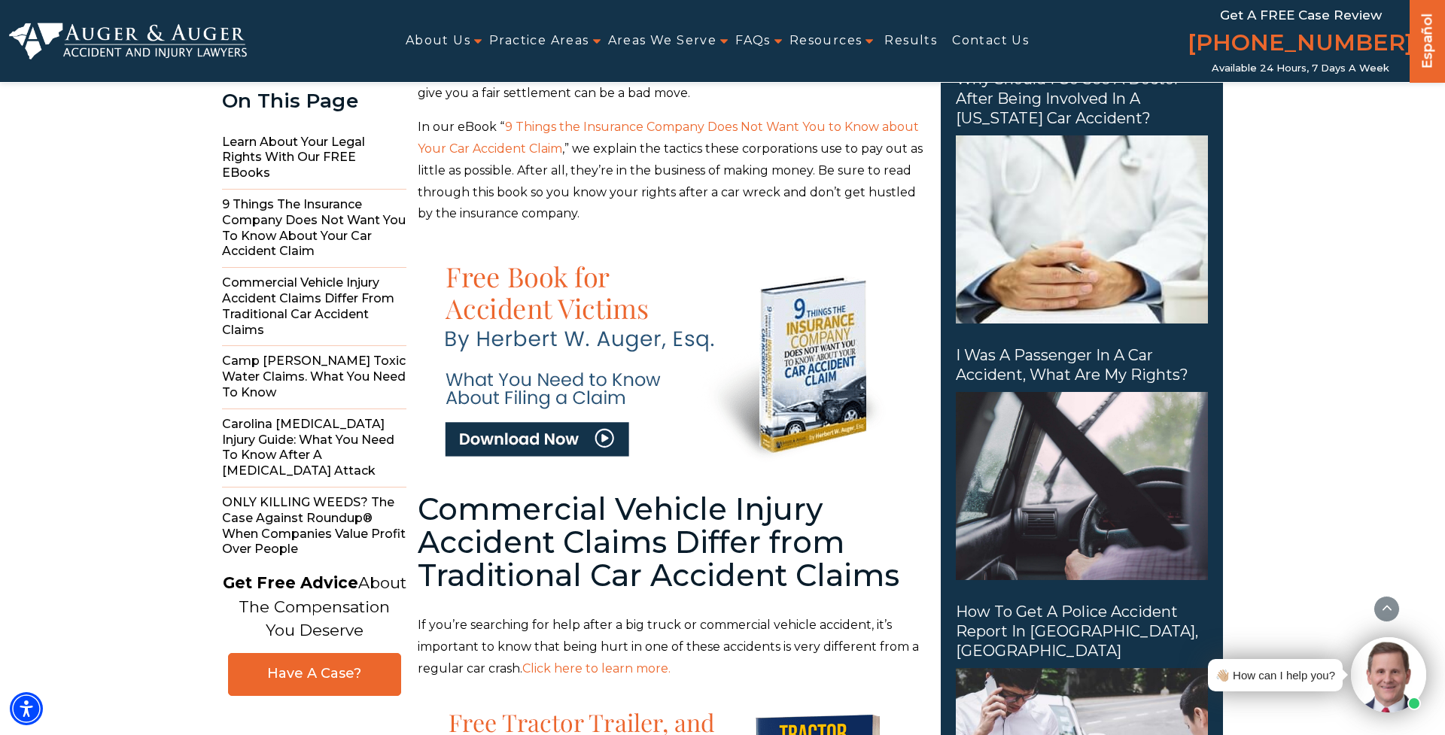
click at [864, 180] on span ",” we explain the tactics these corporations use to pay out as little as possib…" at bounding box center [670, 180] width 505 height 79
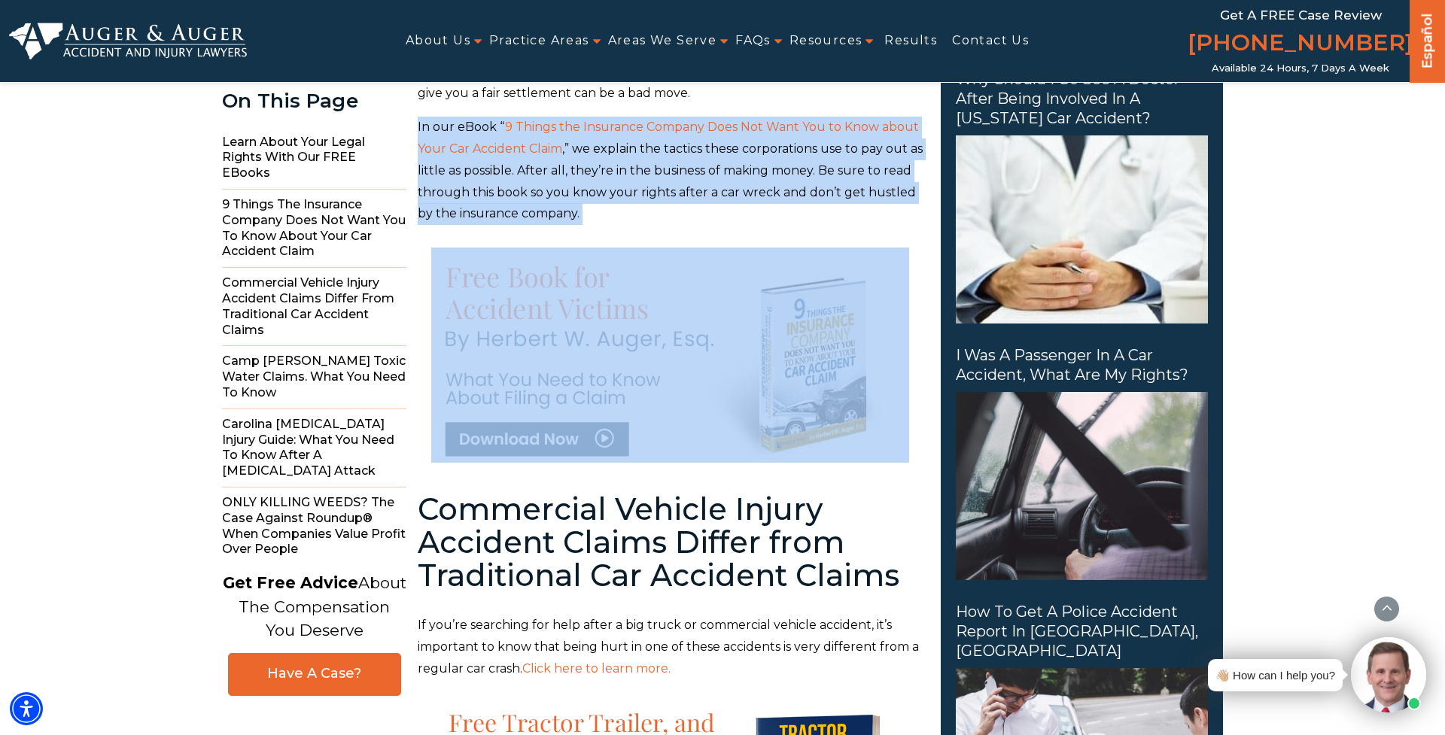
click at [864, 180] on span ",” we explain the tactics these corporations use to pay out as little as possib…" at bounding box center [670, 180] width 505 height 79
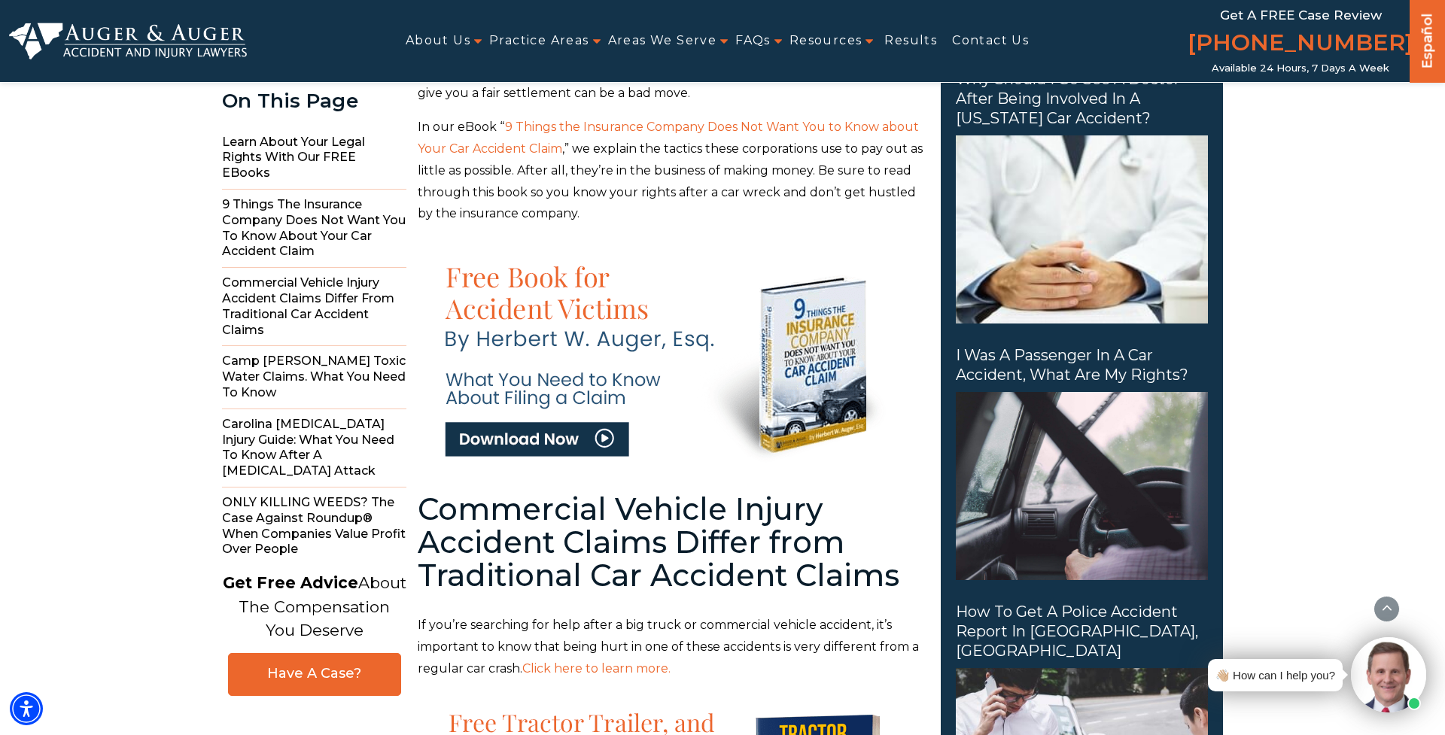
click at [855, 178] on span ",” we explain the tactics these corporations use to pay out as little as possib…" at bounding box center [670, 180] width 505 height 79
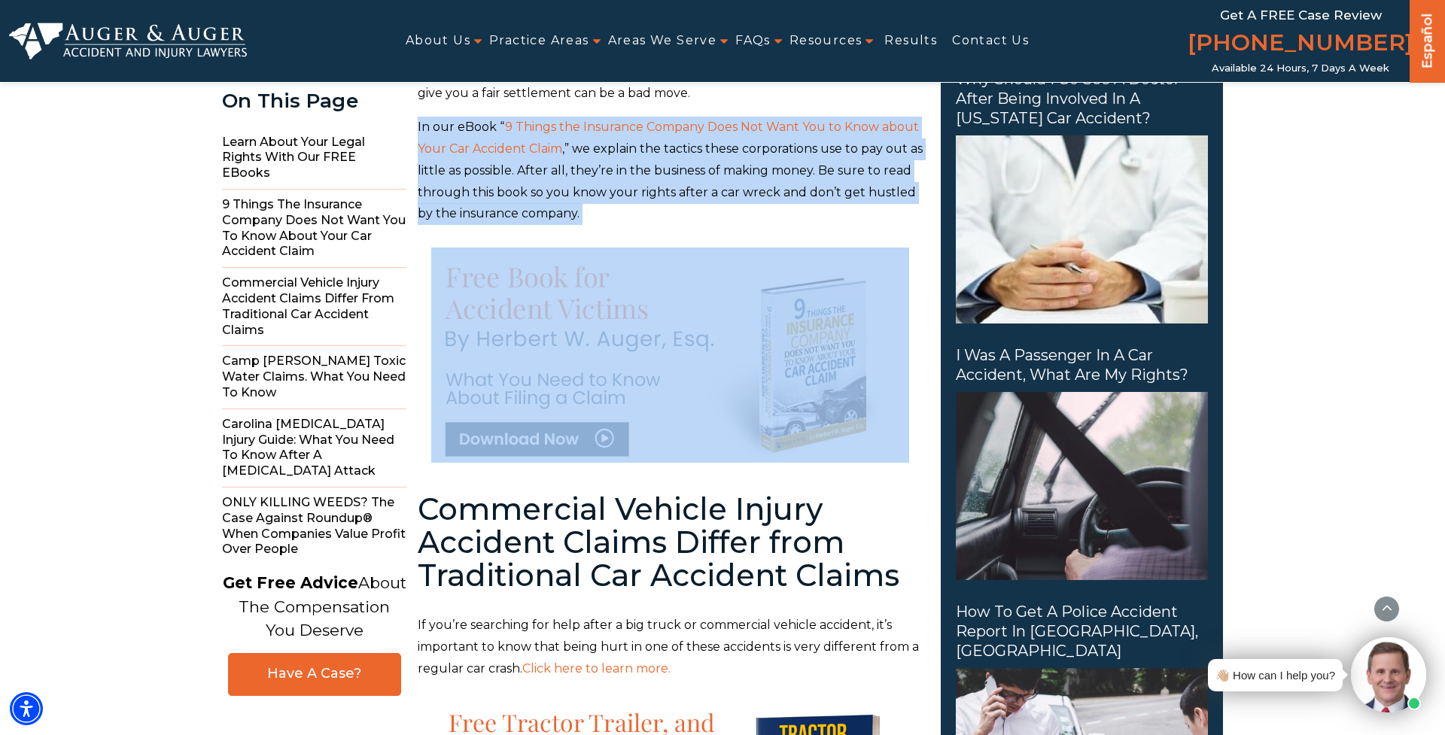
click at [855, 178] on span ",” we explain the tactics these corporations use to pay out as little as possib…" at bounding box center [670, 180] width 505 height 79
click at [843, 183] on span ",” we explain the tactics these corporations use to pay out as little as possib…" at bounding box center [670, 180] width 505 height 79
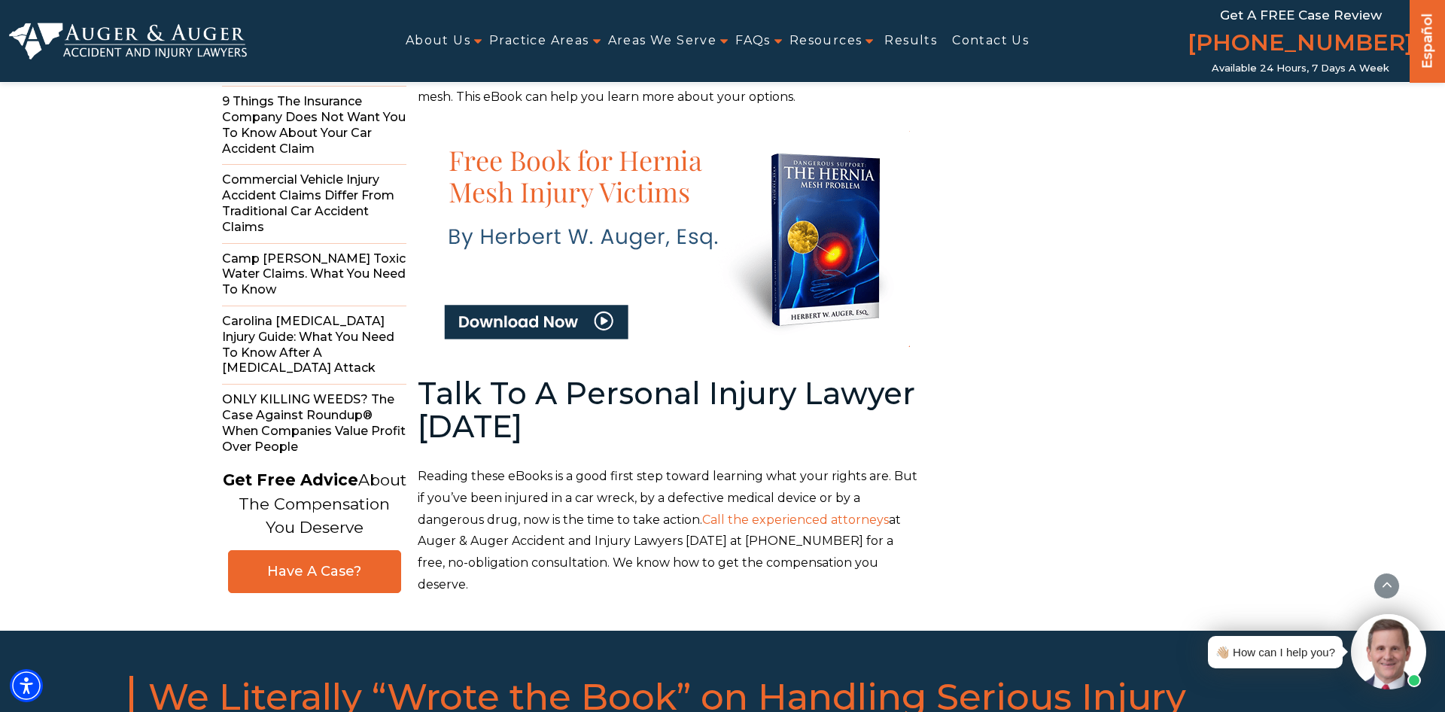
scroll to position [0, 0]
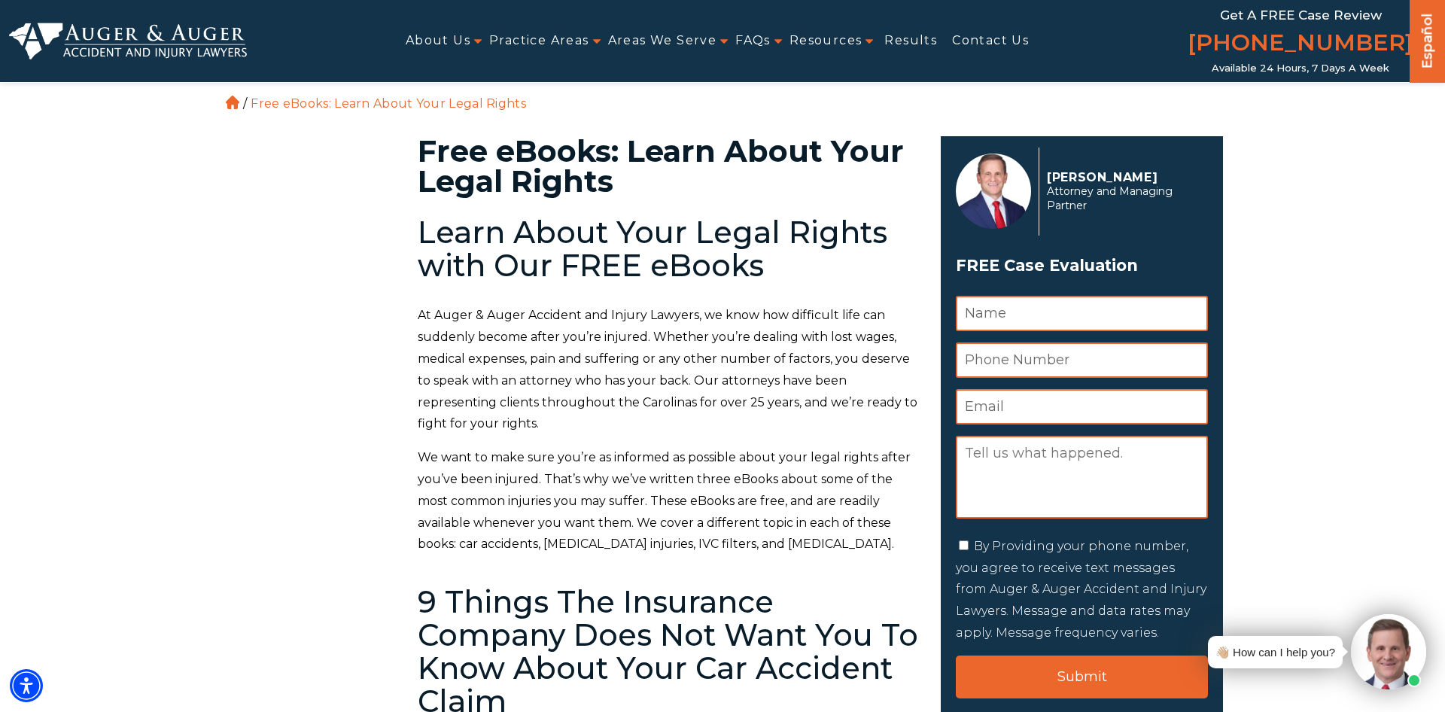
click at [982, 39] on link "Contact Us" at bounding box center [990, 41] width 77 height 34
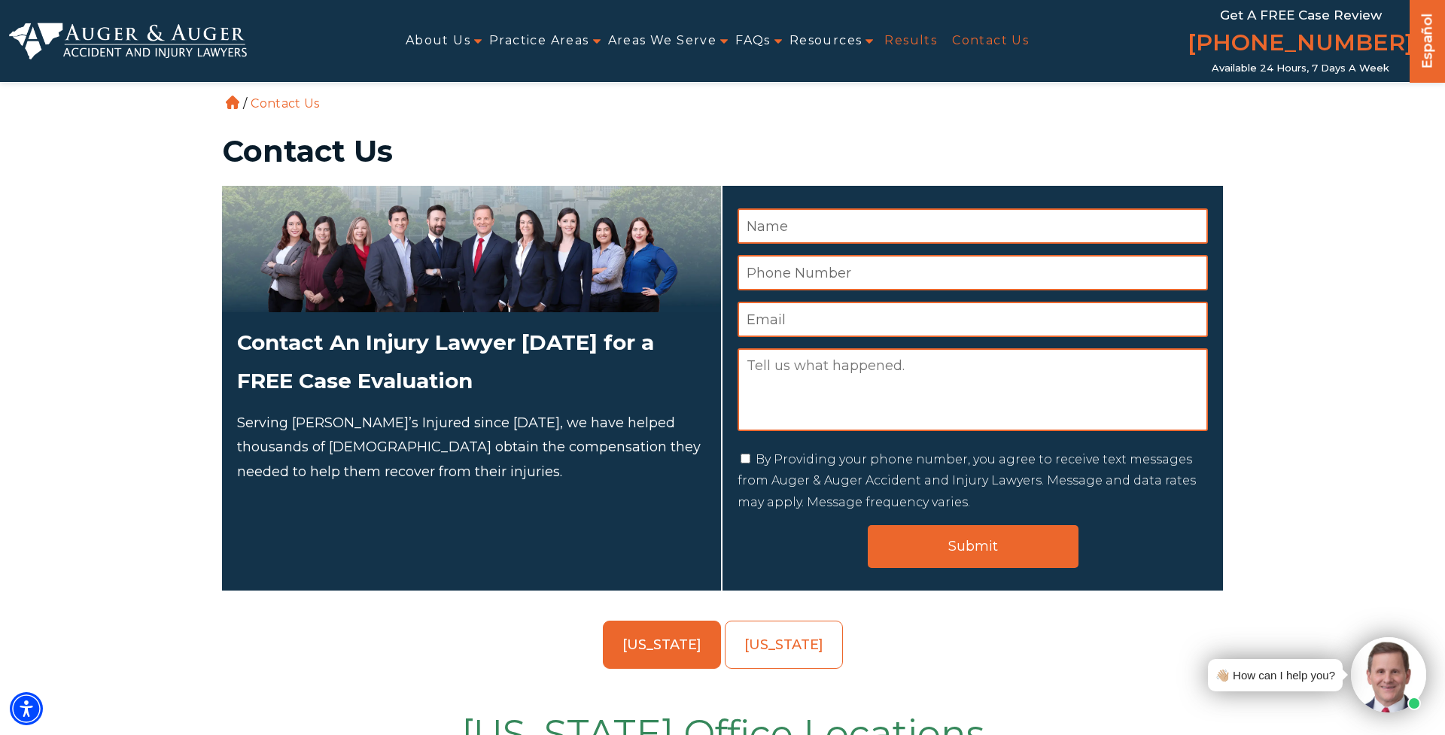
click at [913, 41] on link "Results" at bounding box center [910, 41] width 53 height 34
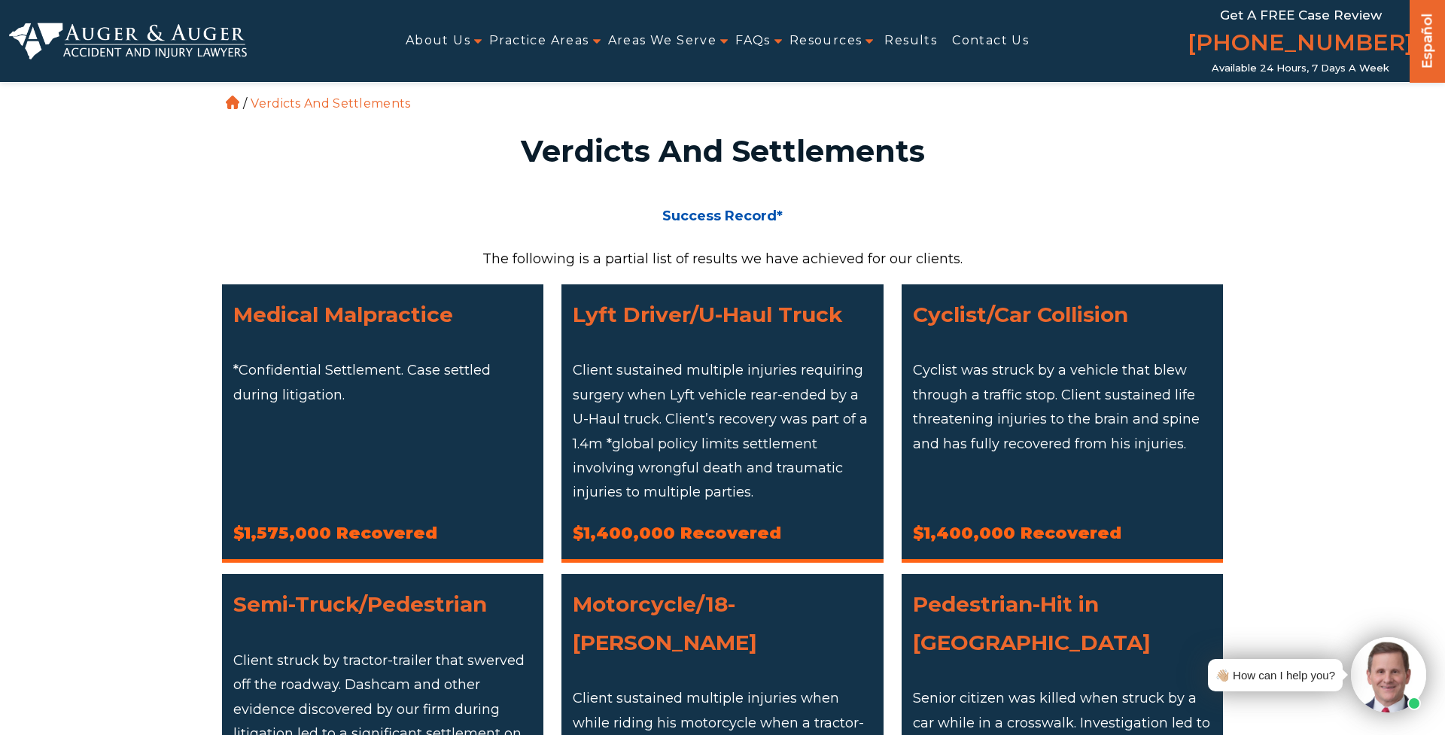
click at [1195, 204] on h4 "Success Record*" at bounding box center [722, 216] width 1001 height 24
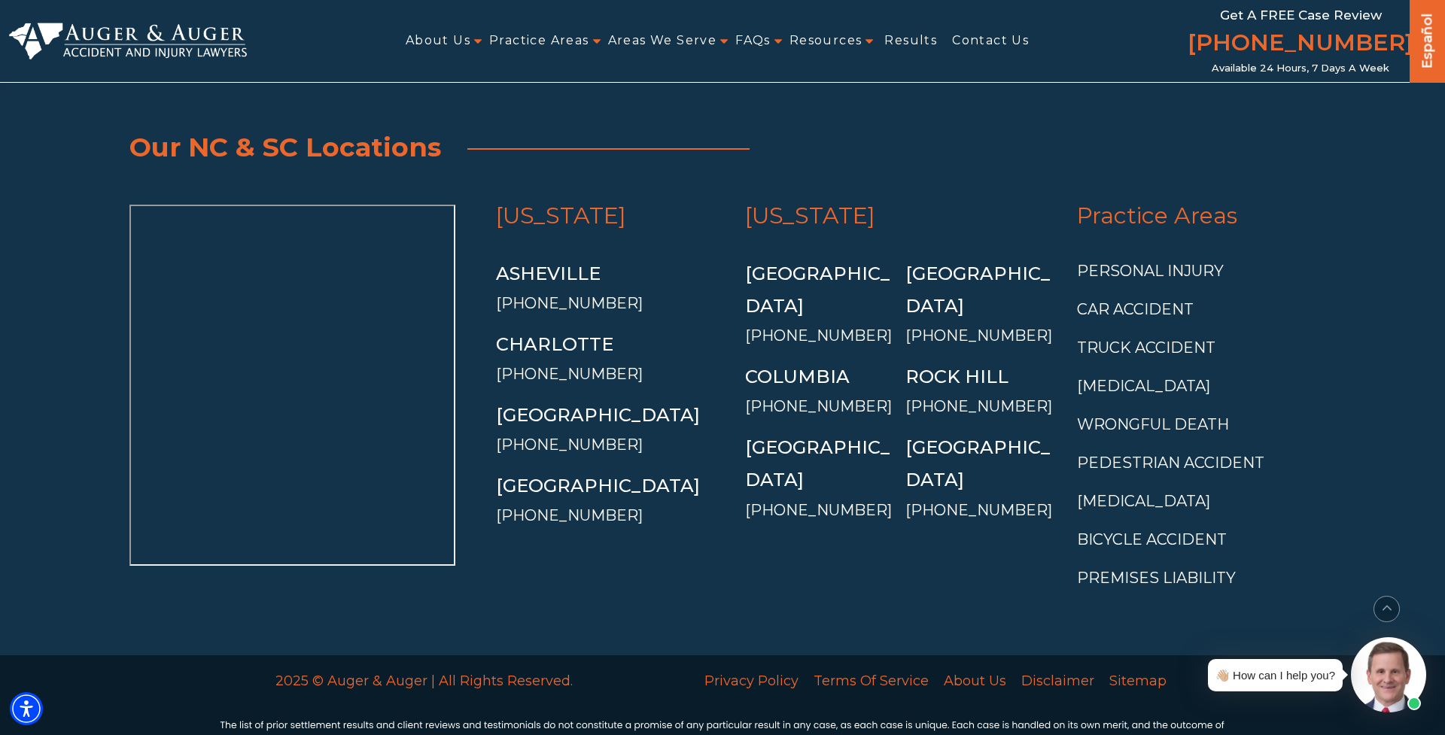
scroll to position [3979, 0]
